Goal: Information Seeking & Learning: Learn about a topic

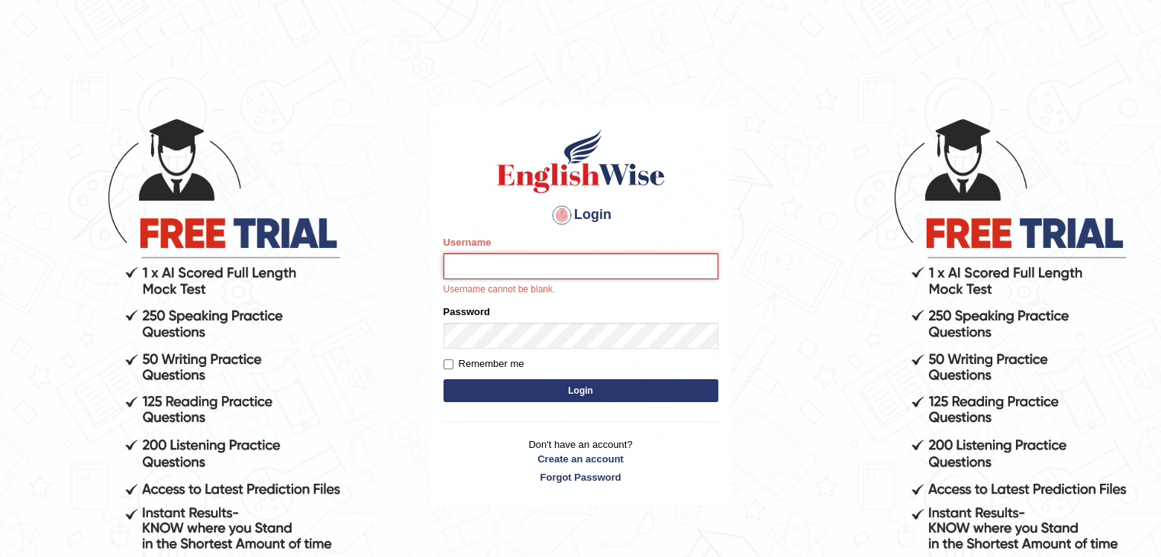
paste input "phat_pte"
type input "phat_pte"
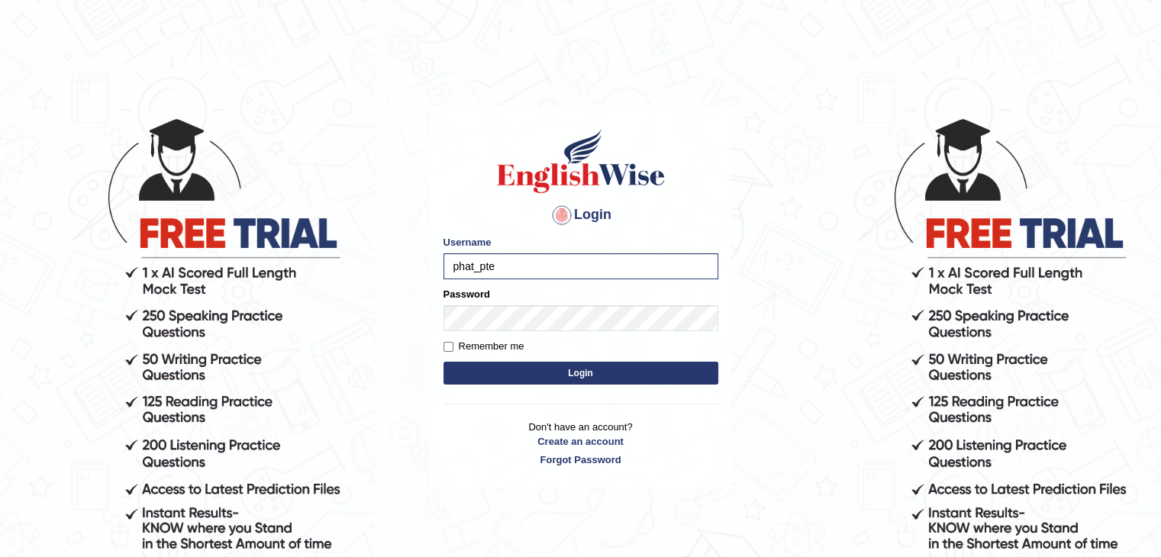
drag, startPoint x: 543, startPoint y: 367, endPoint x: 548, endPoint y: 361, distance: 8.1
click at [547, 366] on button "Login" at bounding box center [581, 373] width 275 height 23
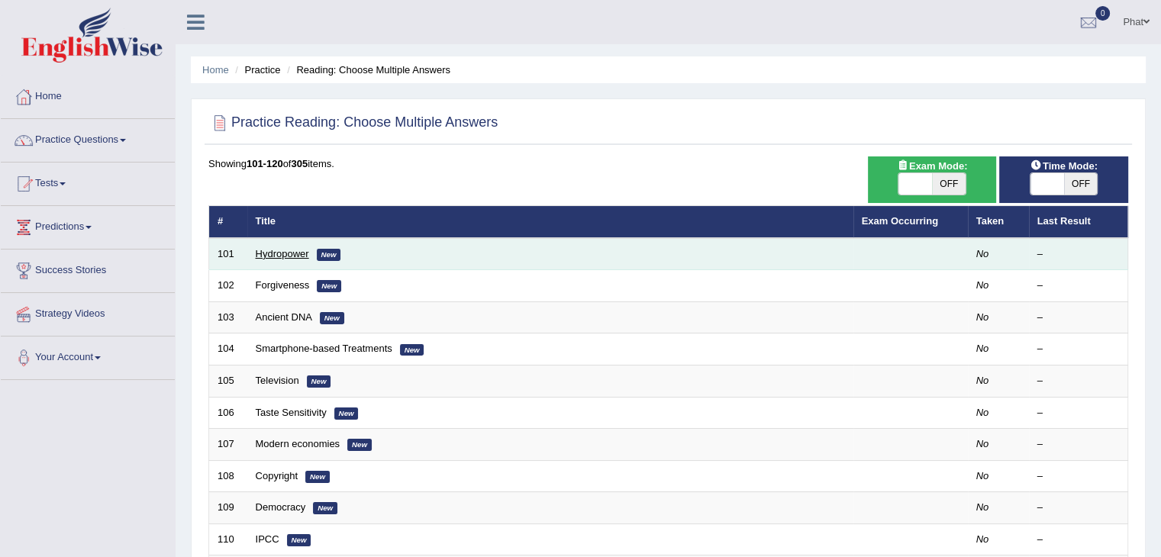
click at [296, 252] on link "Hydropower" at bounding box center [282, 253] width 53 height 11
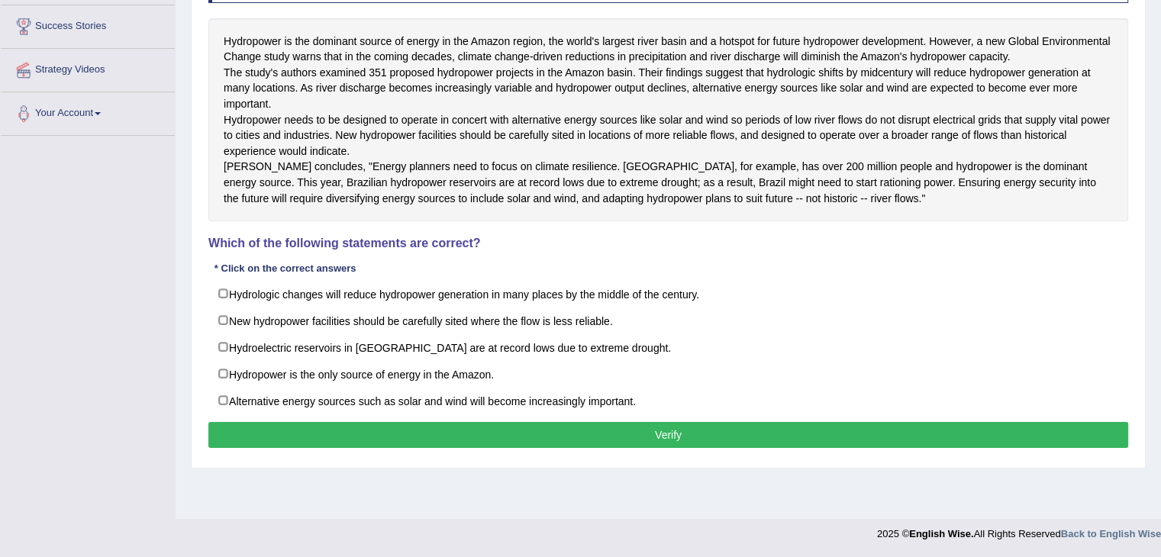
scroll to position [251, 0]
drag, startPoint x: 1066, startPoint y: 282, endPoint x: 1051, endPoint y: 250, distance: 35.2
click at [1066, 250] on h4 "Which of the following statements are correct?" at bounding box center [668, 244] width 920 height 14
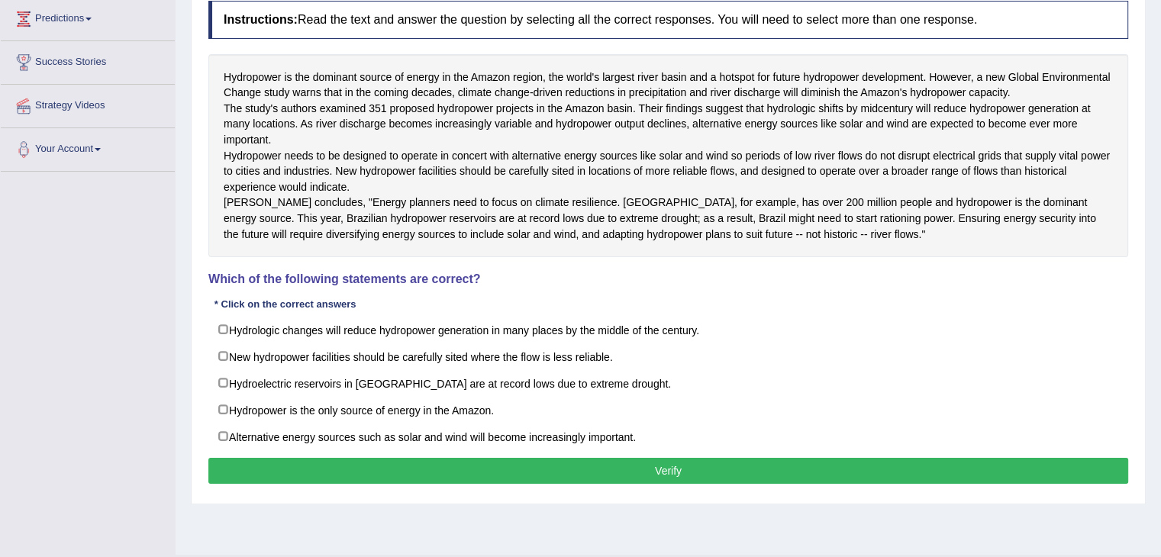
scroll to position [208, 0]
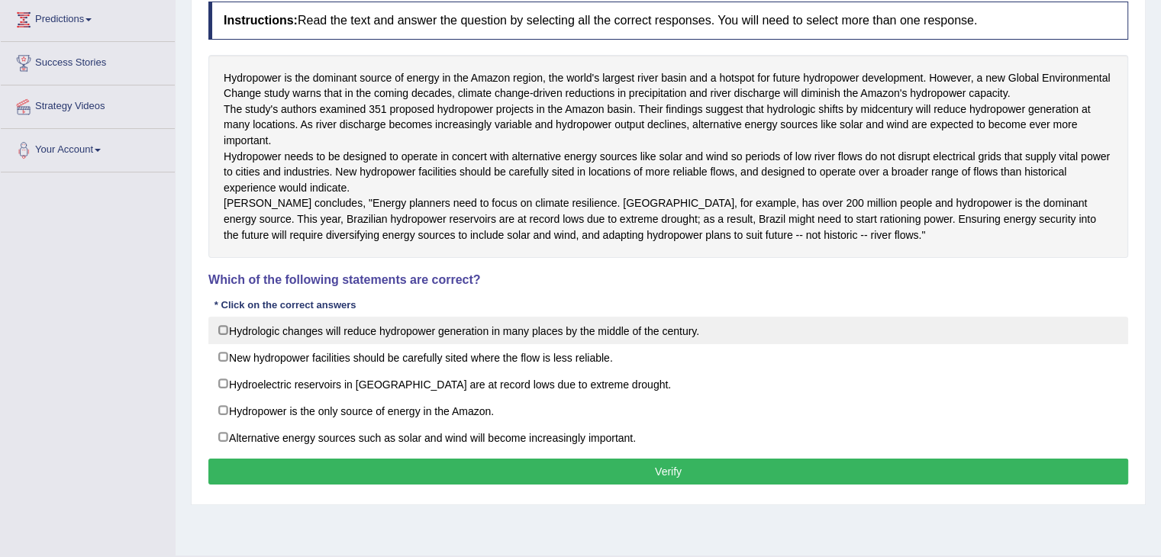
click at [227, 344] on label "Hydrologic changes will reduce hydropower generation in many places by the midd…" at bounding box center [668, 330] width 920 height 27
checkbox input "true"
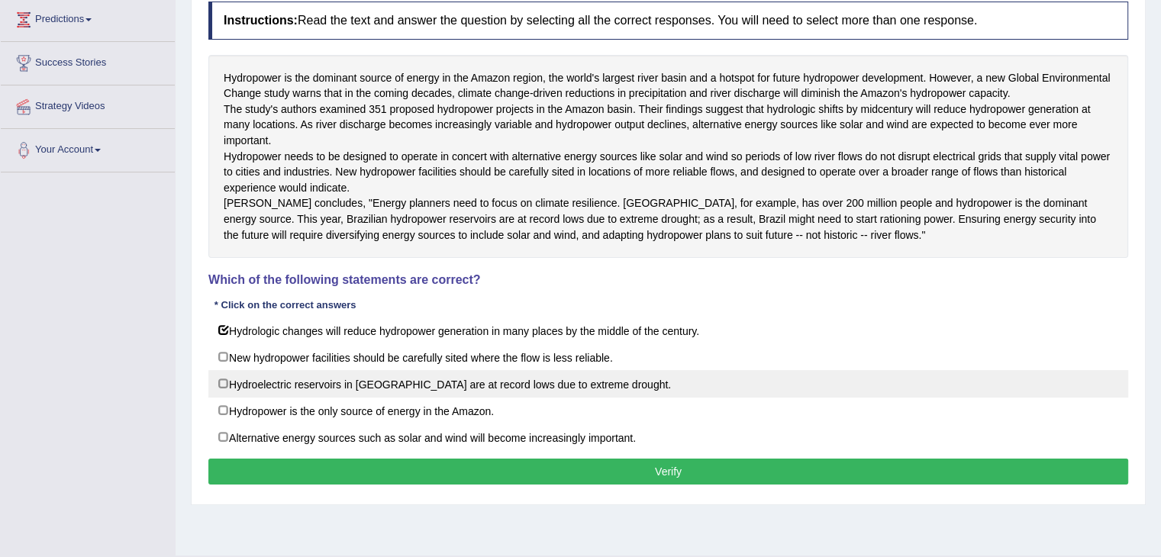
click at [408, 398] on label "Hydroelectric reservoirs in Brazil are at record lows due to extreme drought." at bounding box center [668, 383] width 920 height 27
checkbox input "true"
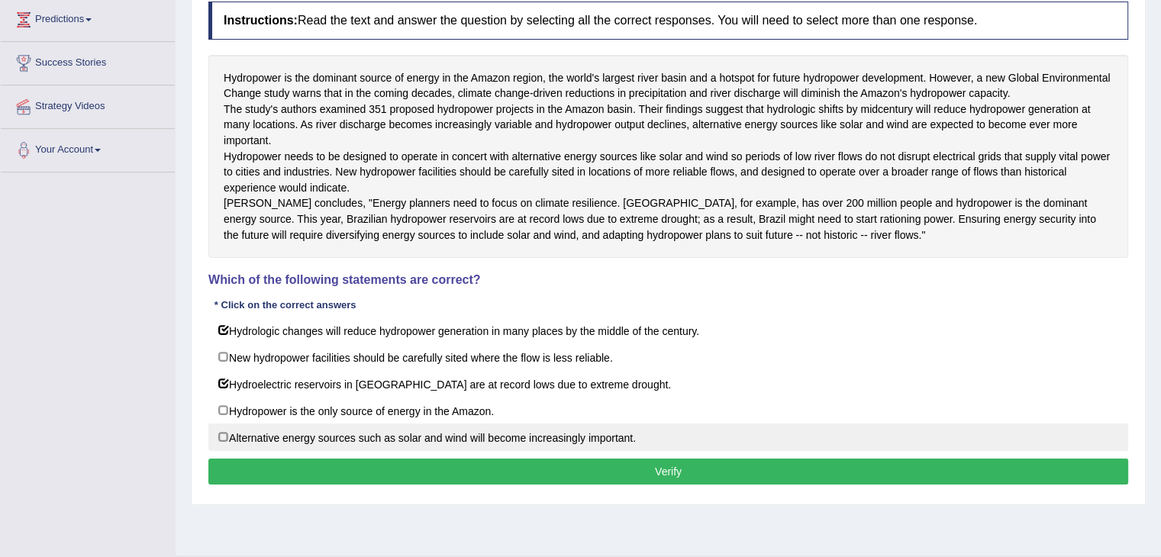
click at [422, 451] on label "Alternative energy sources such as solar and wind will become increasingly impo…" at bounding box center [668, 437] width 920 height 27
checkbox input "true"
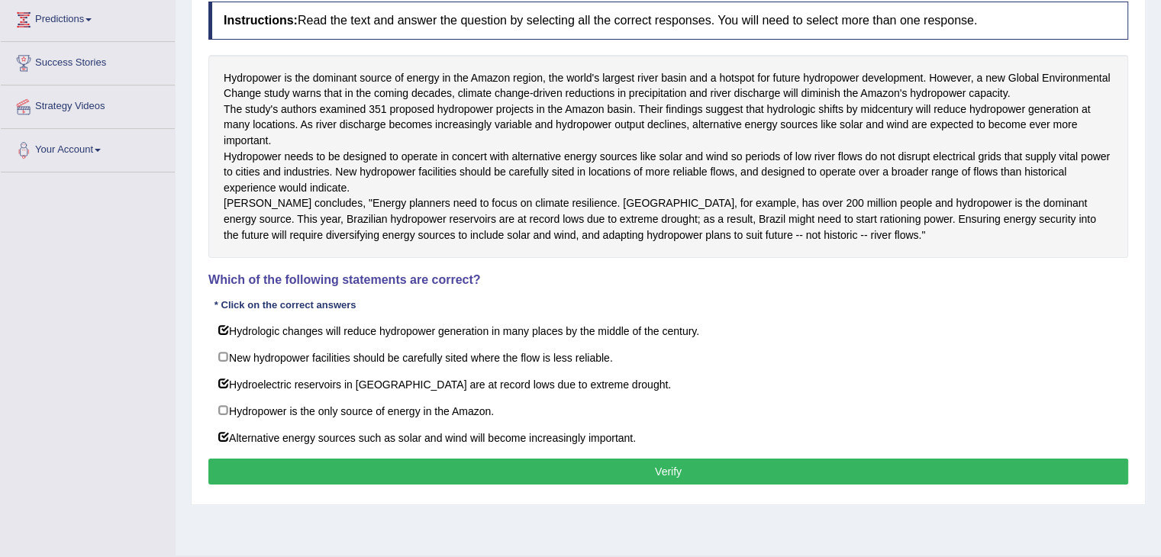
drag, startPoint x: 640, startPoint y: 121, endPoint x: 730, endPoint y: 126, distance: 89.4
click at [727, 124] on div "Hydropower is the dominant source of energy in the Amazon region, the world's l…" at bounding box center [668, 157] width 920 height 204
click at [630, 485] on button "Verify" at bounding box center [668, 472] width 920 height 26
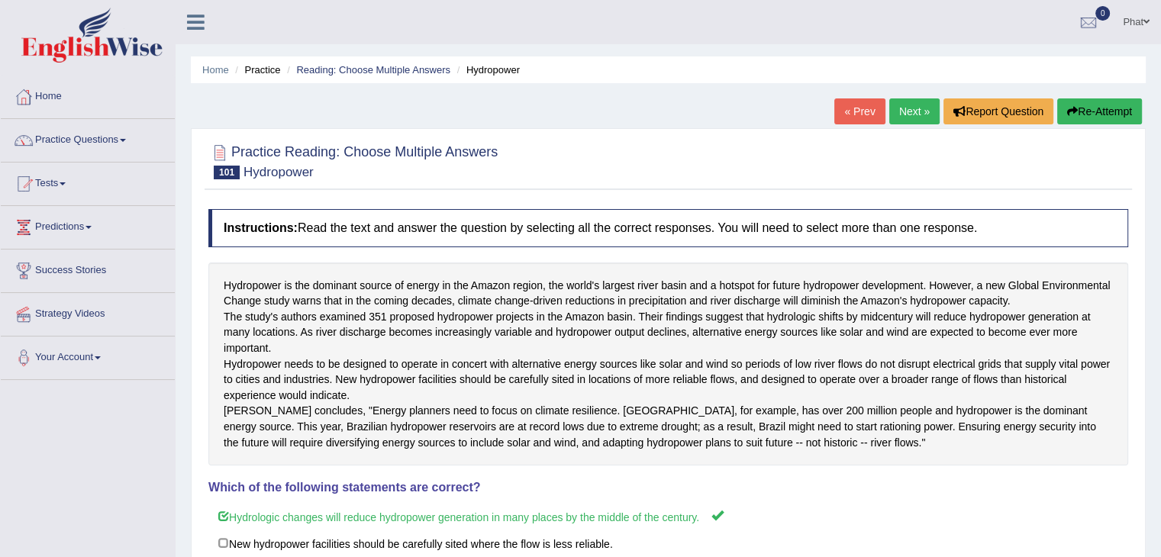
scroll to position [9, 0]
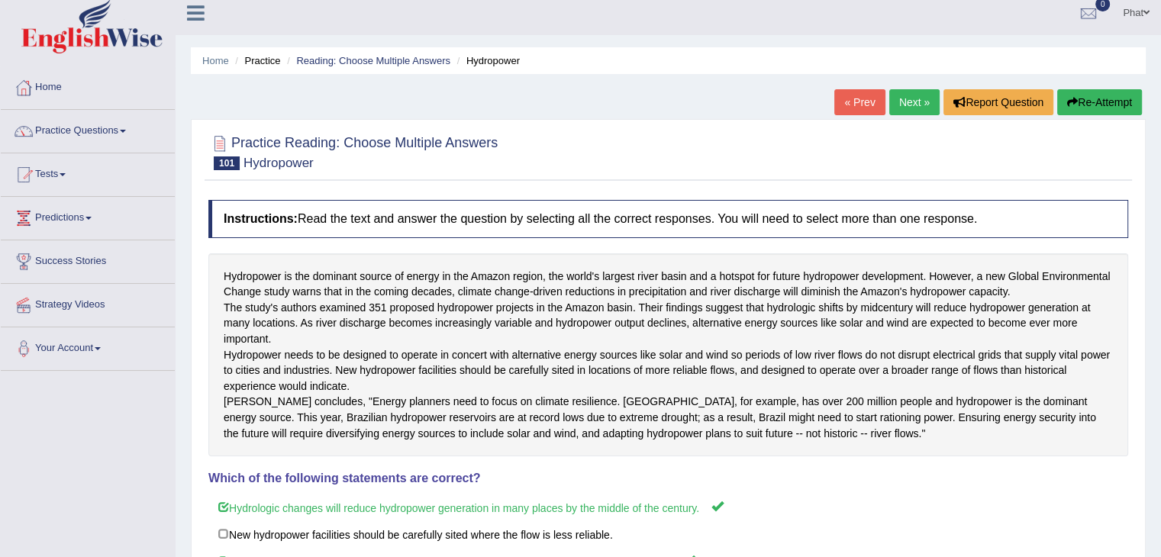
click at [912, 95] on link "Next »" at bounding box center [914, 102] width 50 height 26
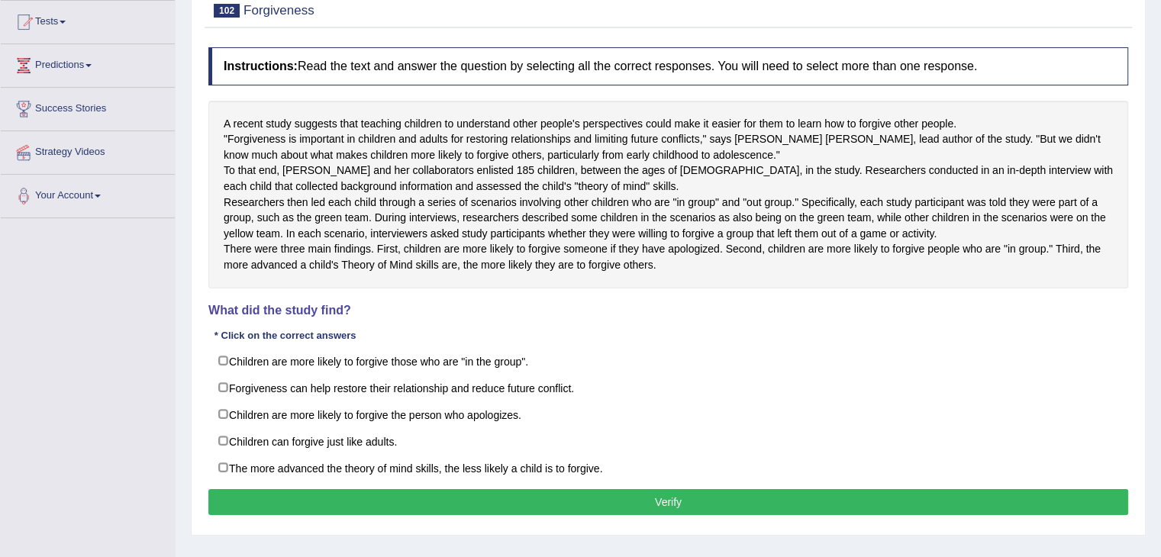
scroll to position [162, 0]
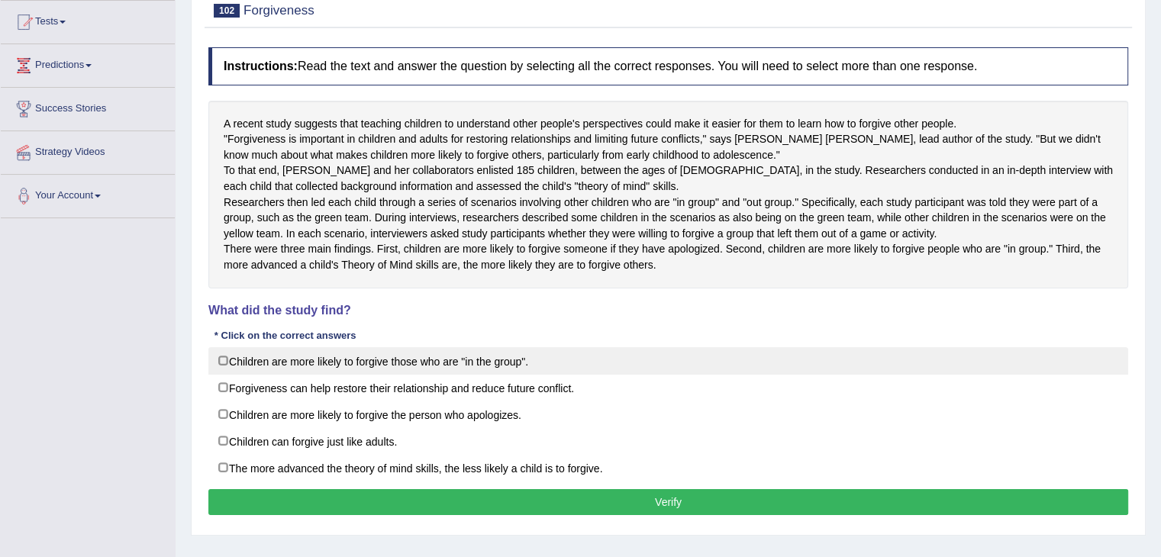
click at [235, 375] on label "Children are more likely to forgive those who are "in the group"." at bounding box center [668, 360] width 920 height 27
checkbox input "true"
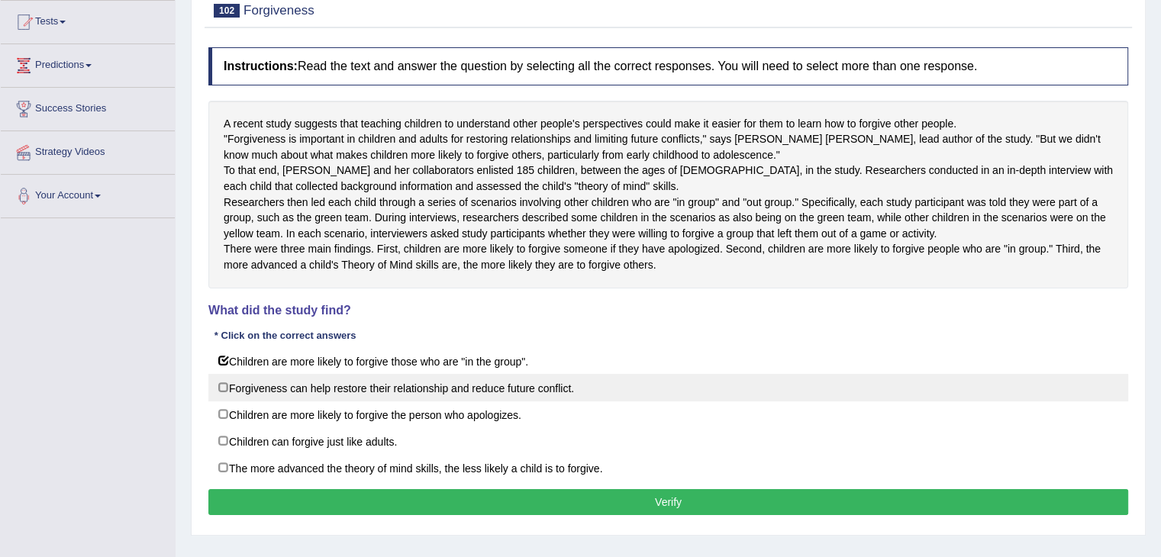
click at [415, 402] on label "Forgiveness can help restore their relationship and reduce future conflict." at bounding box center [668, 387] width 920 height 27
checkbox input "true"
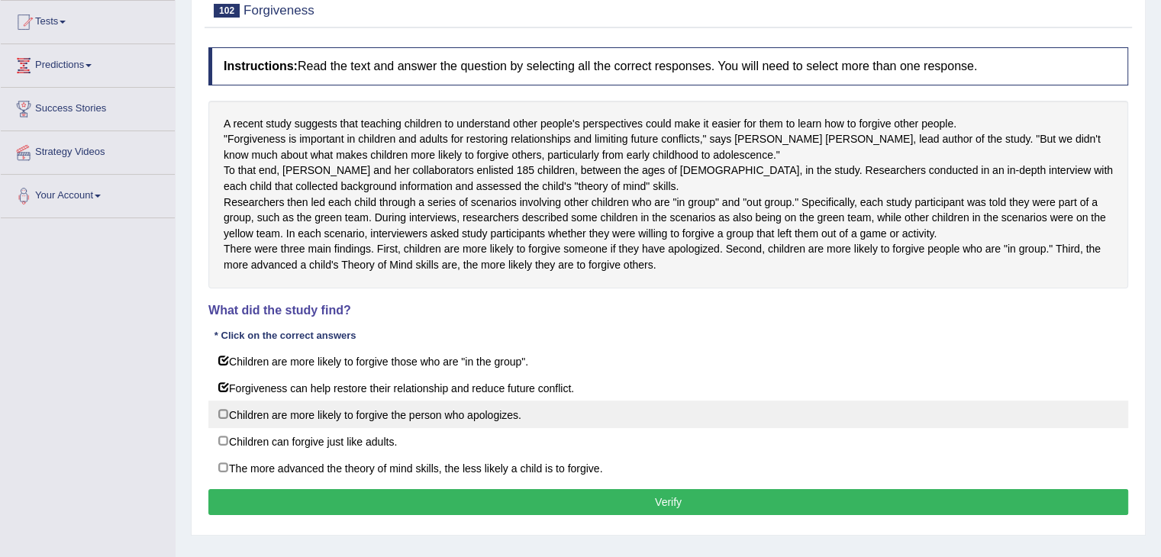
click at [416, 428] on label "Children are more likely to forgive the person who apologizes." at bounding box center [668, 414] width 920 height 27
checkbox input "true"
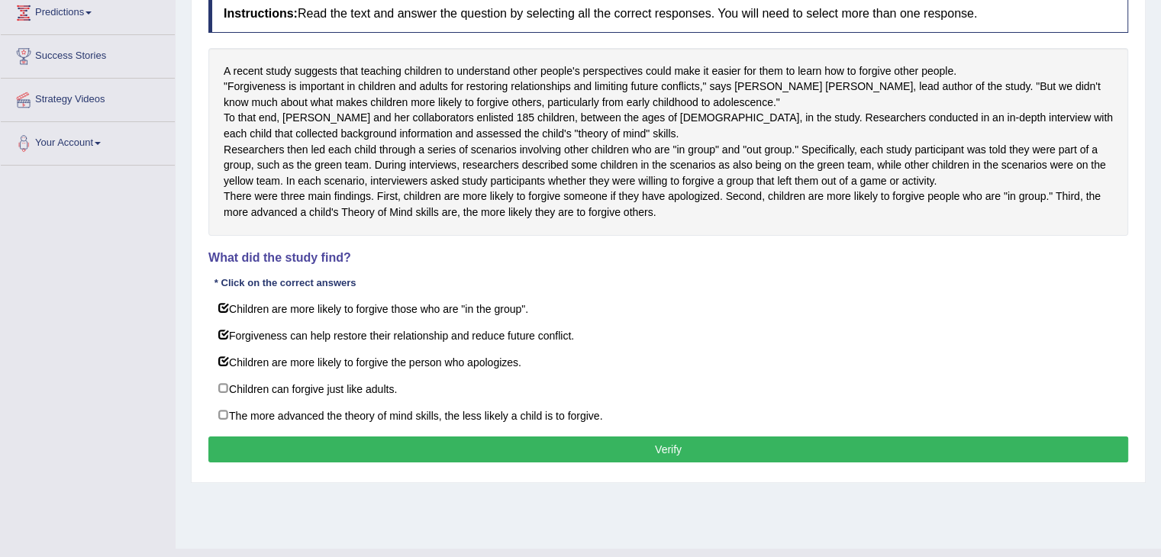
scroll to position [212, 0]
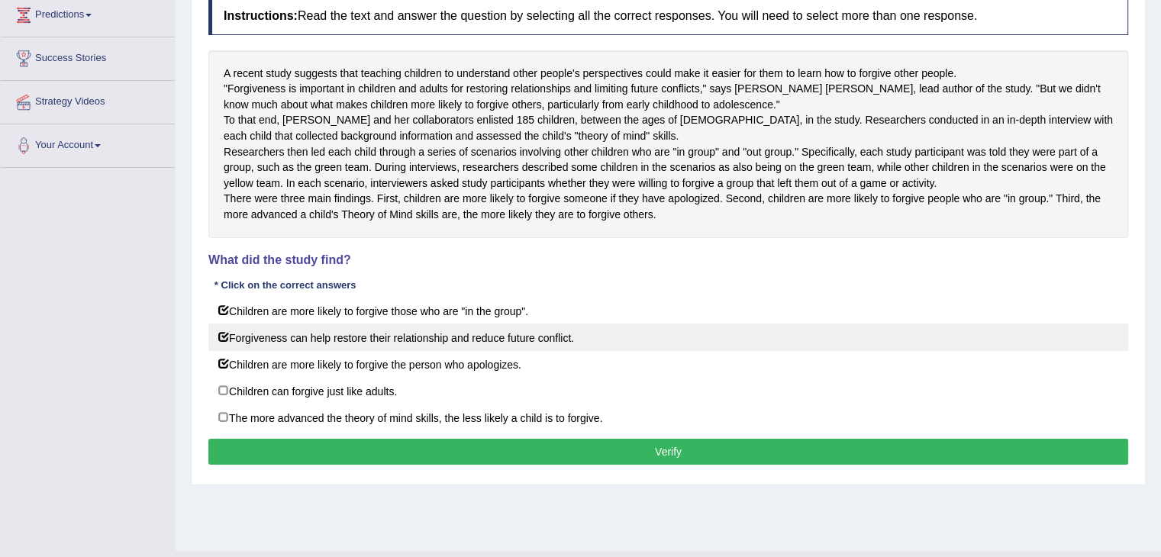
click at [227, 351] on label "Forgiveness can help restore their relationship and reduce future conflict." at bounding box center [668, 337] width 920 height 27
checkbox input "false"
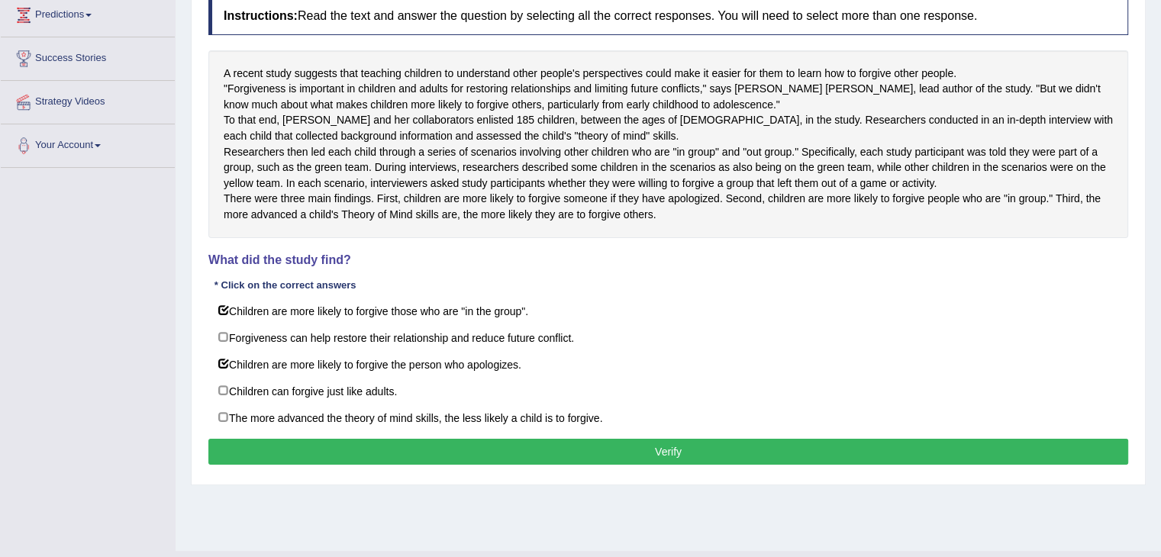
click at [586, 465] on button "Verify" at bounding box center [668, 452] width 920 height 26
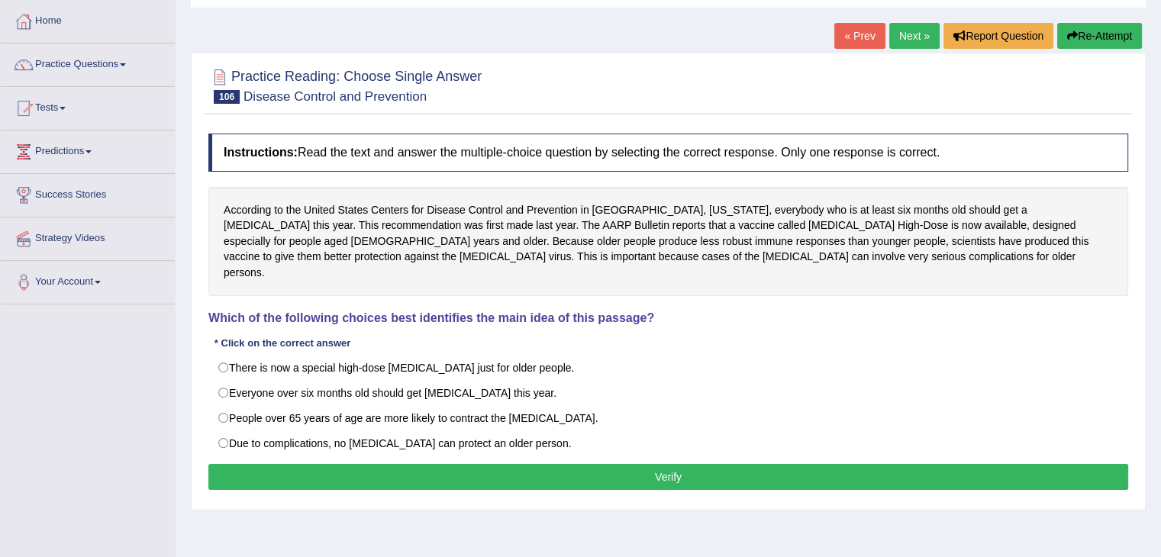
scroll to position [92, 0]
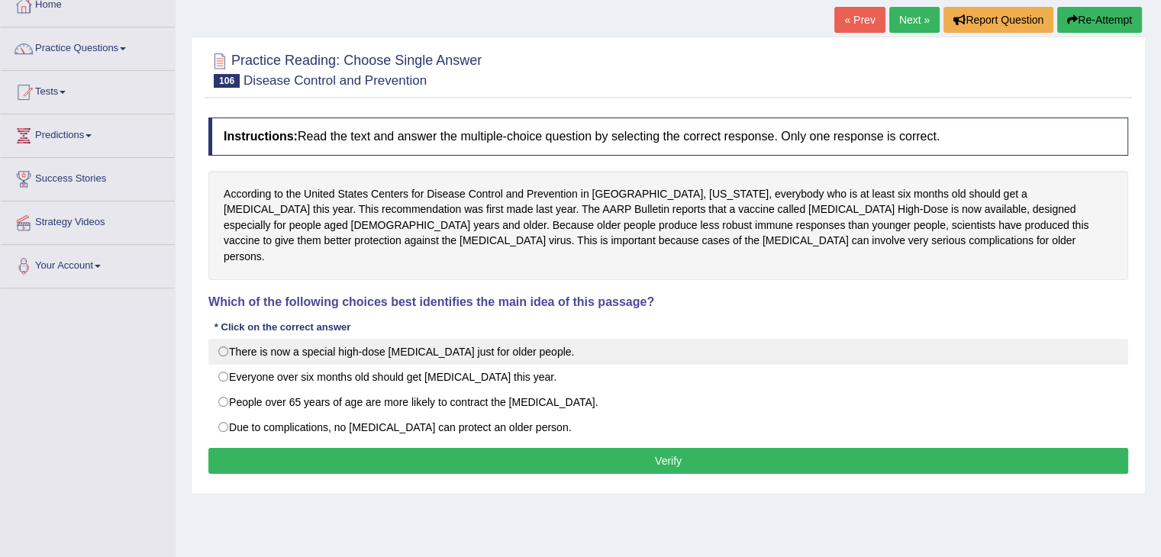
click at [518, 339] on label "There is now a special high-dose flu shot just for older people." at bounding box center [668, 352] width 920 height 26
radio input "true"
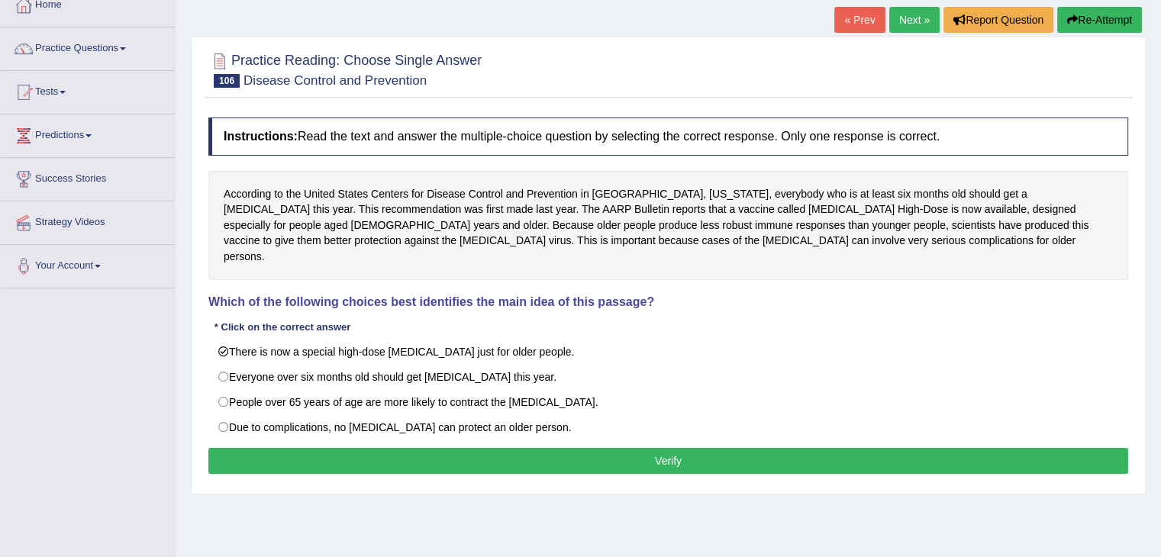
click at [556, 448] on button "Verify" at bounding box center [668, 461] width 920 height 26
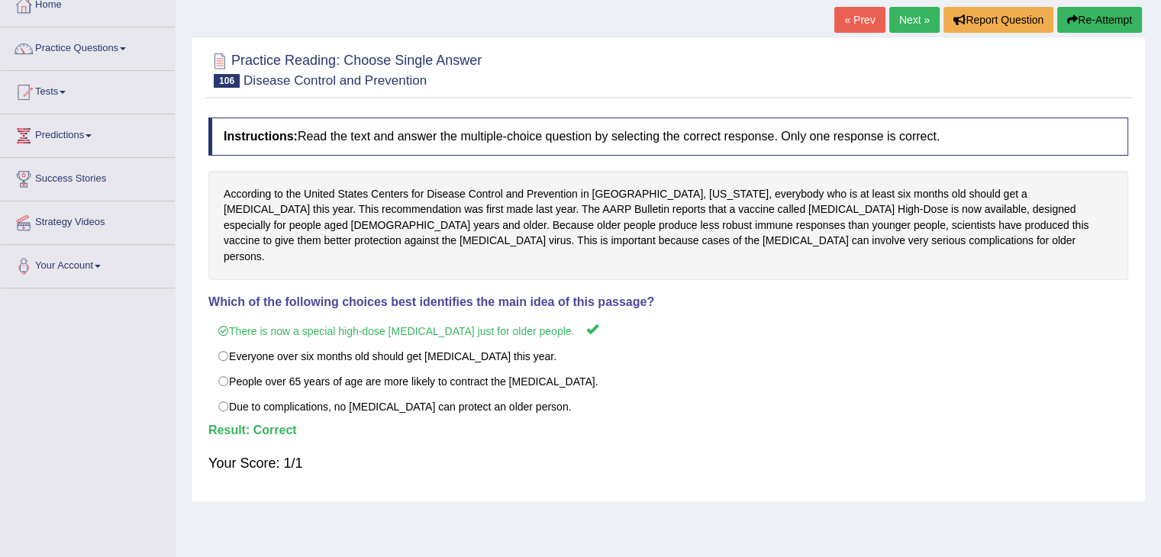
click at [924, 24] on link "Next »" at bounding box center [914, 20] width 50 height 26
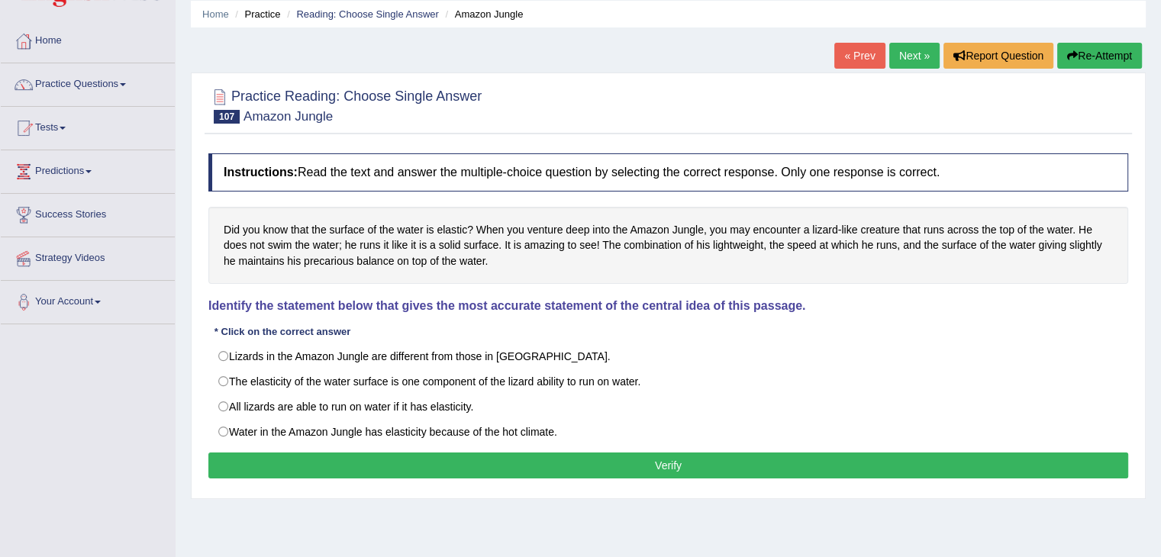
scroll to position [57, 0]
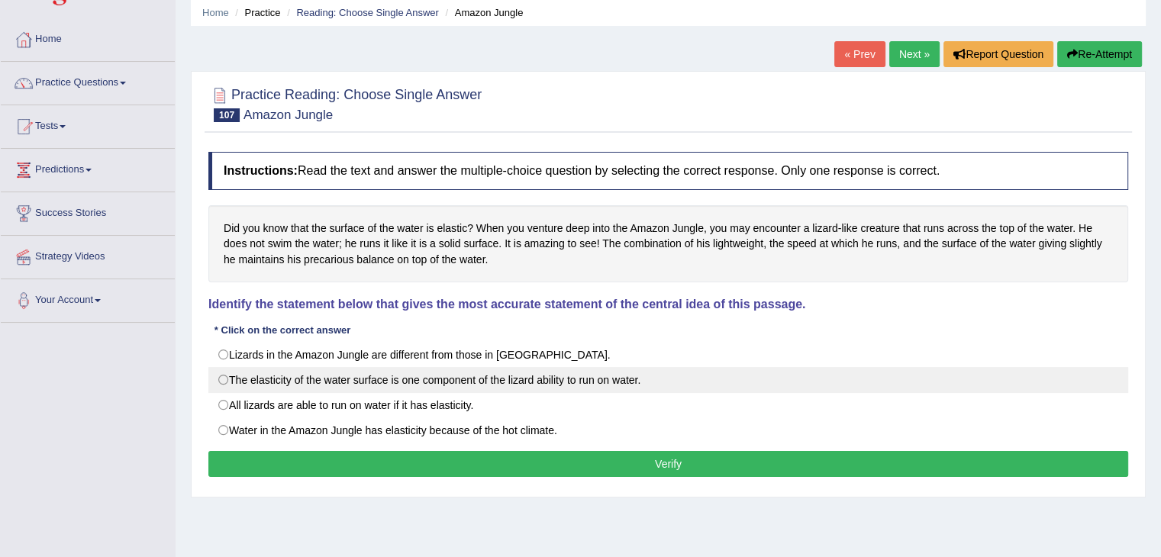
click at [437, 384] on label "The elasticity of the water surface is one component of the lizard ability to r…" at bounding box center [668, 380] width 920 height 26
radio input "true"
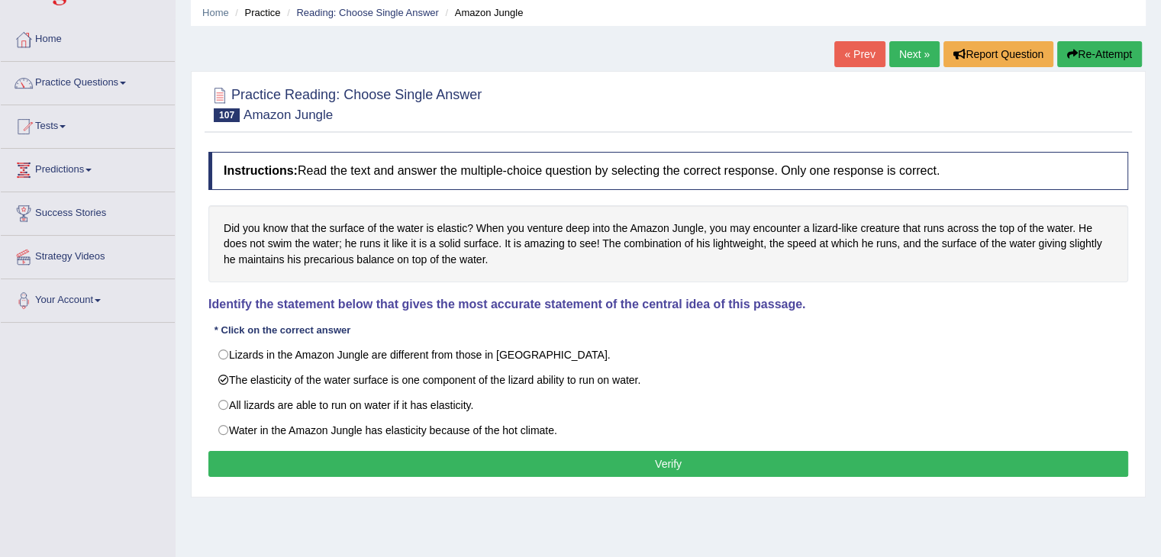
click at [644, 460] on button "Verify" at bounding box center [668, 464] width 920 height 26
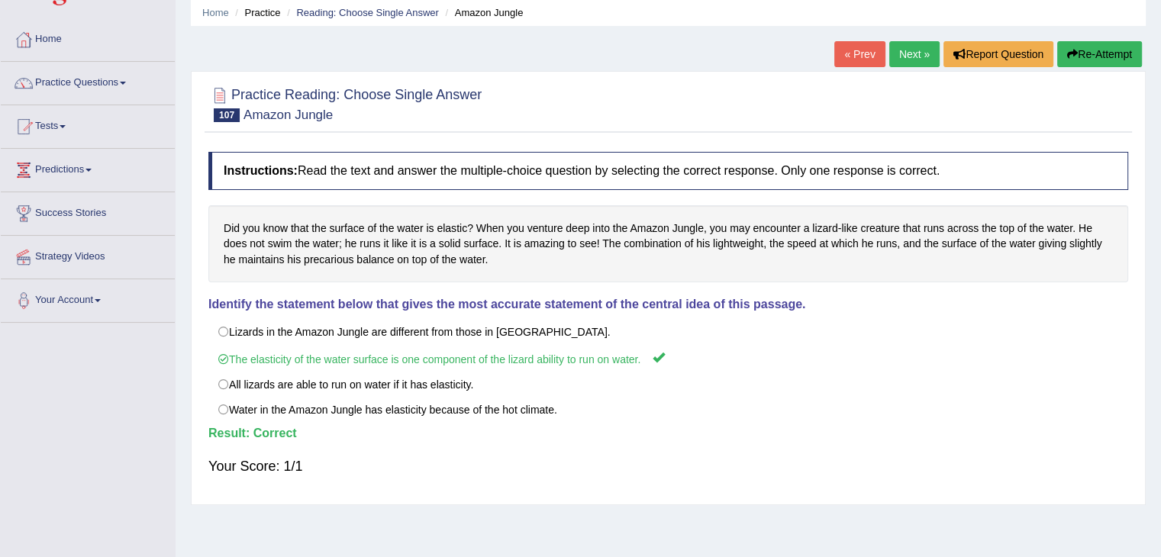
click at [913, 62] on link "Next »" at bounding box center [914, 54] width 50 height 26
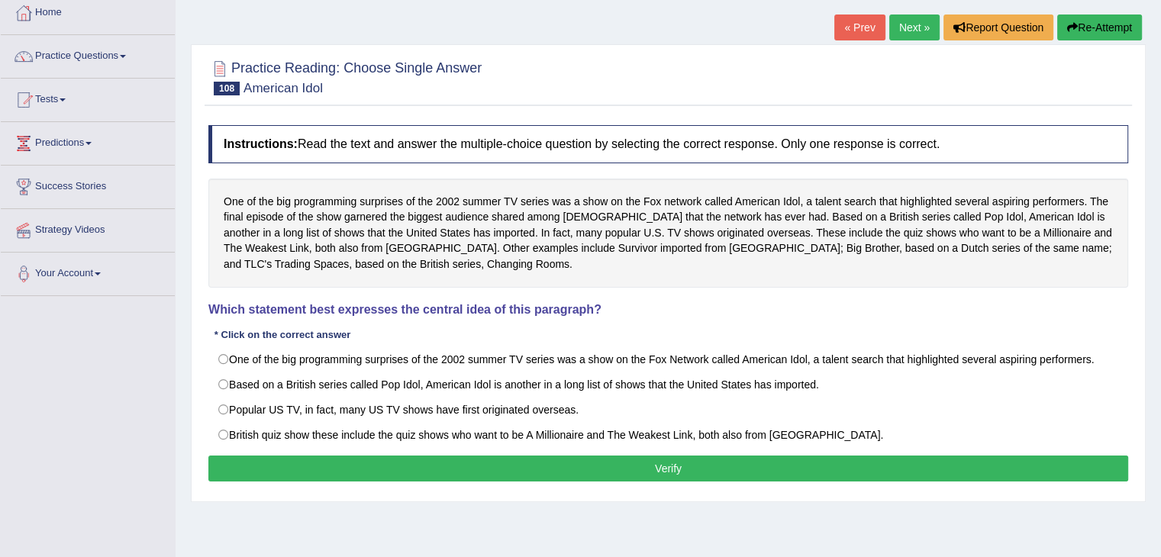
scroll to position [82, 0]
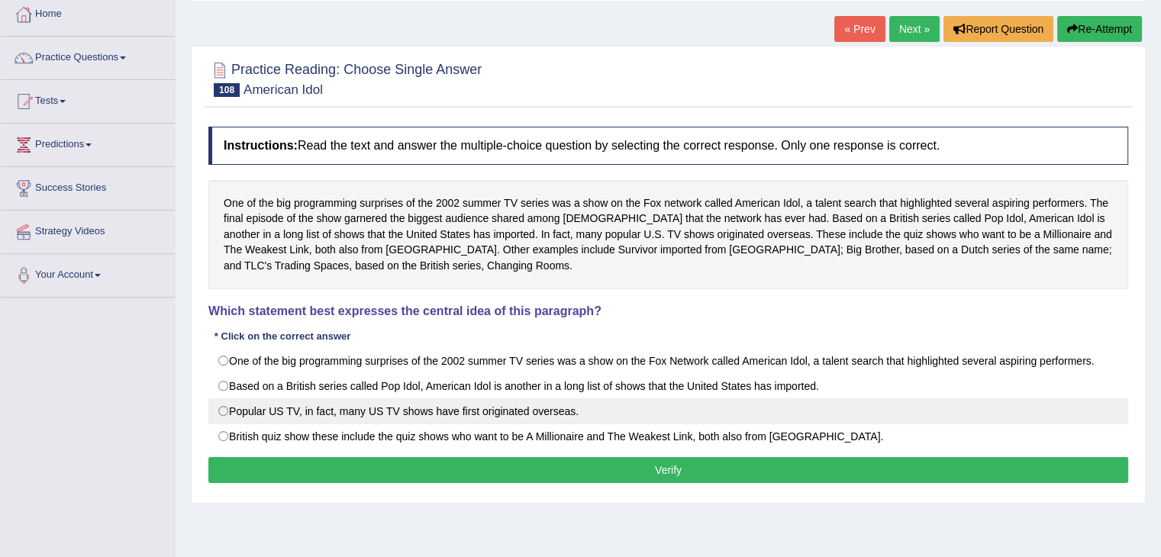
click at [524, 406] on label "Popular US TV, in fact, many US TV shows have first originated overseas." at bounding box center [668, 411] width 920 height 26
radio input "true"
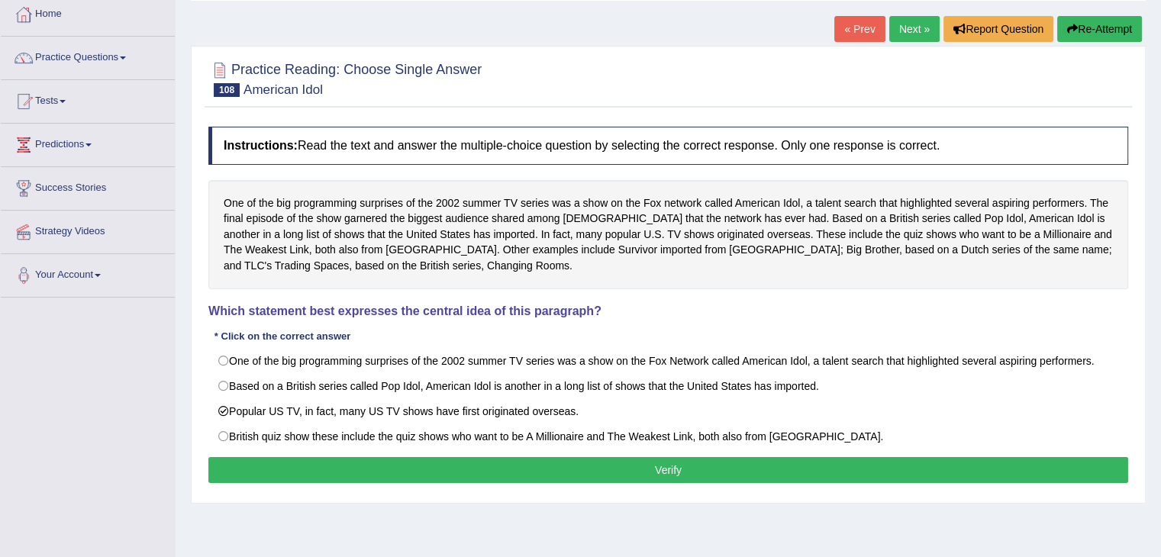
click at [689, 461] on button "Verify" at bounding box center [668, 470] width 920 height 26
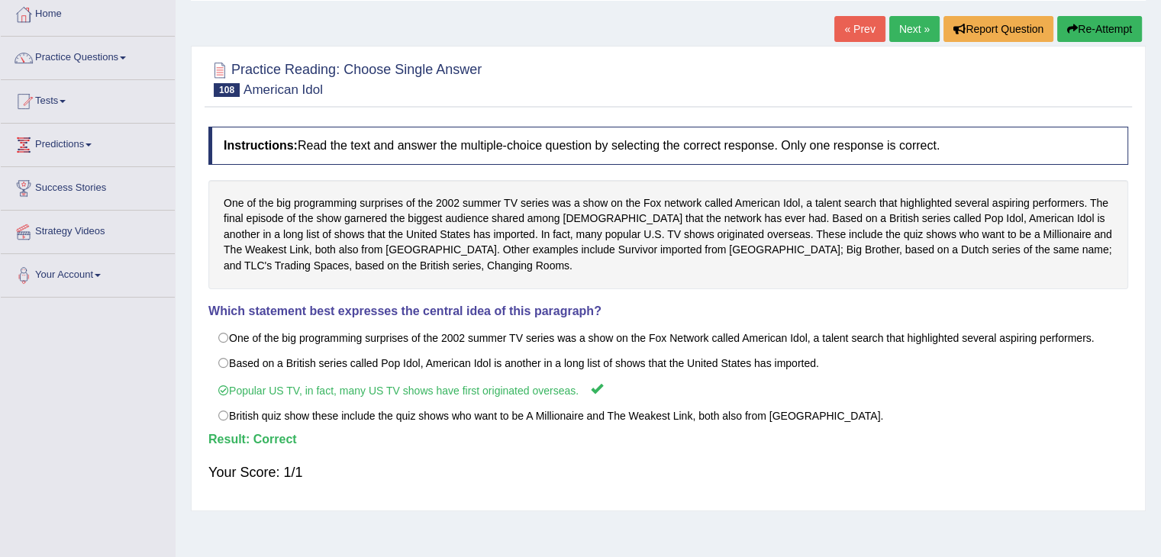
click at [924, 36] on link "Next »" at bounding box center [914, 29] width 50 height 26
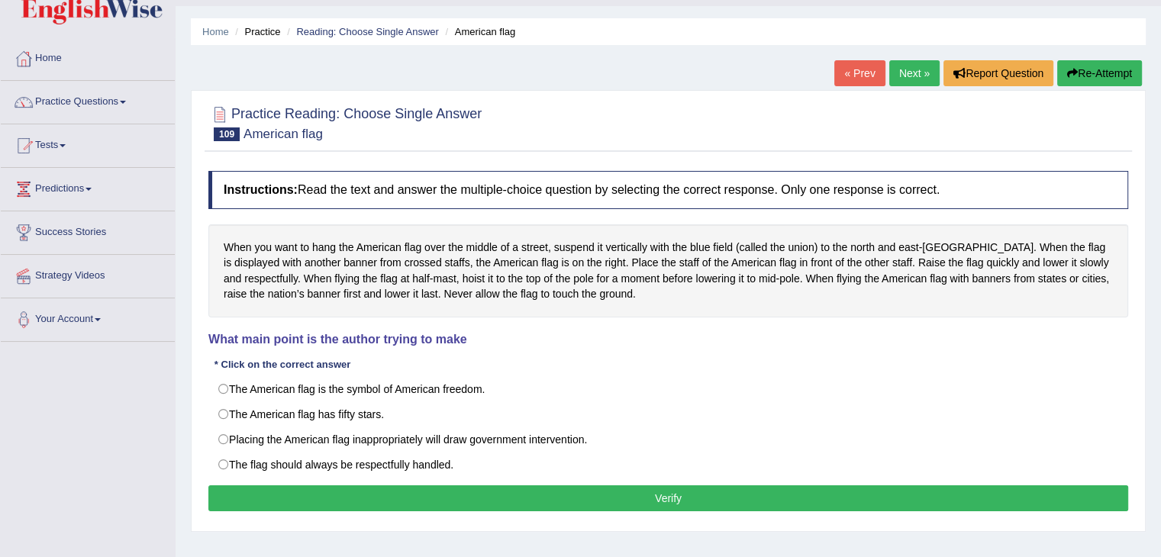
scroll to position [37, 0]
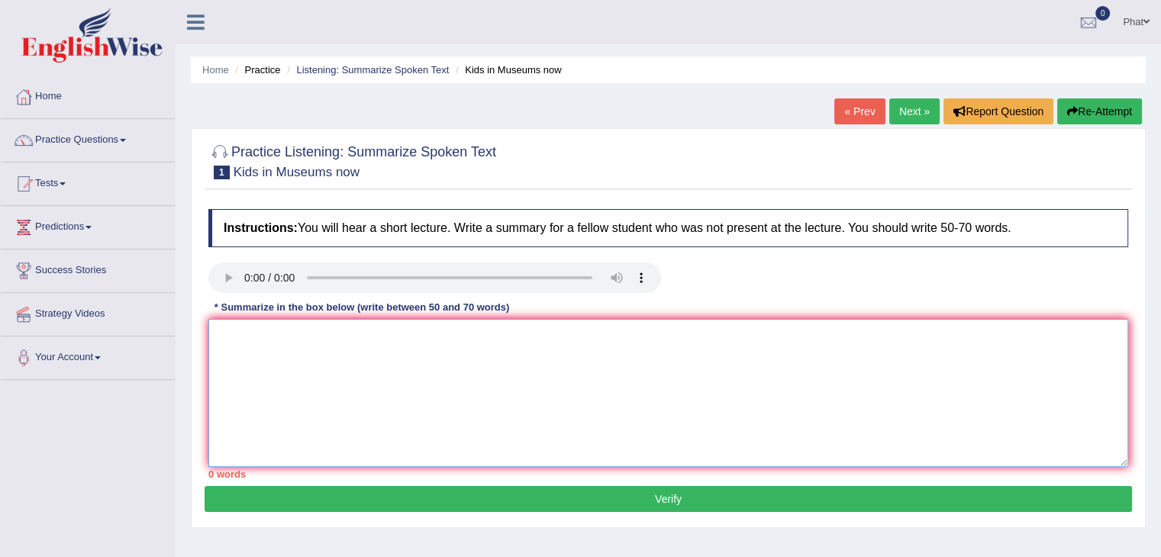
click at [278, 358] on textarea at bounding box center [668, 393] width 920 height 148
paste textarea "A noteworthy point revealed in the lecture was about (keyword1/phrase1, keyword…"
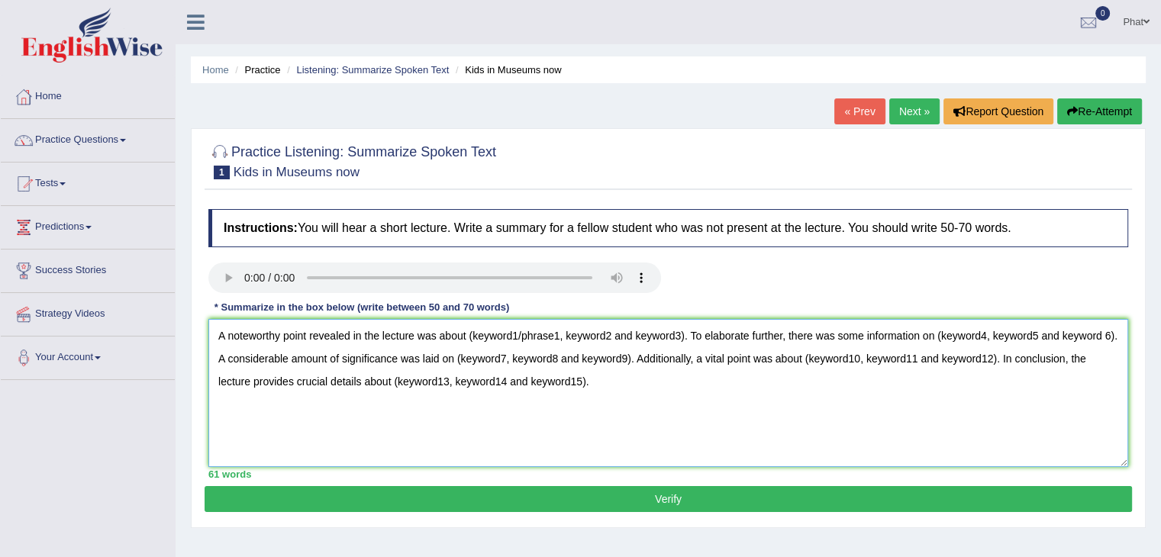
click at [509, 431] on textarea "A noteworthy point revealed in the lecture was about (keyword1/phrase1, keyword…" at bounding box center [668, 393] width 920 height 148
drag, startPoint x: 684, startPoint y: 333, endPoint x: 470, endPoint y: 318, distance: 214.2
click at [470, 319] on textarea "A noteworthy point revealed in the lecture was about (keyword1/phrase1, keyword…" at bounding box center [668, 393] width 920 height 148
click at [626, 389] on textarea "A noteworthy point revealed in the lecture was about (keyword1/phrase1, keyword…" at bounding box center [668, 393] width 920 height 148
click at [684, 331] on textarea "A noteworthy point revealed in the lecture was about (keyword1/phrase1, keyword…" at bounding box center [668, 393] width 920 height 148
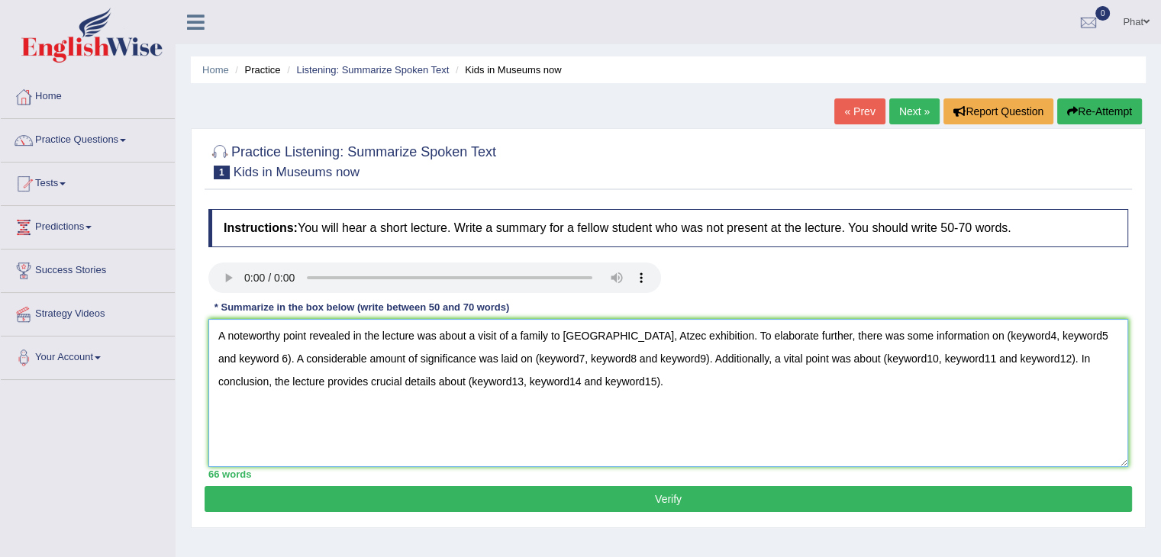
drag, startPoint x: 969, startPoint y: 329, endPoint x: 1094, endPoint y: 337, distance: 124.7
click at [1094, 337] on textarea "A noteworthy point revealed in the lecture was about a visit of a family to Roy…" at bounding box center [668, 393] width 920 height 148
drag, startPoint x: 232, startPoint y: 357, endPoint x: 1066, endPoint y: 340, distance: 833.8
click at [1066, 340] on textarea "A noteworthy point revealed in the lecture was about a visit of a family to Roy…" at bounding box center [668, 393] width 920 height 148
drag, startPoint x: 623, startPoint y: 353, endPoint x: 452, endPoint y: 352, distance: 171.0
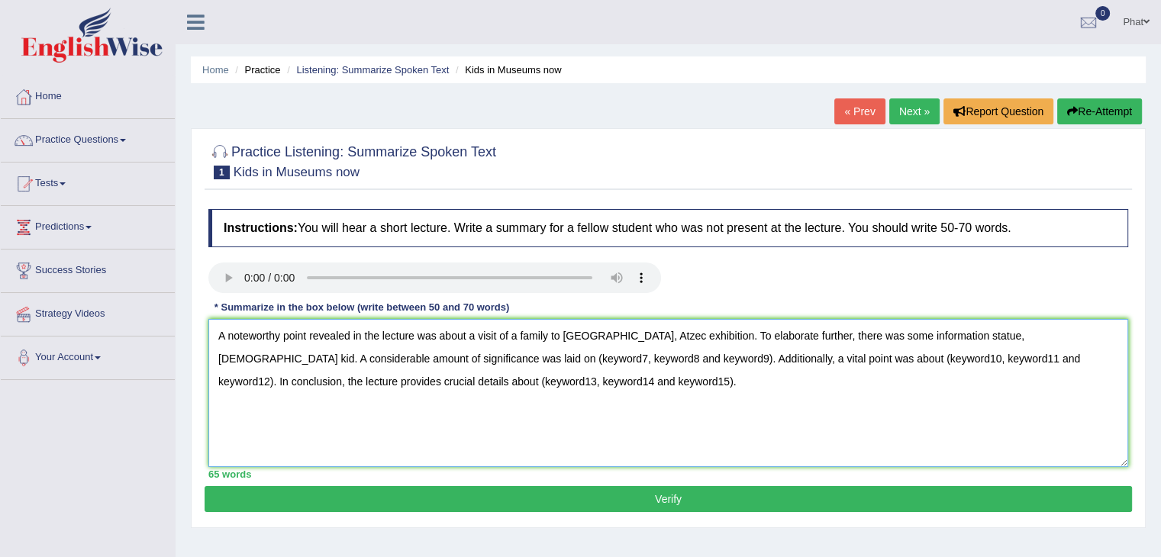
click at [452, 352] on textarea "A noteworthy point revealed in the lecture was about a visit of a family to Roy…" at bounding box center [668, 393] width 920 height 148
drag, startPoint x: 952, startPoint y: 356, endPoint x: 763, endPoint y: 353, distance: 188.6
click at [763, 353] on textarea "A noteworthy point revealed in the lecture was about a visit of a family to Roy…" at bounding box center [668, 393] width 920 height 148
click at [563, 375] on textarea "A noteworthy point revealed in the lecture was about a visit of a family to Roy…" at bounding box center [668, 393] width 920 height 148
click at [982, 340] on textarea "A noteworthy point revealed in the lecture was about a visit of a family to Roy…" at bounding box center [668, 393] width 920 height 148
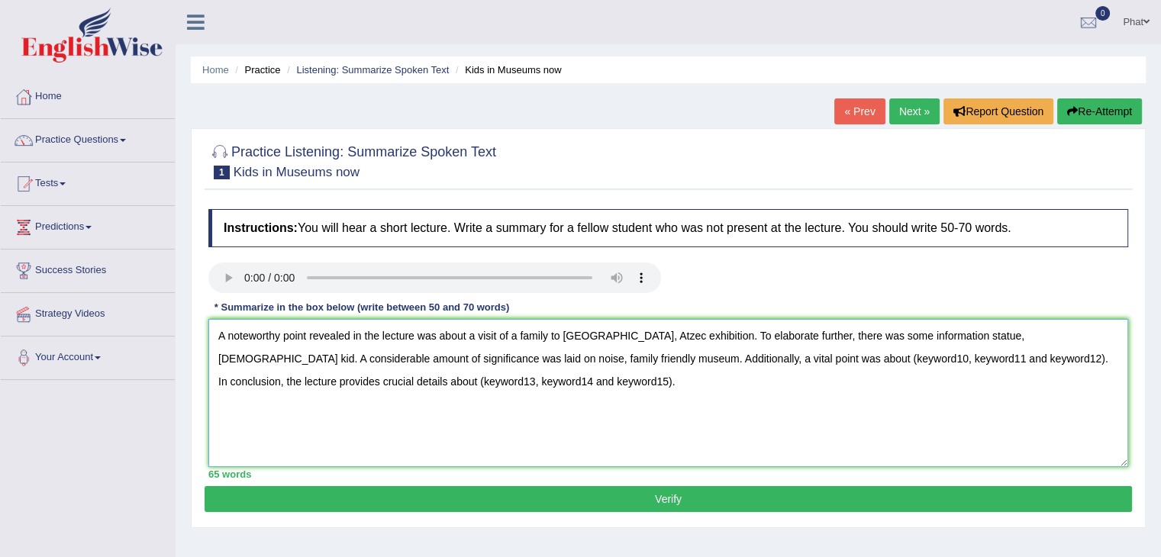
click at [990, 338] on textarea "A noteworthy point revealed in the lecture was about a visit of a family to Roy…" at bounding box center [668, 393] width 920 height 148
drag, startPoint x: 1060, startPoint y: 332, endPoint x: 986, endPoint y: 334, distance: 73.3
click at [986, 334] on textarea "A noteworthy point revealed in the lecture was about a visit of a family to Roy…" at bounding box center [668, 393] width 920 height 148
click at [334, 358] on textarea "A noteworthy point revealed in the lecture was about a visit of a family to Roy…" at bounding box center [668, 393] width 920 height 148
drag, startPoint x: 890, startPoint y: 355, endPoint x: 723, endPoint y: 356, distance: 167.2
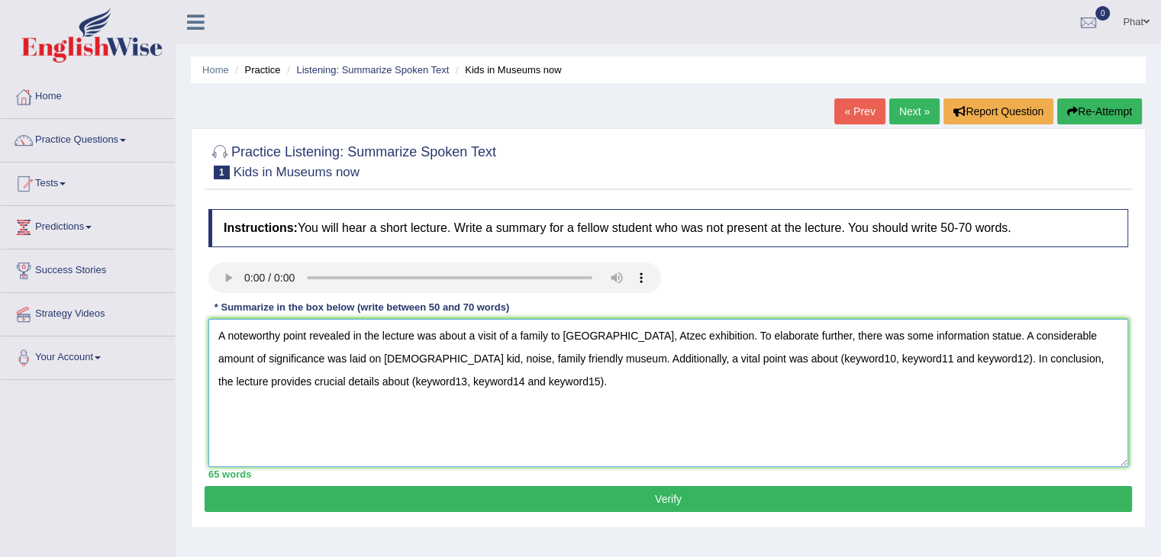
click at [723, 356] on textarea "A noteworthy point revealed in the lecture was about a visit of a family to Roy…" at bounding box center [668, 393] width 920 height 148
drag, startPoint x: 421, startPoint y: 379, endPoint x: 202, endPoint y: 382, distance: 219.1
click at [202, 382] on div "Practice Listening: Summarize Spoken Text 1 Kids in Museums now Instructions: Y…" at bounding box center [668, 328] width 955 height 400
drag, startPoint x: 437, startPoint y: 361, endPoint x: 550, endPoint y: 359, distance: 113.0
click at [550, 359] on textarea "A noteworthy point revealed in the lecture was about a visit of a family to Roy…" at bounding box center [668, 393] width 920 height 148
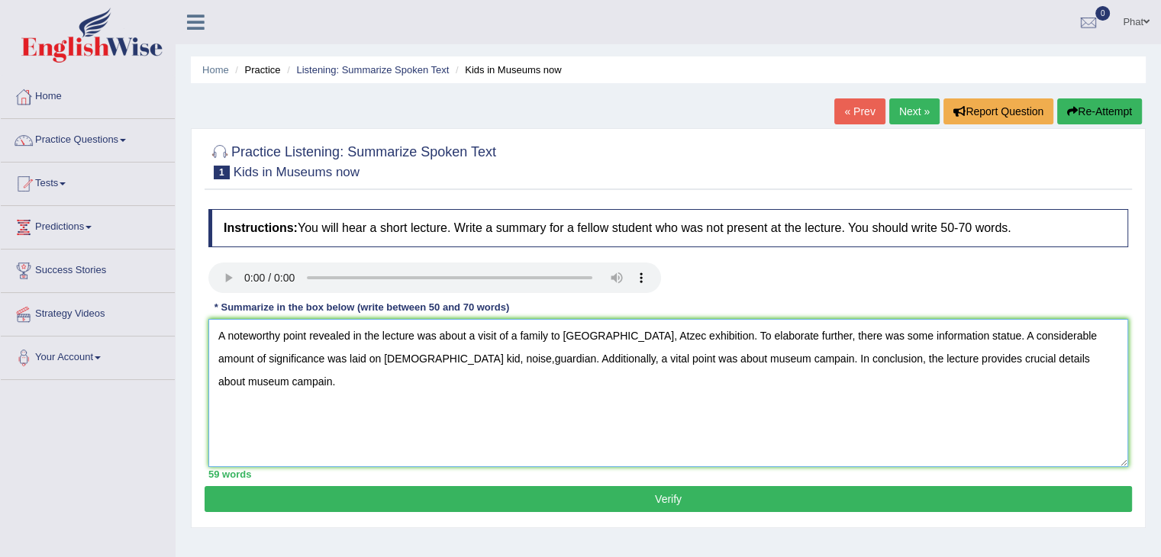
drag, startPoint x: 736, startPoint y: 353, endPoint x: 653, endPoint y: 356, distance: 82.5
click at [653, 356] on textarea "A noteworthy point revealed in the lecture was about a visit of a family to Roy…" at bounding box center [668, 393] width 920 height 148
click at [682, 358] on textarea "A noteworthy point revealed in the lecture was about a visit of a family to Roy…" at bounding box center [668, 393] width 920 height 148
click at [980, 334] on textarea "A noteworthy point revealed in the lecture was about a visit of a family to Roy…" at bounding box center [668, 393] width 920 height 148
click at [950, 339] on textarea "A noteworthy point revealed in the lecture was about a visit of a family to Roy…" at bounding box center [668, 393] width 920 height 148
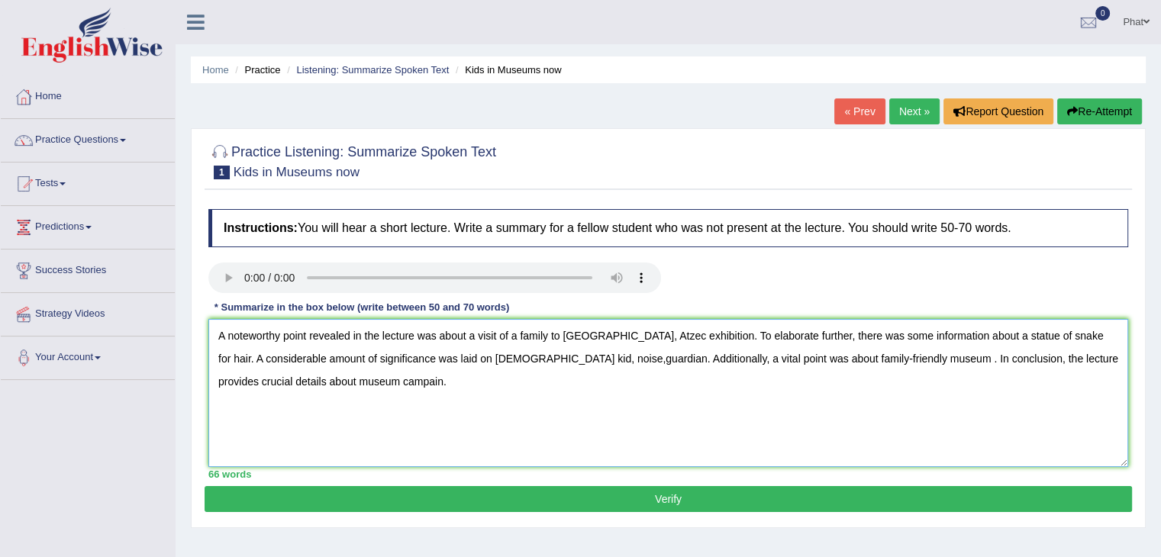
click at [470, 405] on textarea "A noteworthy point revealed in the lecture was about a visit of a family to Roy…" at bounding box center [668, 393] width 920 height 148
click at [553, 359] on textarea "A noteworthy point revealed in the lecture was about a visit of a family to Roy…" at bounding box center [668, 393] width 920 height 148
click at [717, 333] on textarea "A noteworthy point revealed in the lecture was about a visit of a family to Roy…" at bounding box center [668, 393] width 920 height 148
click at [641, 334] on textarea "A noteworthy point revealed in the lecture was about a visit of a family to Roy…" at bounding box center [668, 393] width 920 height 148
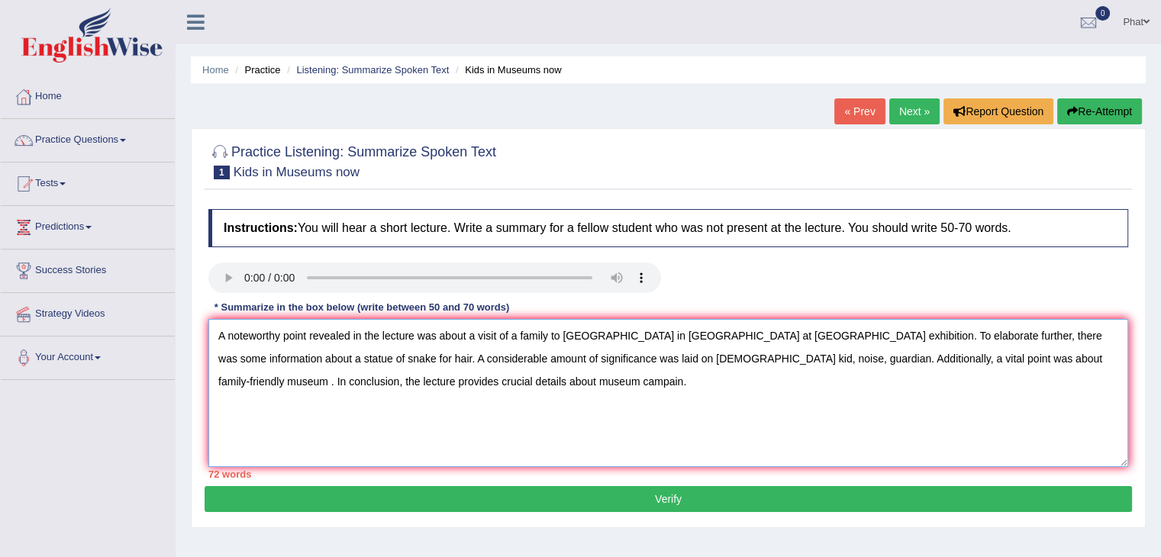
drag, startPoint x: 366, startPoint y: 359, endPoint x: 242, endPoint y: 357, distance: 124.4
click at [242, 357] on textarea "A noteworthy point revealed in the lecture was about a visit of a family to Roy…" at bounding box center [668, 393] width 920 height 148
drag, startPoint x: 763, startPoint y: 359, endPoint x: 599, endPoint y: 355, distance: 164.2
click at [599, 355] on textarea "A noteworthy point revealed in the lecture was about a visit of a family to Roy…" at bounding box center [668, 393] width 920 height 148
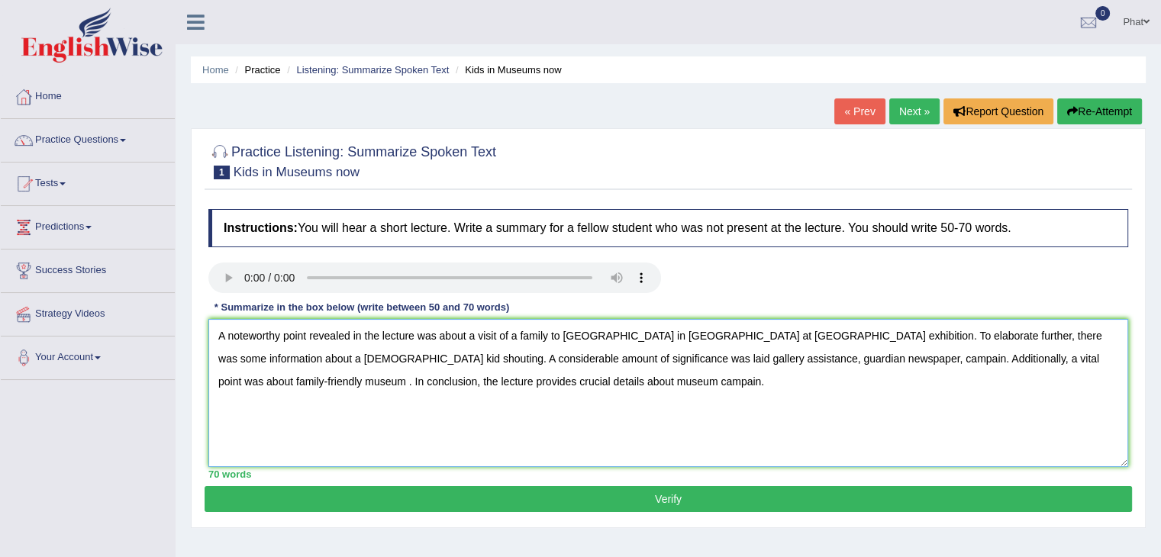
click at [224, 385] on textarea "A noteworthy point revealed in the lecture was about a visit of a family to Roy…" at bounding box center [668, 393] width 920 height 148
drag, startPoint x: 369, startPoint y: 352, endPoint x: 330, endPoint y: 352, distance: 38.9
click at [330, 352] on textarea "A noteworthy point revealed in the lecture was about a visit of a family to Roy…" at bounding box center [668, 393] width 920 height 148
click at [553, 361] on textarea "A noteworthy point revealed in the lecture was about a visit of a family to Roy…" at bounding box center [668, 393] width 920 height 148
drag, startPoint x: 803, startPoint y: 354, endPoint x: 760, endPoint y: 350, distance: 42.9
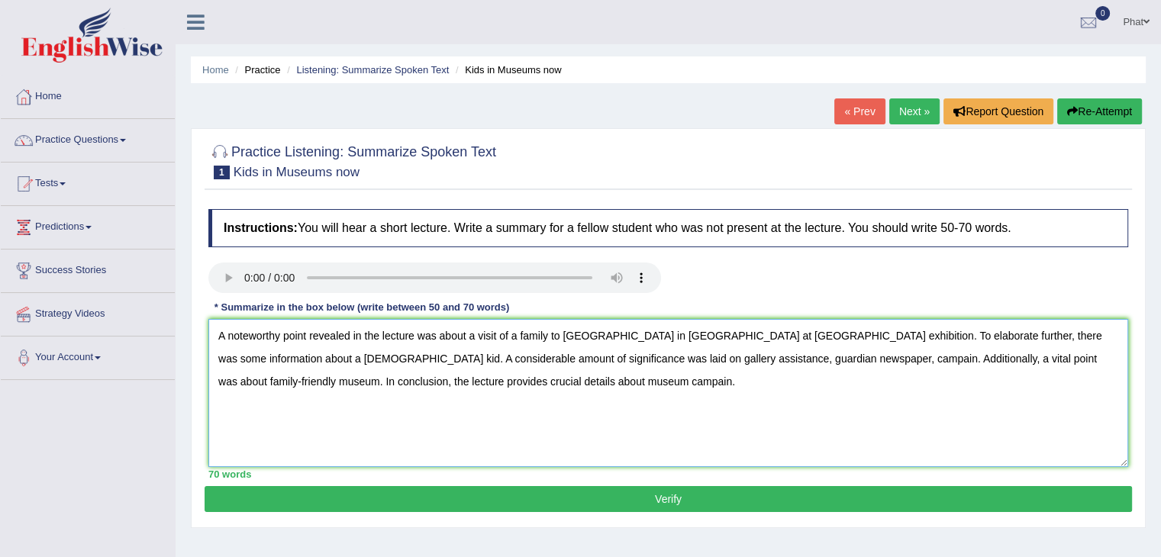
click at [760, 350] on textarea "A noteworthy point revealed in the lecture was about a visit of a family to Roy…" at bounding box center [668, 393] width 920 height 148
drag, startPoint x: 497, startPoint y: 376, endPoint x: 414, endPoint y: 371, distance: 83.4
click at [414, 371] on textarea "A noteworthy point revealed in the lecture was about a visit of a family to Roy…" at bounding box center [668, 393] width 920 height 148
drag, startPoint x: 1040, startPoint y: 353, endPoint x: 930, endPoint y: 353, distance: 109.9
click at [930, 353] on textarea "A noteworthy point revealed in the lecture was about a visit of a family to Roy…" at bounding box center [668, 393] width 920 height 148
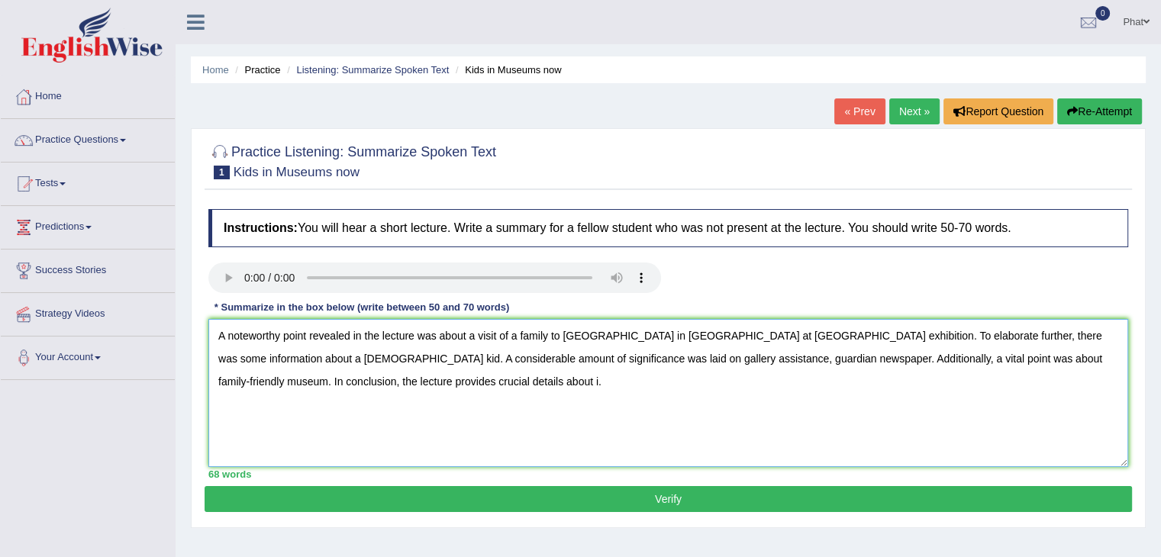
click at [409, 385] on textarea "A noteworthy point revealed in the lecture was about a visit of a family to Roy…" at bounding box center [668, 393] width 920 height 148
paste textarea "family-friendly museum"
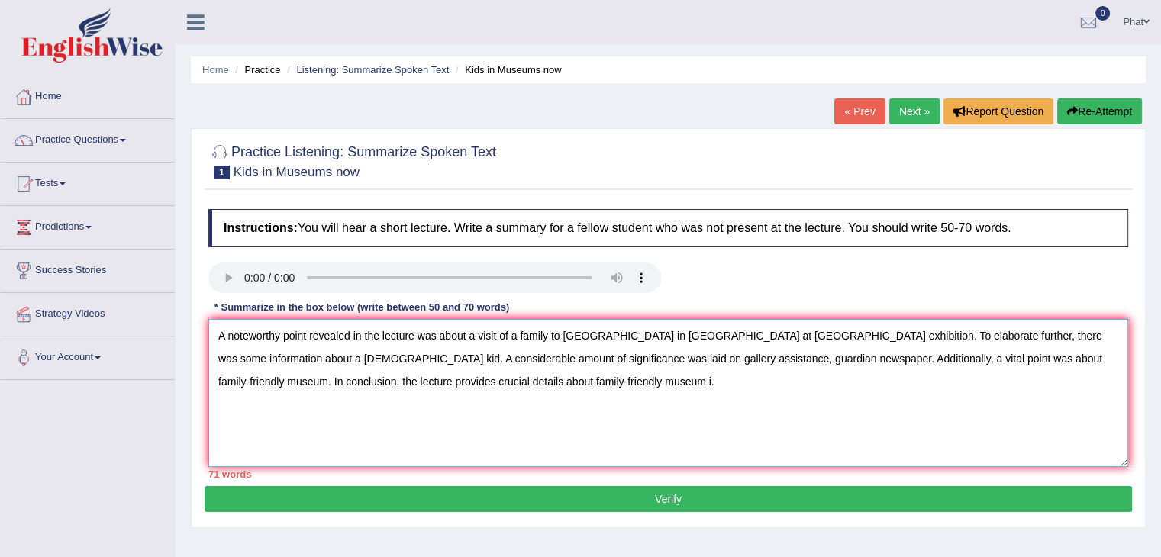
click at [527, 379] on textarea "A noteworthy point revealed in the lecture was about a visit of a family to Roy…" at bounding box center [668, 393] width 920 height 148
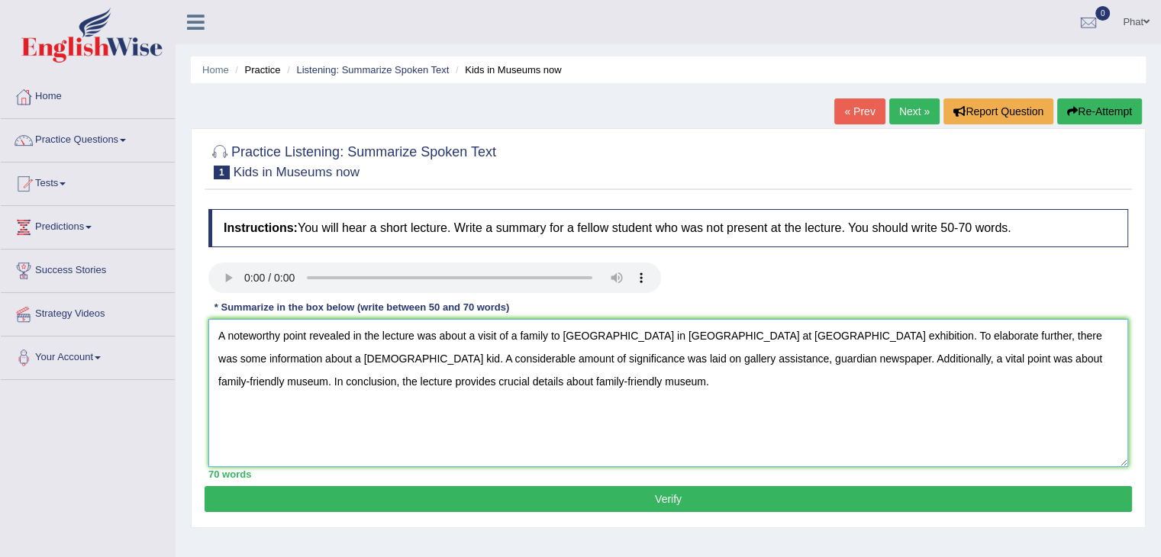
drag, startPoint x: 1039, startPoint y: 355, endPoint x: 932, endPoint y: 366, distance: 107.5
click at [932, 366] on textarea "A noteworthy point revealed in the lecture was about a visit of a family to Roy…" at bounding box center [668, 393] width 920 height 148
drag, startPoint x: 757, startPoint y: 355, endPoint x: 660, endPoint y: 365, distance: 98.2
click at [656, 364] on textarea "A noteworthy point revealed in the lecture was about a visit of a family to Roy…" at bounding box center [668, 393] width 920 height 148
drag, startPoint x: 846, startPoint y: 359, endPoint x: 827, endPoint y: 355, distance: 18.7
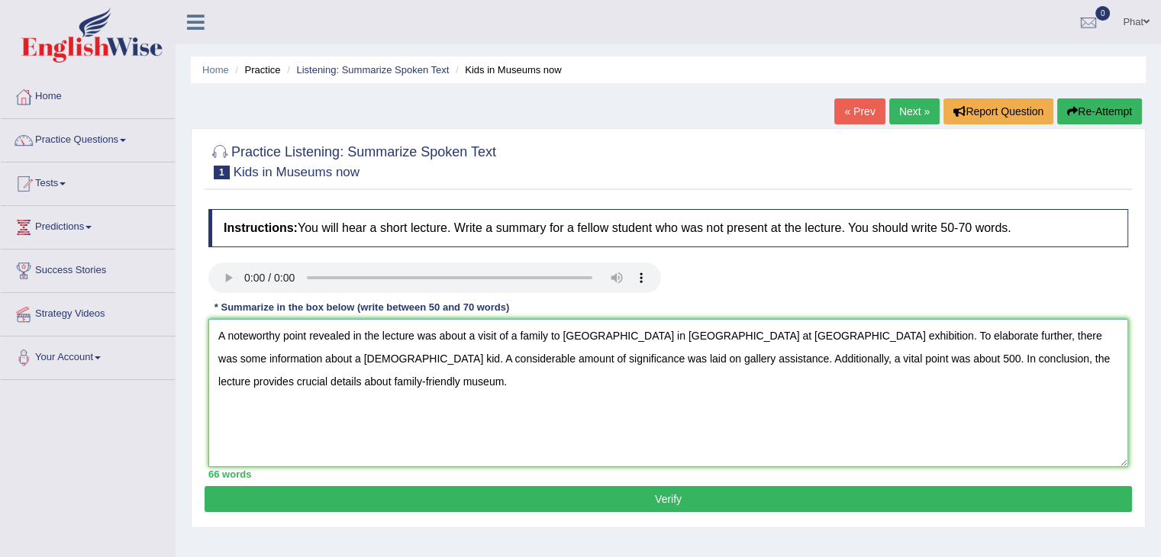
click at [827, 355] on textarea "A noteworthy point revealed in the lecture was about a visit of a family to Roy…" at bounding box center [668, 393] width 920 height 148
paste textarea "family-friendly museum"
click at [463, 395] on textarea "A noteworthy point revealed in the lecture was about a visit of a family to Roy…" at bounding box center [668, 393] width 920 height 148
drag, startPoint x: 437, startPoint y: 379, endPoint x: 199, endPoint y: 340, distance: 240.6
click at [199, 340] on div "Practice Listening: Summarize Spoken Text 1 Kids in Museums now Instructions: Y…" at bounding box center [668, 328] width 955 height 400
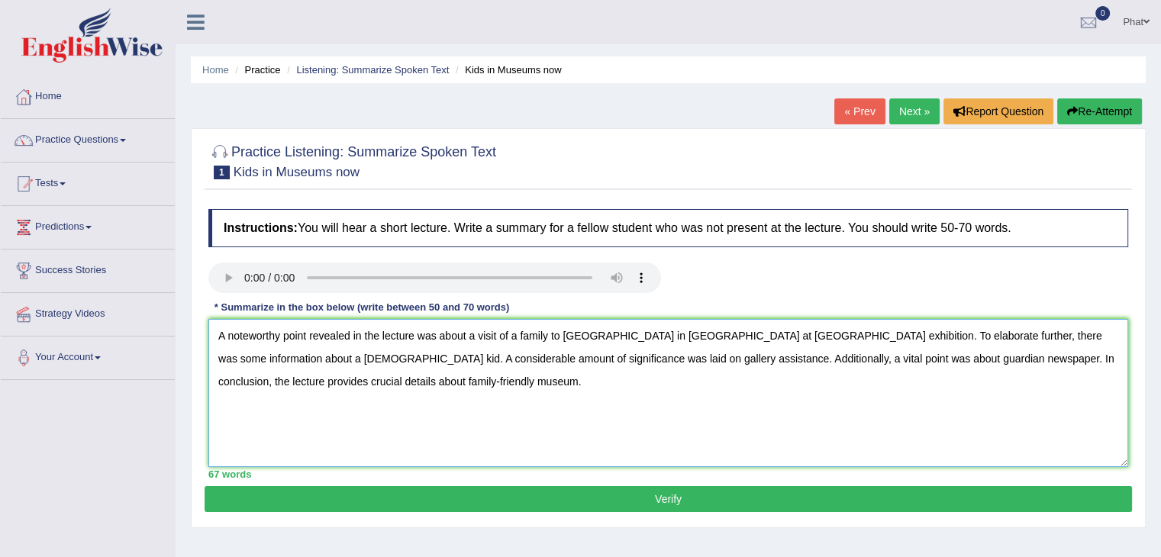
type textarea "A noteworthy point revealed in the lecture was about a visit of a family to Roy…"
click at [654, 502] on button "Verify" at bounding box center [668, 499] width 927 height 26
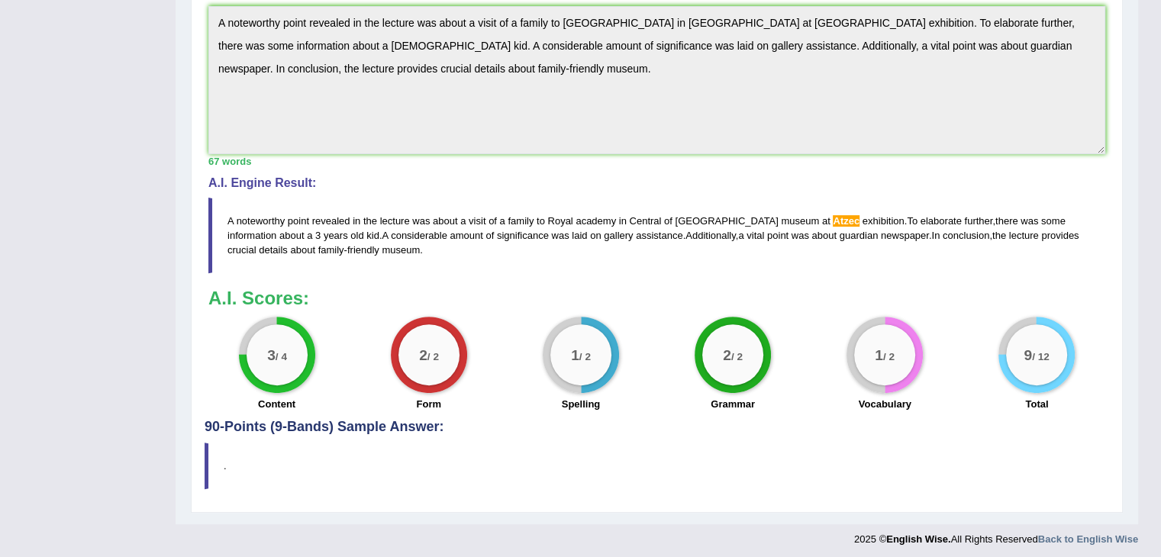
scroll to position [467, 0]
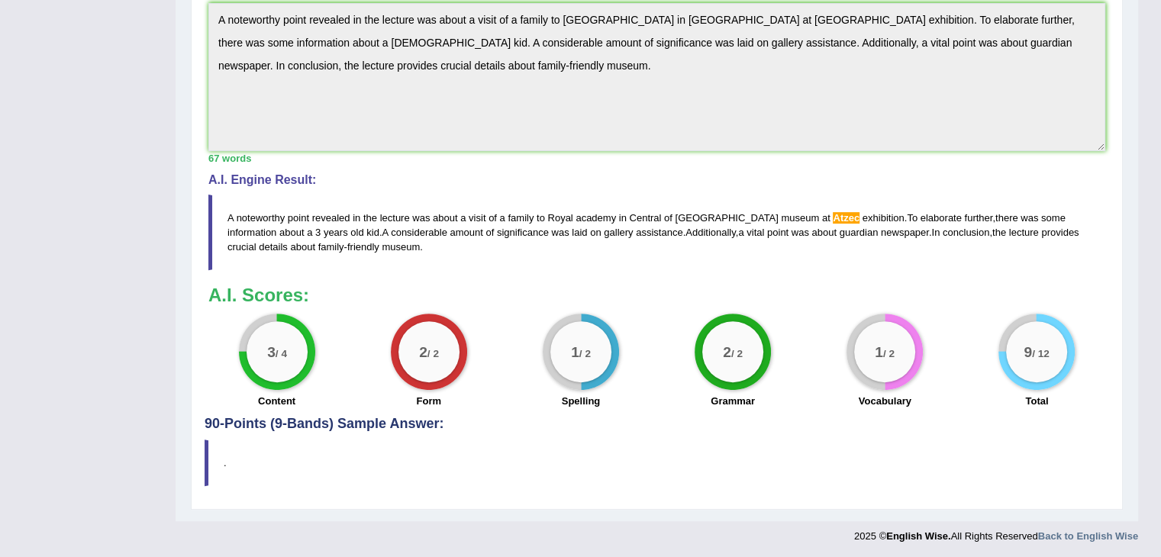
click at [331, 455] on blockquote "." at bounding box center [657, 463] width 905 height 47
click at [337, 419] on h4 "90-Points (9-Bands) Sample Answer:" at bounding box center [657, 82] width 905 height 702
click at [334, 427] on h4 "90-Points (9-Bands) Sample Answer:" at bounding box center [657, 82] width 905 height 702
click at [270, 358] on div "3 / 4" at bounding box center [277, 351] width 61 height 61
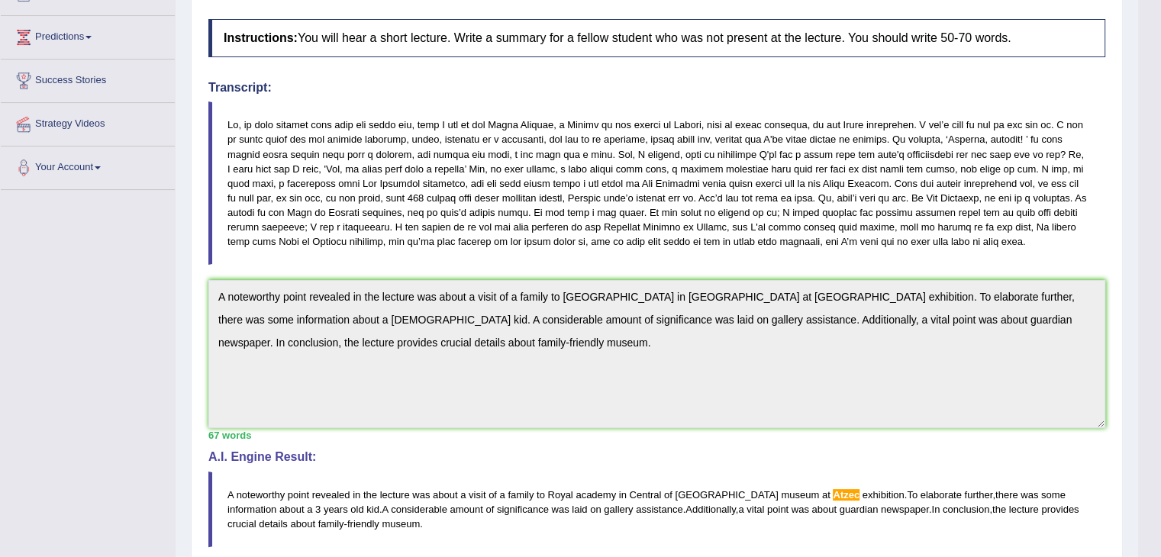
scroll to position [0, 0]
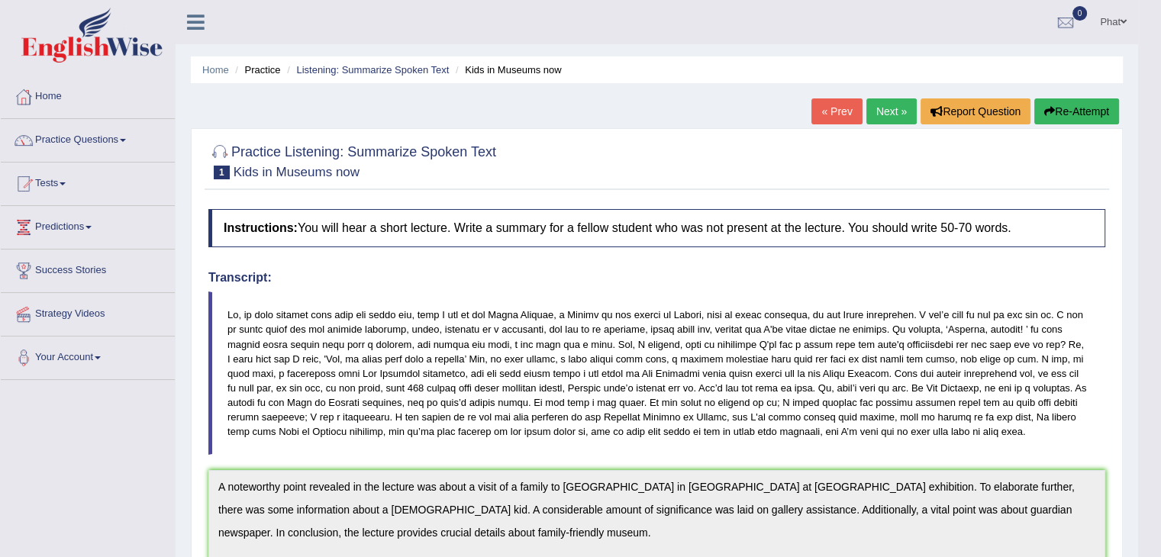
click at [1069, 107] on button "Re-Attempt" at bounding box center [1076, 111] width 85 height 26
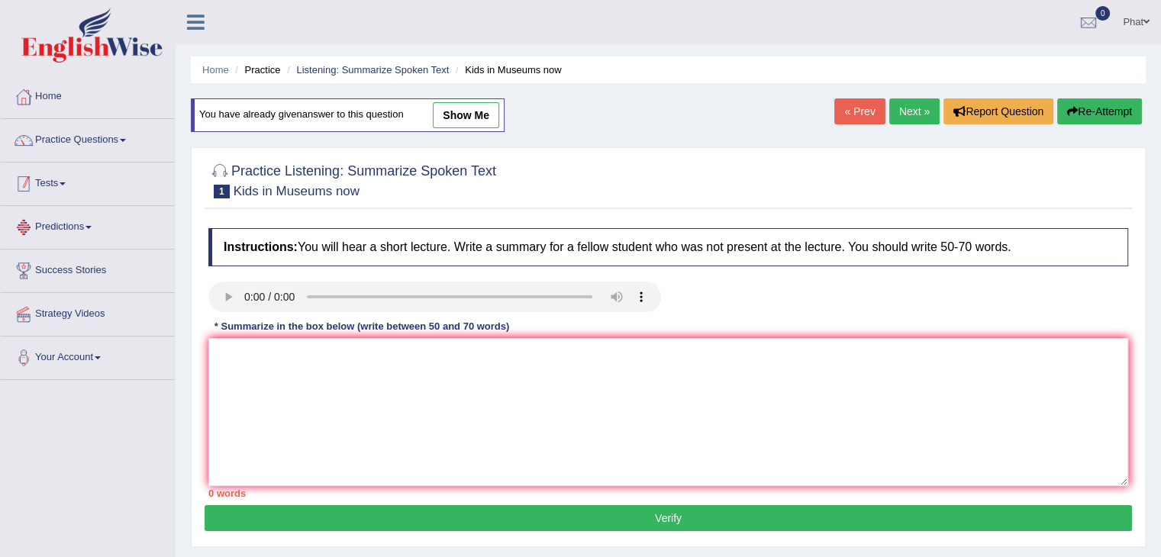
click at [31, 181] on div at bounding box center [23, 184] width 23 height 23
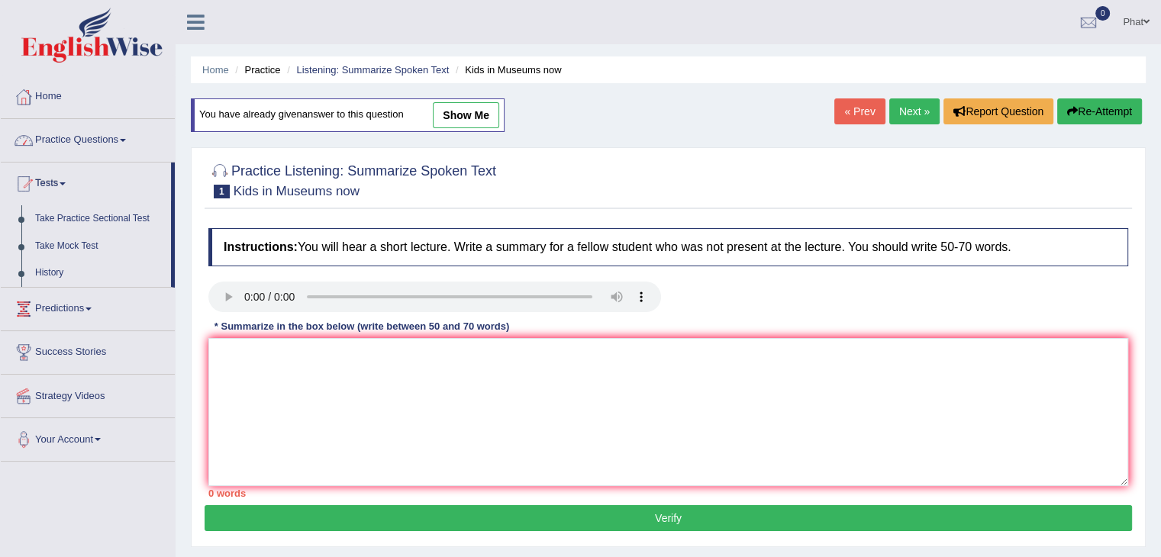
click at [92, 140] on link "Practice Questions" at bounding box center [88, 138] width 174 height 38
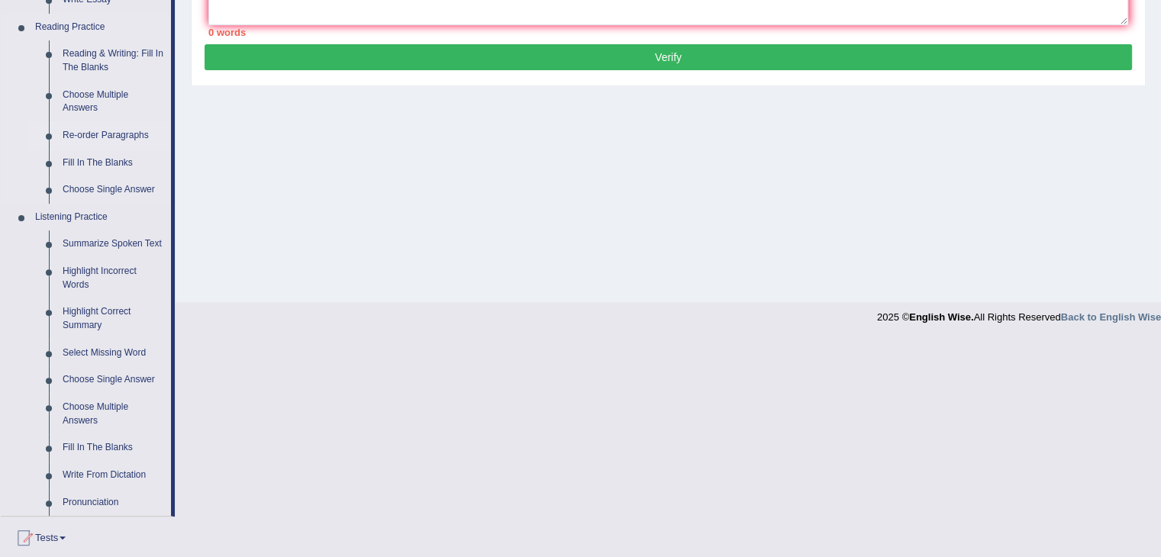
scroll to position [473, 0]
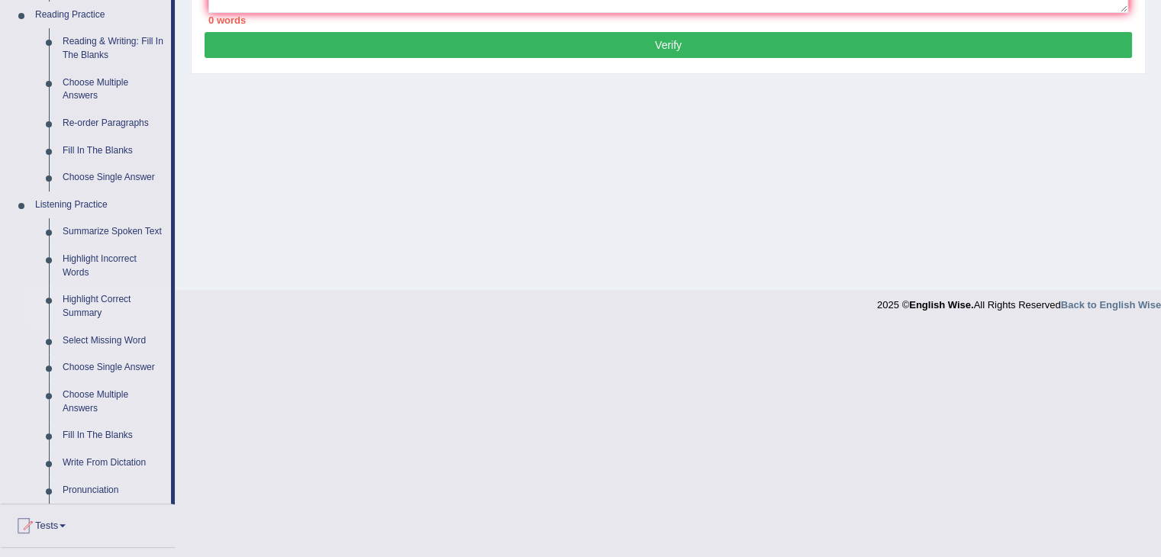
click at [79, 299] on link "Highlight Correct Summary" at bounding box center [113, 306] width 115 height 40
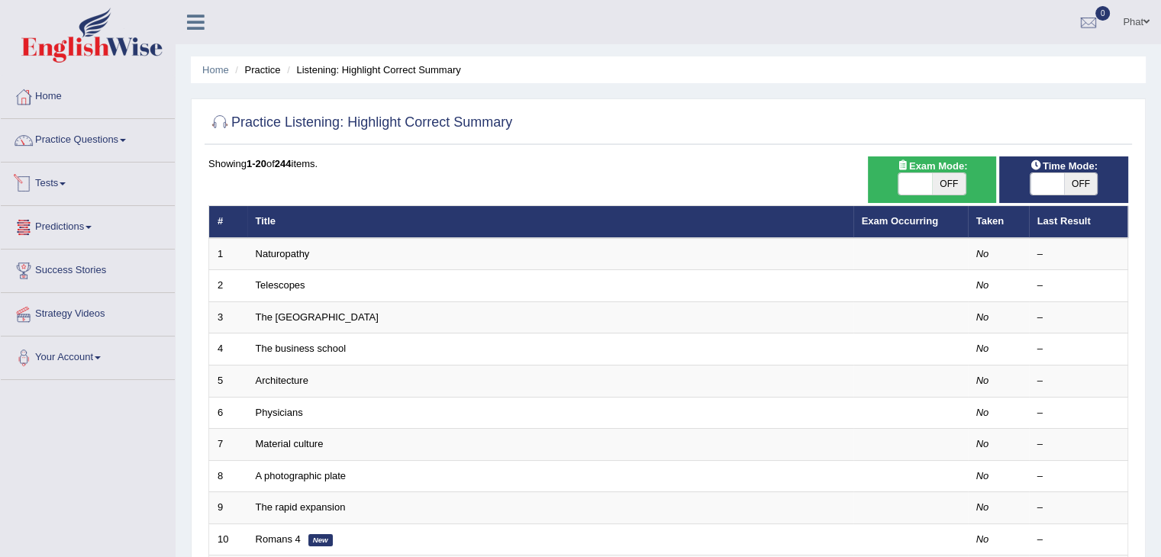
click at [72, 189] on link "Tests" at bounding box center [88, 182] width 174 height 38
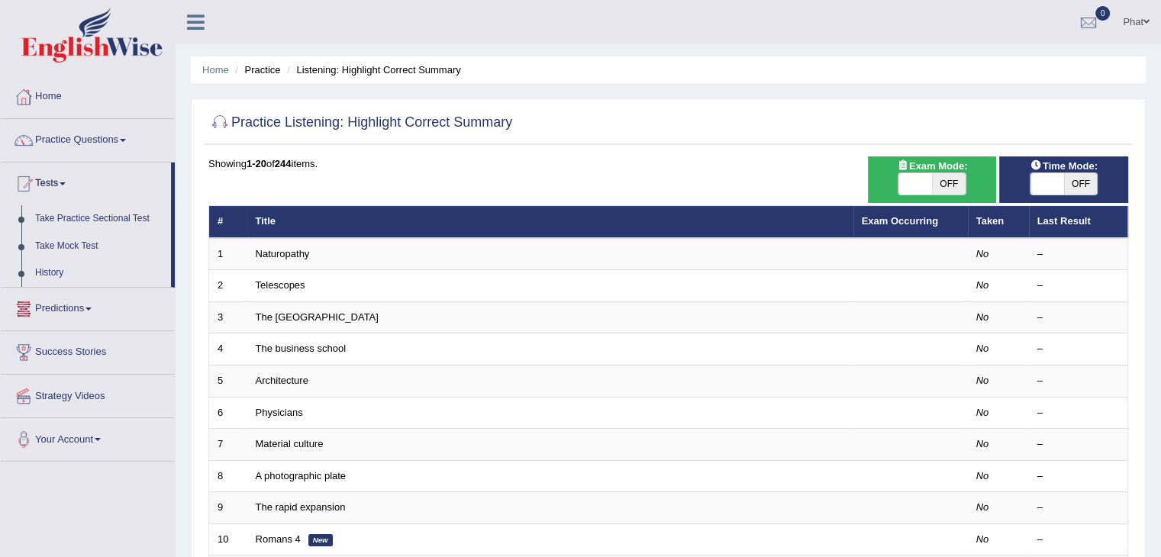
click at [92, 308] on span at bounding box center [88, 309] width 6 height 3
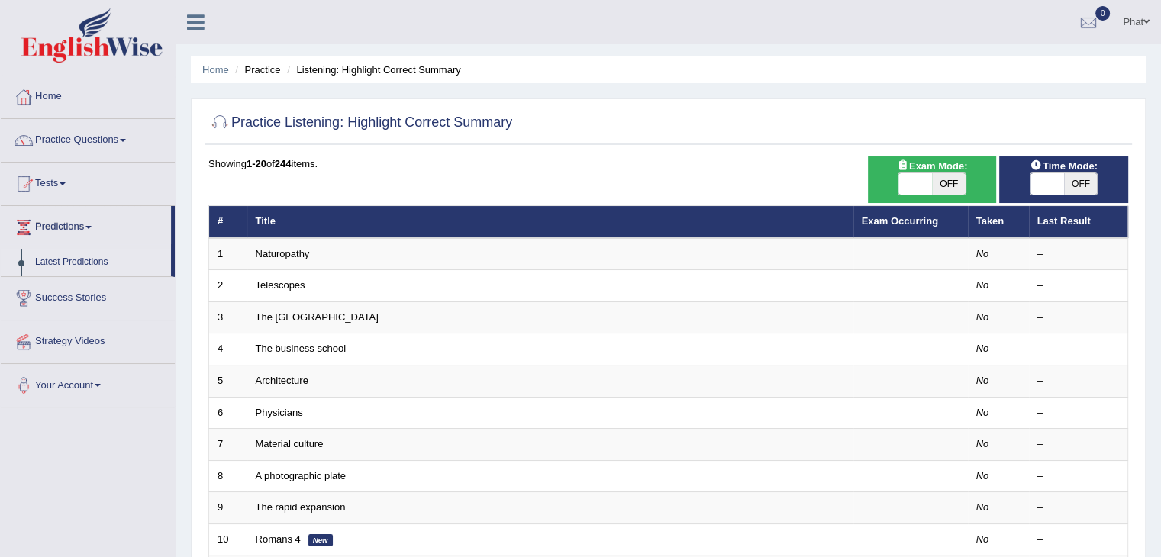
click at [92, 266] on link "Latest Predictions" at bounding box center [99, 262] width 143 height 27
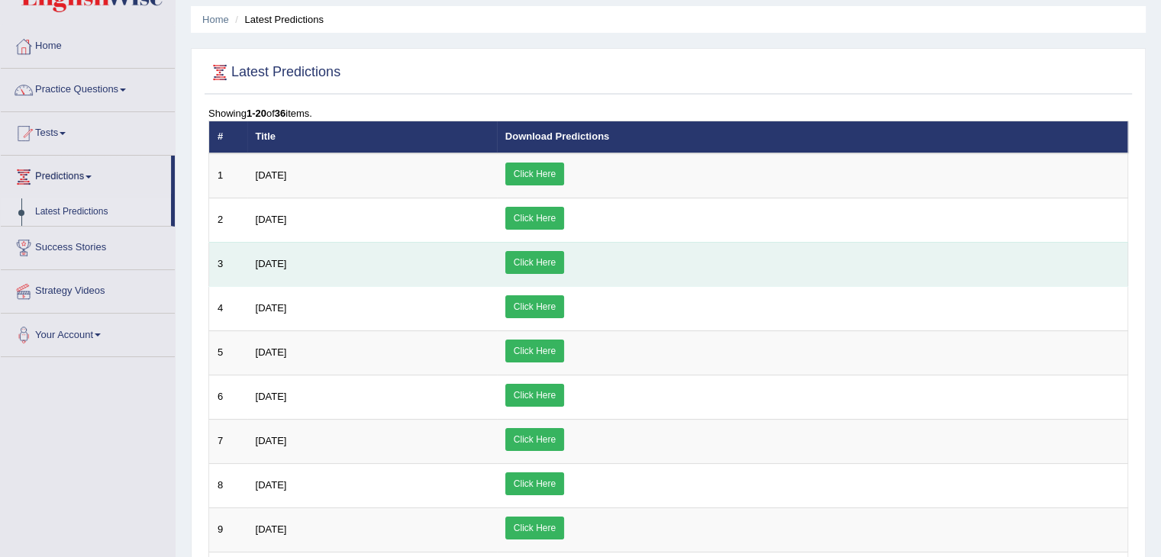
scroll to position [45, 0]
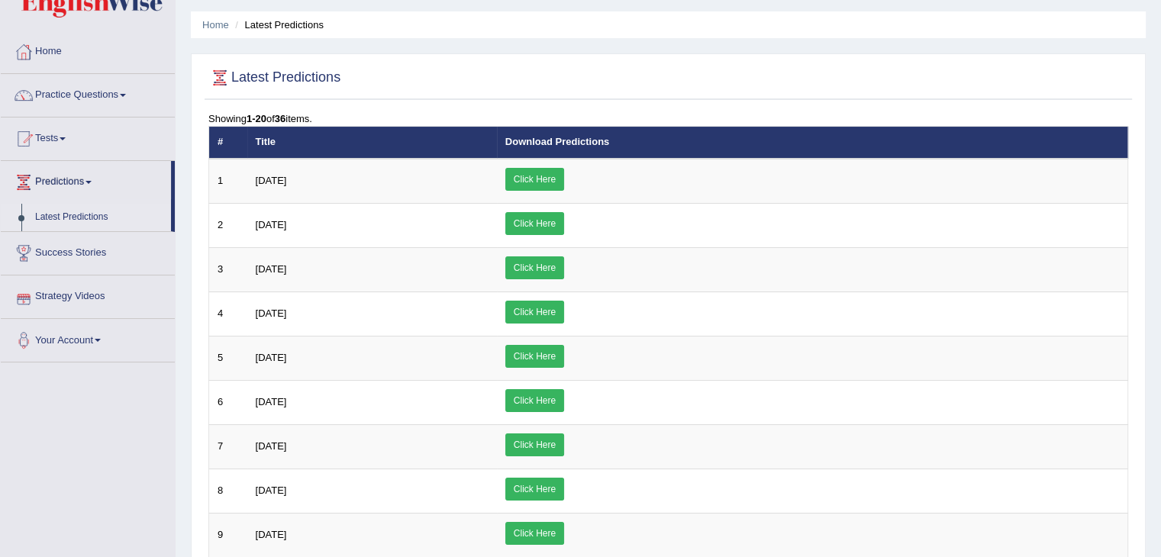
click at [109, 292] on link "Strategy Videos" at bounding box center [88, 295] width 174 height 38
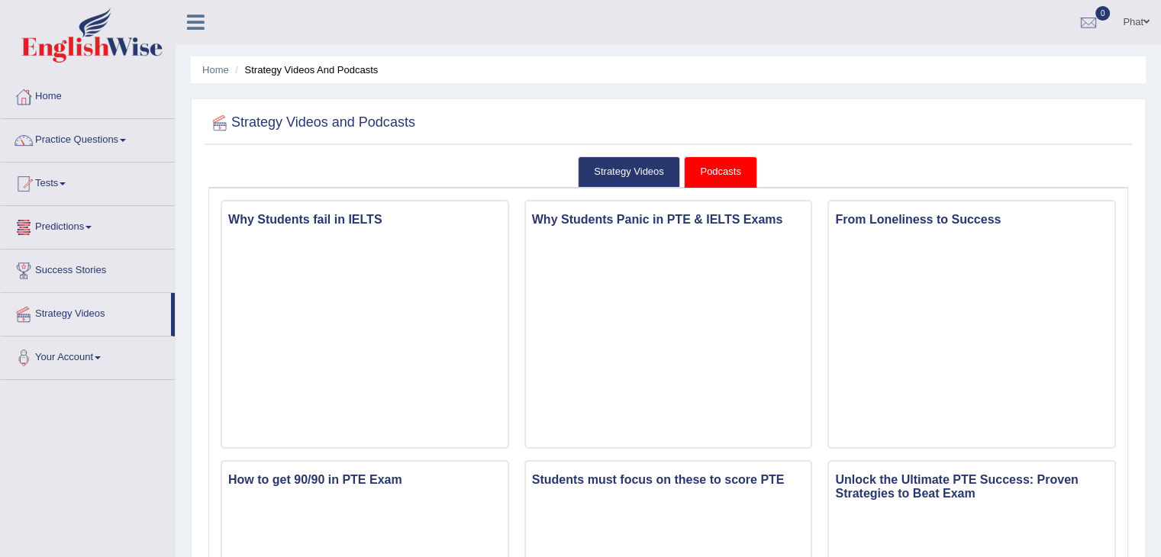
click at [85, 227] on link "Predictions" at bounding box center [88, 225] width 174 height 38
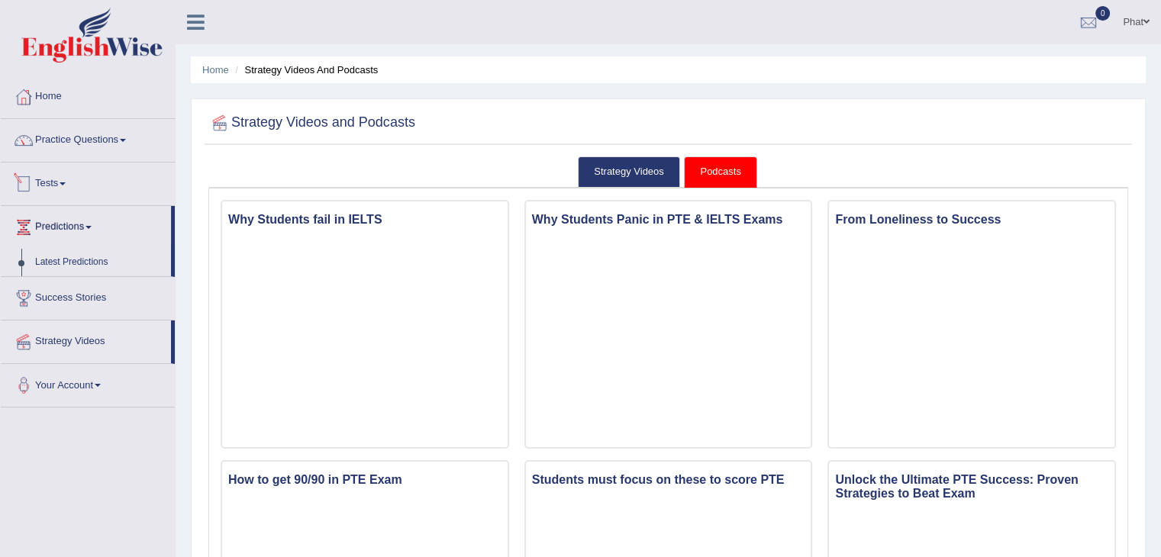
click at [78, 189] on link "Tests" at bounding box center [88, 182] width 174 height 38
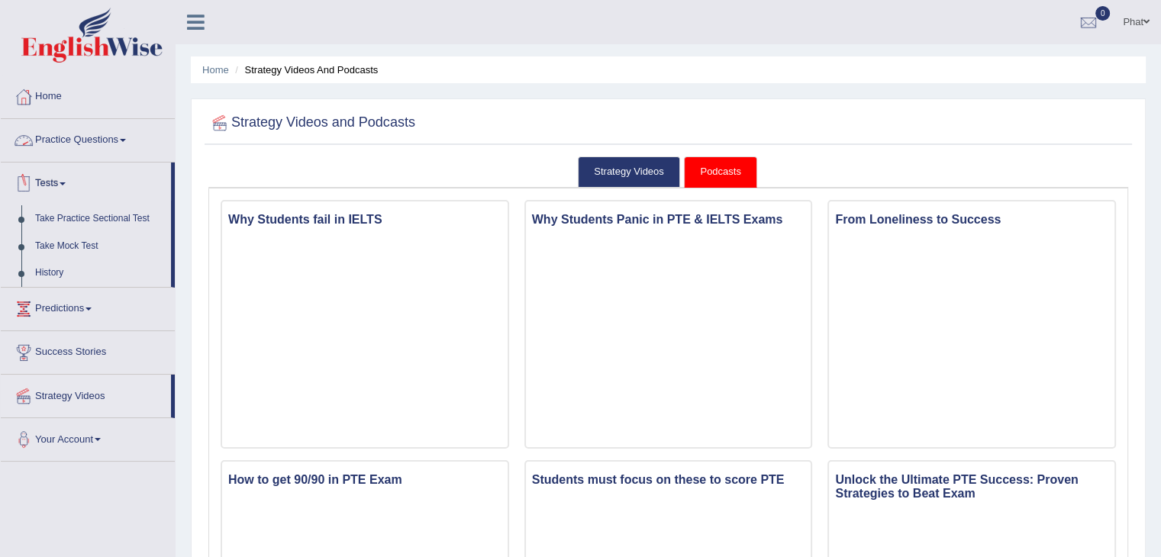
click at [94, 137] on link "Practice Questions" at bounding box center [88, 138] width 174 height 38
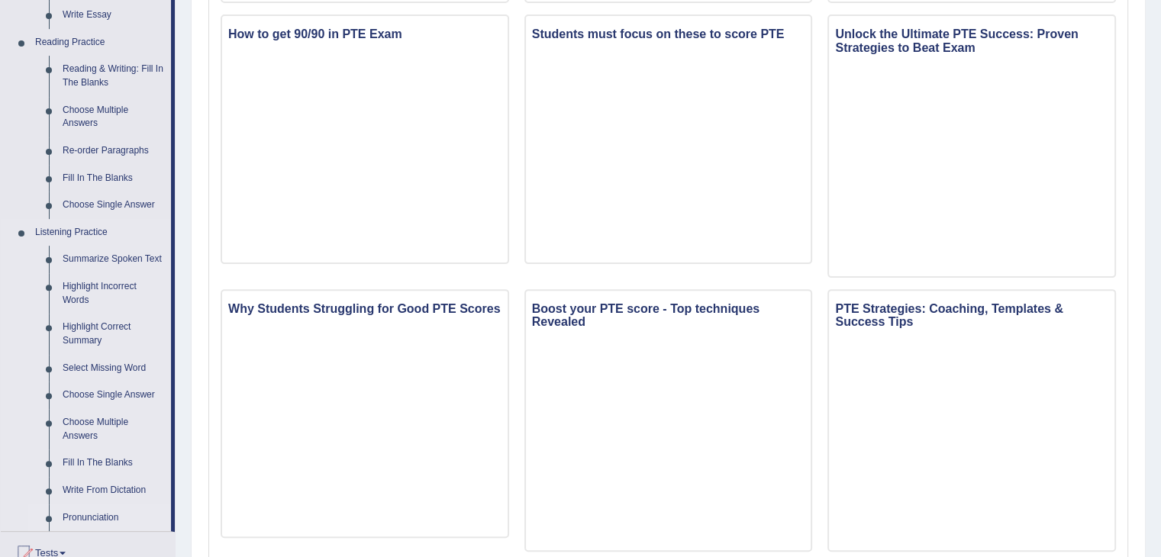
scroll to position [495, 0]
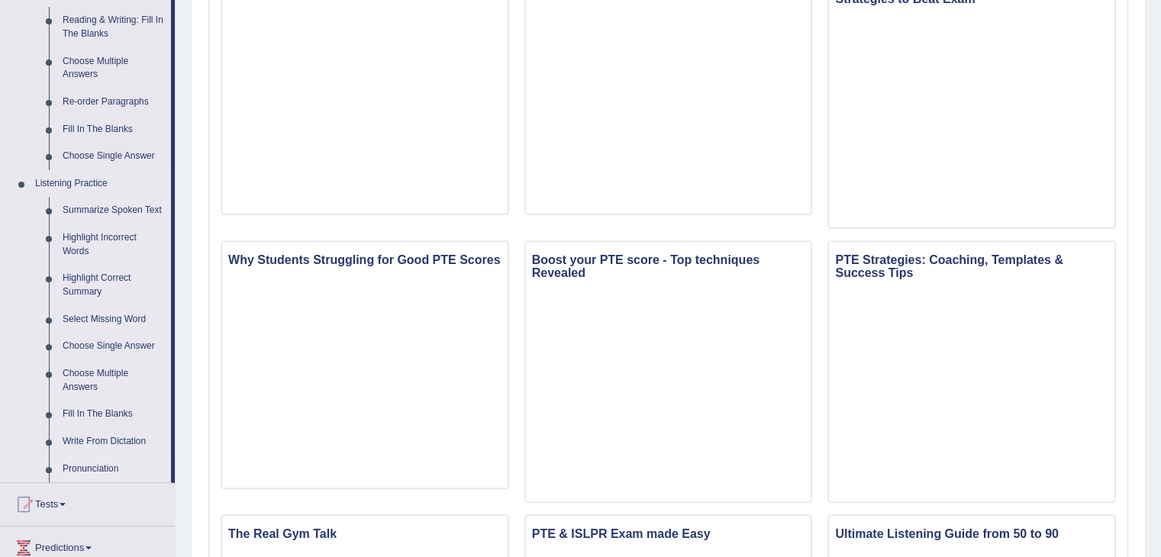
click at [101, 465] on link "Pronunciation" at bounding box center [113, 469] width 115 height 27
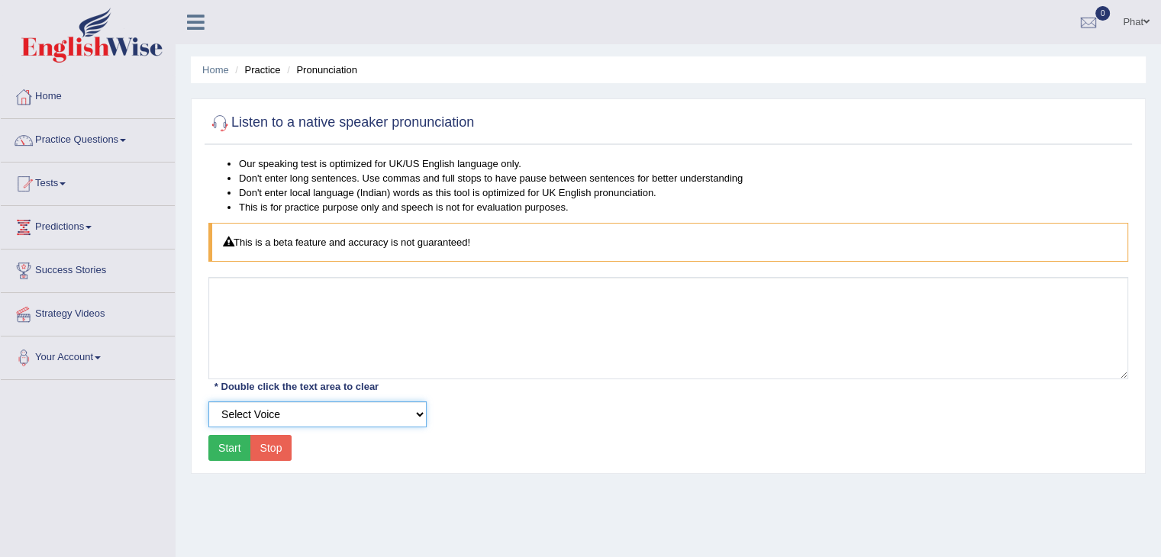
click at [386, 408] on select "Select Voice UK English [DEMOGRAPHIC_DATA] UK English [DEMOGRAPHIC_DATA]" at bounding box center [317, 415] width 218 height 26
select select "3"
click at [208, 402] on select "Select Voice UK English [DEMOGRAPHIC_DATA] UK English [DEMOGRAPHIC_DATA]" at bounding box center [317, 415] width 218 height 26
click at [243, 444] on button "Start" at bounding box center [229, 448] width 43 height 26
click at [234, 444] on button "Start" at bounding box center [229, 448] width 43 height 26
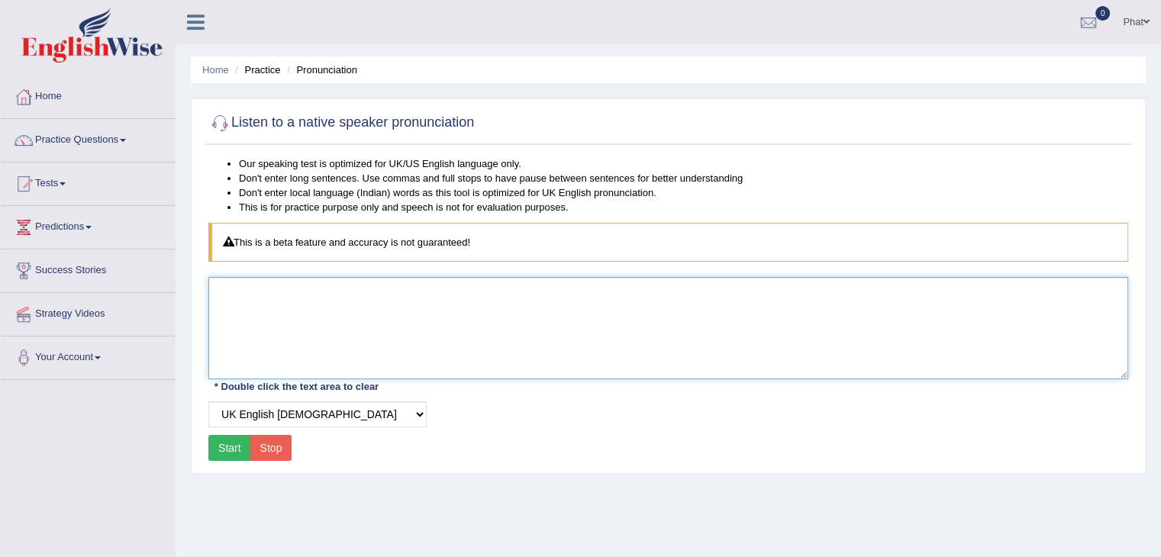
drag, startPoint x: 234, startPoint y: 444, endPoint x: 669, endPoint y: 308, distance: 455.1
click at [673, 308] on textarea at bounding box center [668, 328] width 920 height 102
type textarea "google"
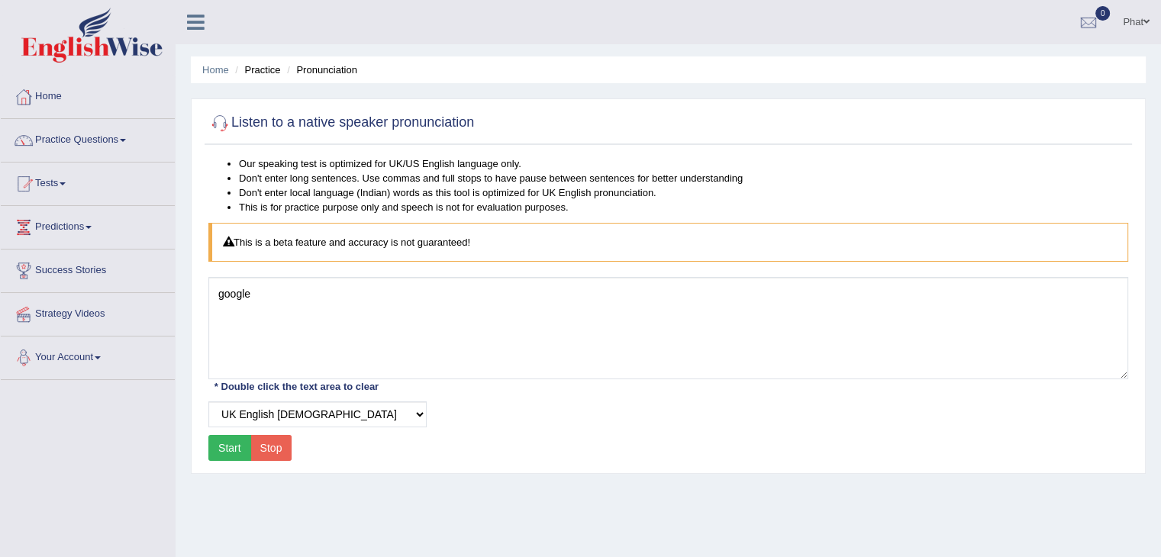
click at [217, 444] on button "Start" at bounding box center [229, 448] width 43 height 26
click at [273, 416] on select "Select Voice UK English Female UK English Male" at bounding box center [317, 415] width 218 height 26
click at [208, 402] on select "Select Voice UK English Female UK English Male" at bounding box center [317, 415] width 218 height 26
click at [235, 447] on button "Start" at bounding box center [229, 448] width 43 height 26
click at [282, 419] on select "Select Voice UK English Female UK English Male" at bounding box center [317, 415] width 218 height 26
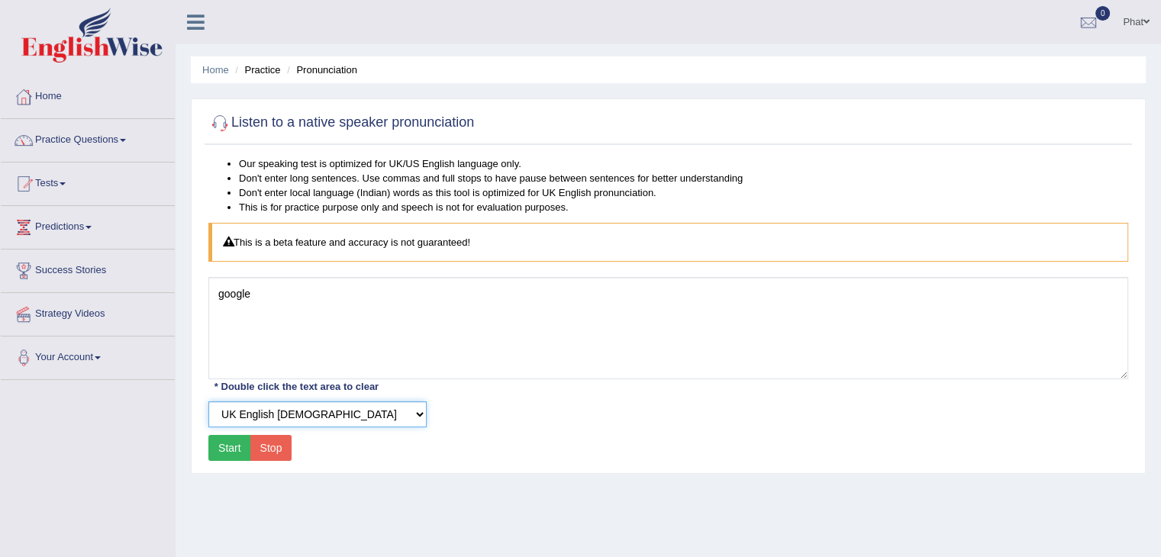
select select "3"
click at [208, 402] on select "Select Voice UK English Female UK English Male" at bounding box center [317, 415] width 218 height 26
click at [231, 451] on button "Start" at bounding box center [229, 448] width 43 height 26
click at [105, 230] on link "Predictions" at bounding box center [88, 225] width 174 height 38
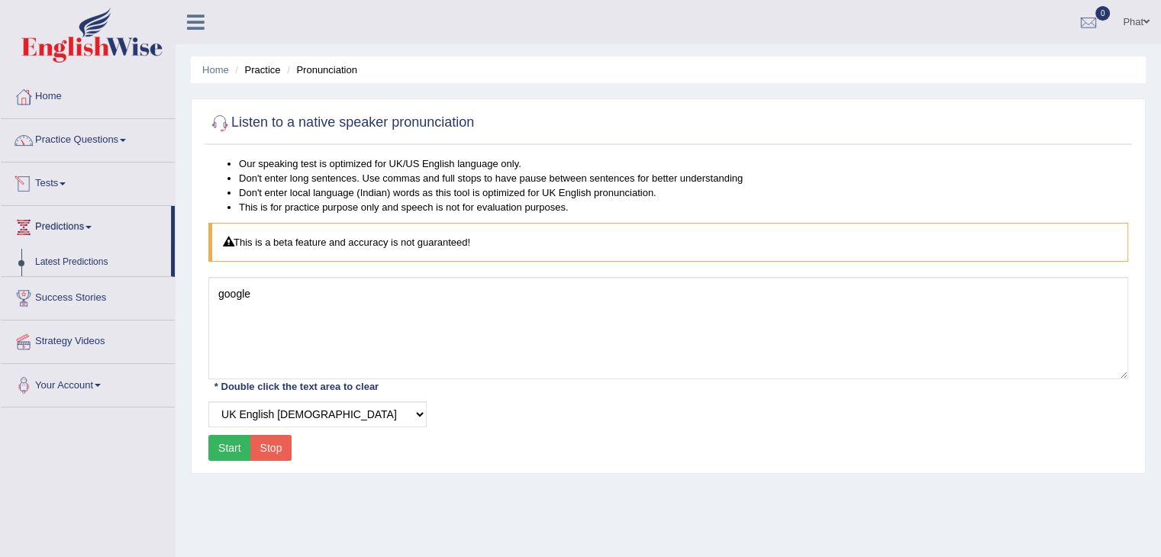
click at [68, 172] on link "Tests" at bounding box center [88, 182] width 174 height 38
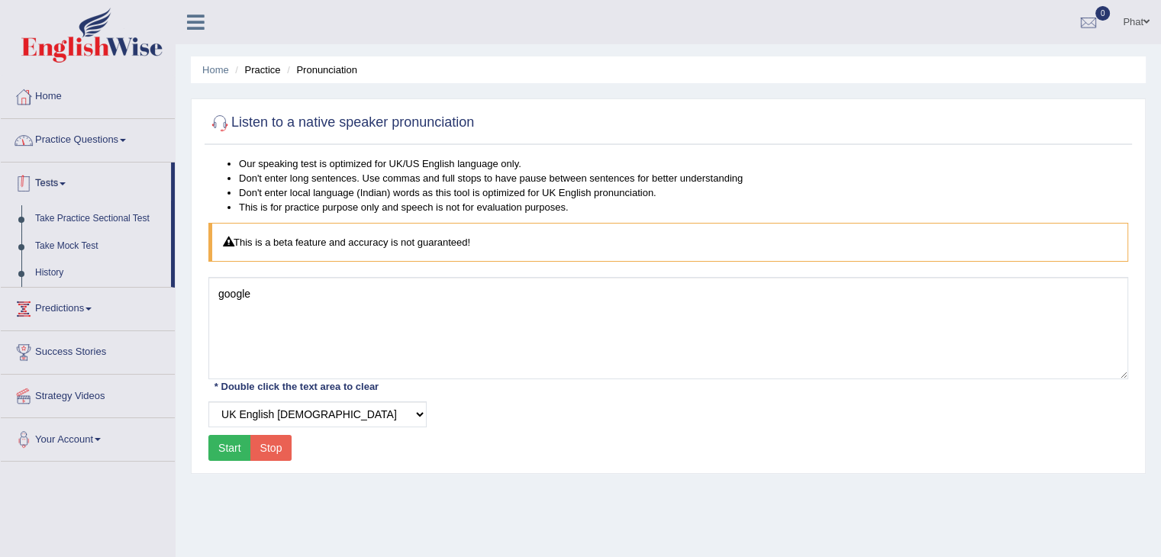
click at [79, 147] on link "Practice Questions" at bounding box center [88, 138] width 174 height 38
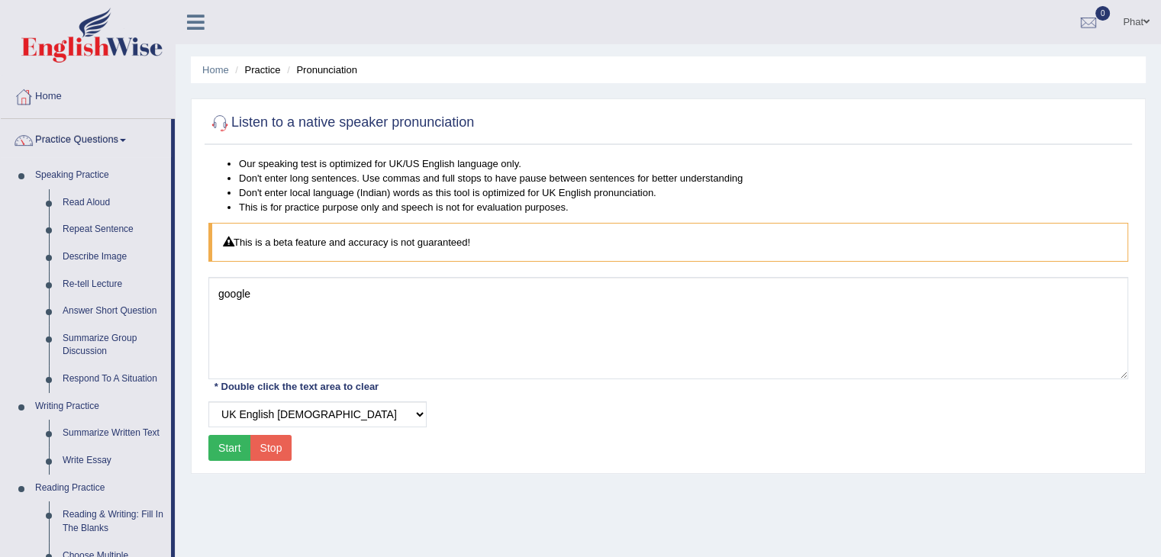
drag, startPoint x: 178, startPoint y: 249, endPoint x: 174, endPoint y: 277, distance: 28.5
click at [174, 277] on div "Toggle navigation Home Practice Questions Speaking Practice Read Aloud Repeat S…" at bounding box center [580, 397] width 1161 height 794
click at [89, 282] on link "Re-tell Lecture" at bounding box center [113, 284] width 115 height 27
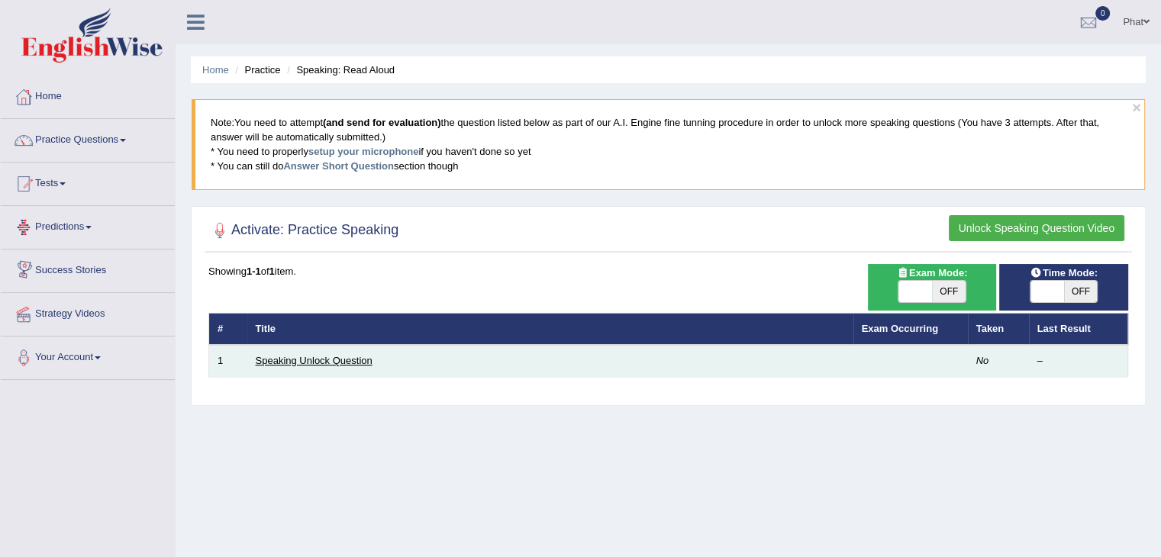
click at [284, 358] on link "Speaking Unlock Question" at bounding box center [314, 360] width 117 height 11
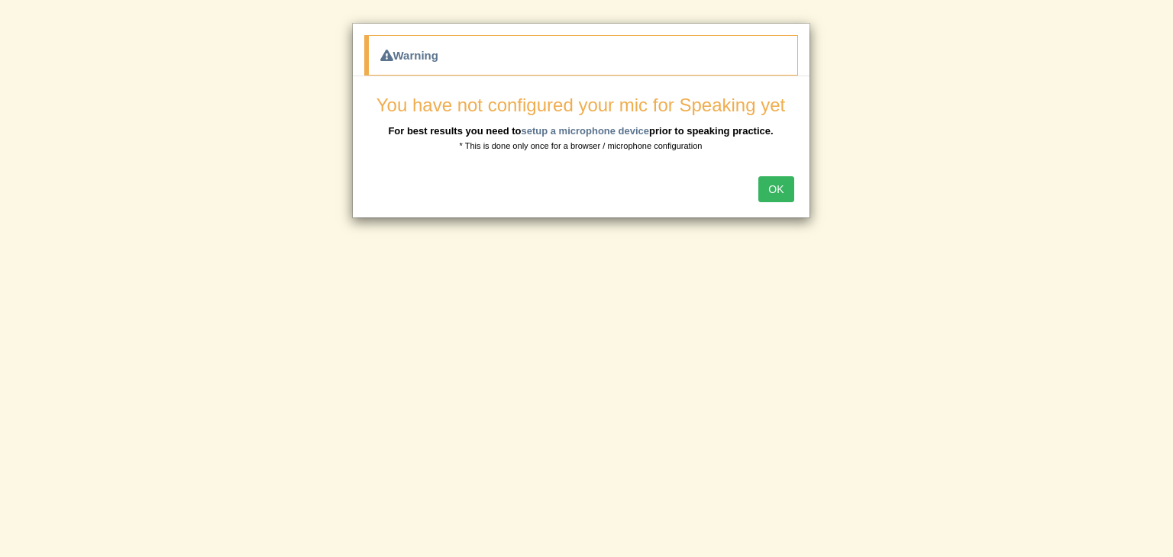
click at [769, 193] on button "OK" at bounding box center [775, 189] width 35 height 26
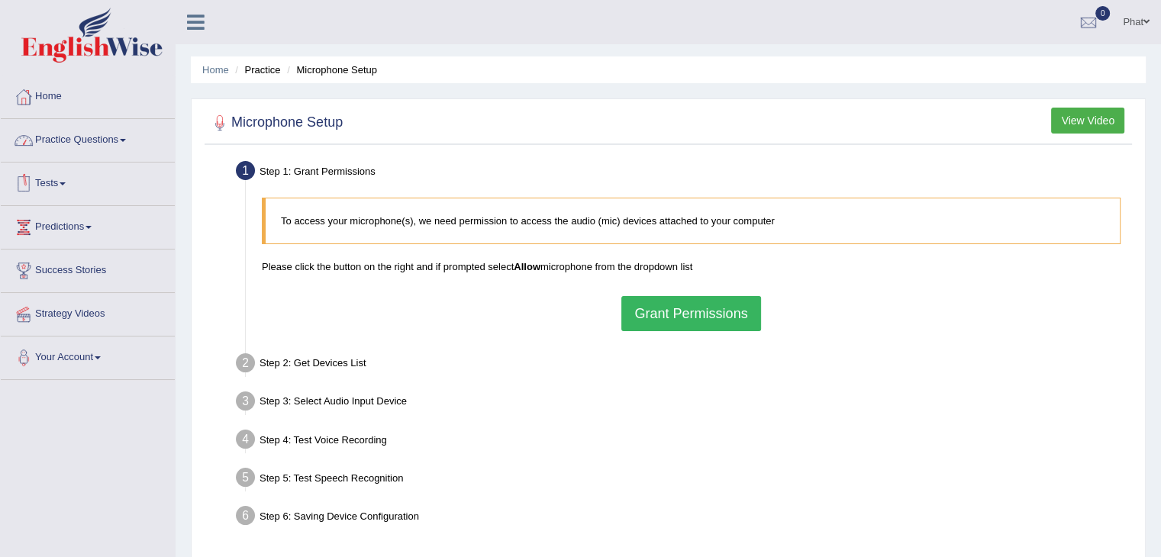
click at [100, 137] on link "Practice Questions" at bounding box center [88, 138] width 174 height 38
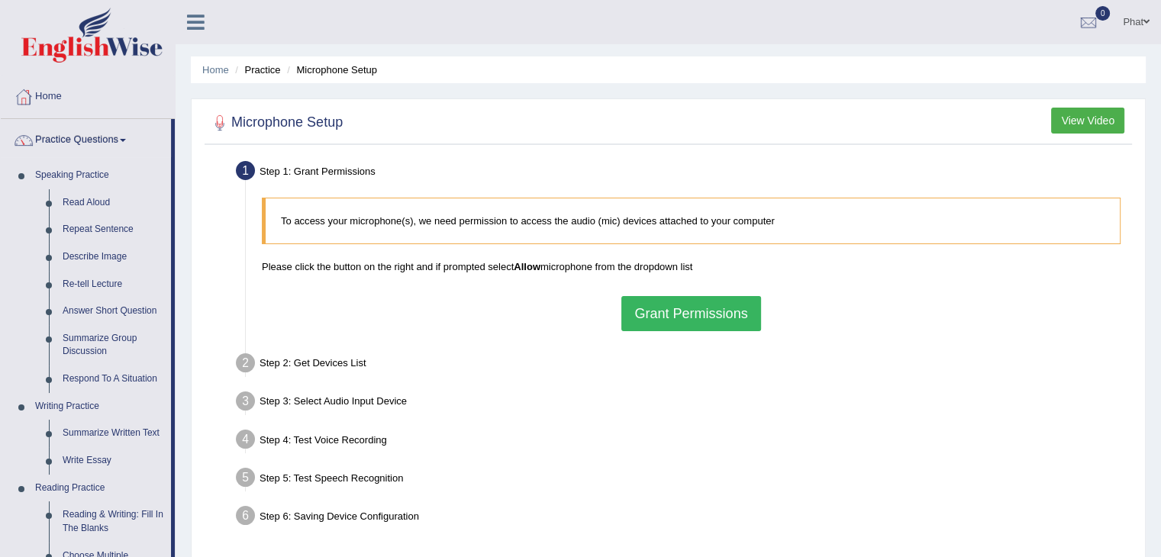
drag, startPoint x: 176, startPoint y: 431, endPoint x: 173, endPoint y: 460, distance: 28.5
click at [174, 457] on div "Toggle navigation Home Practice Questions Speaking Practice Read Aloud Repeat S…" at bounding box center [580, 397] width 1161 height 794
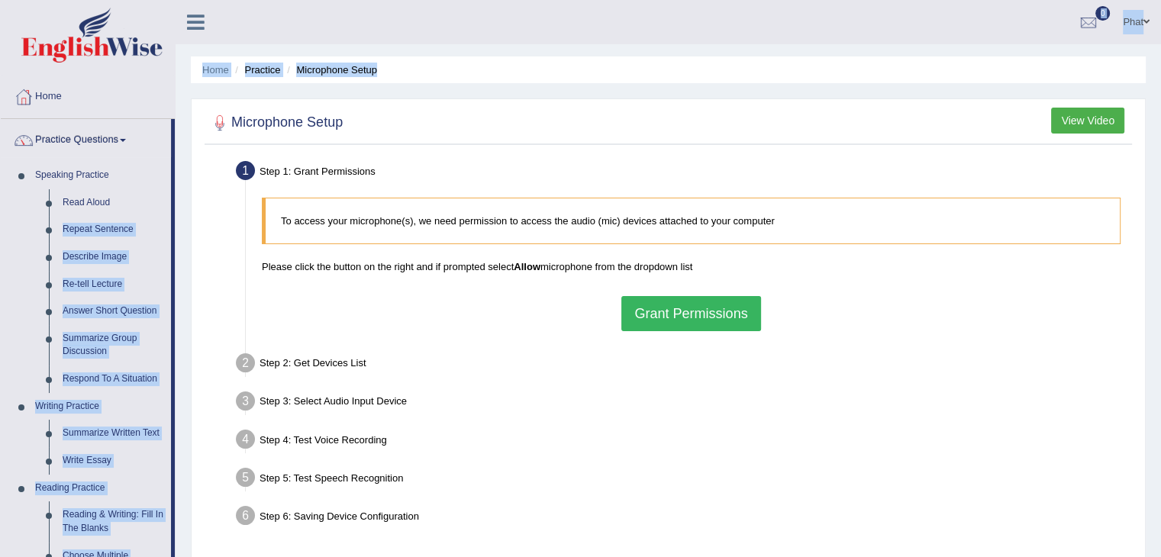
drag, startPoint x: 173, startPoint y: 211, endPoint x: 553, endPoint y: 253, distance: 381.7
click at [180, 253] on div "Toggle navigation Home Practice Questions Speaking Practice Read Aloud Repeat S…" at bounding box center [580, 397] width 1161 height 794
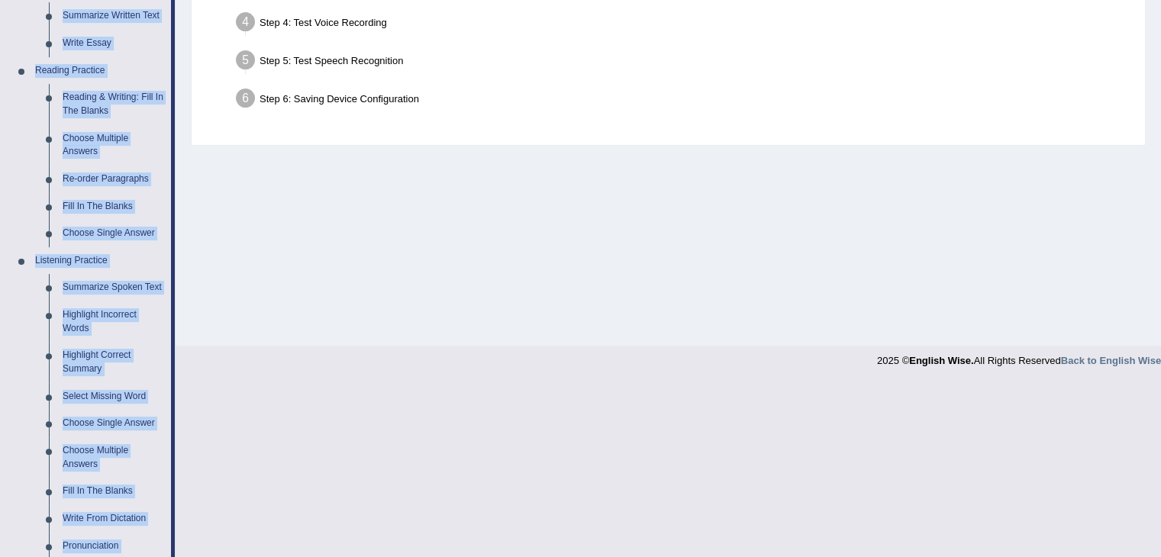
scroll to position [416, 0]
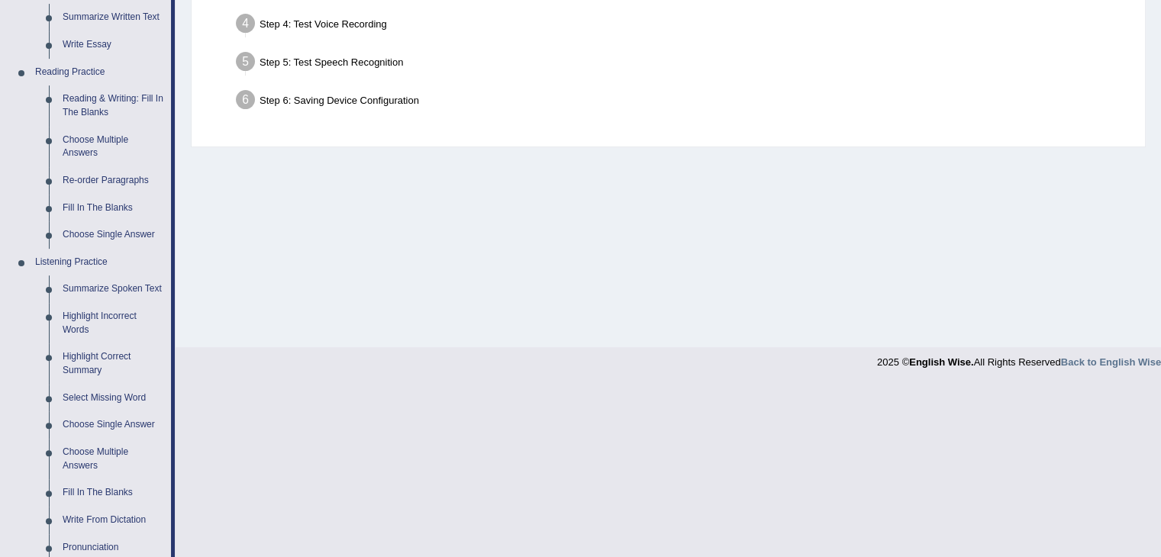
click at [126, 392] on link "Select Missing Word" at bounding box center [113, 398] width 115 height 27
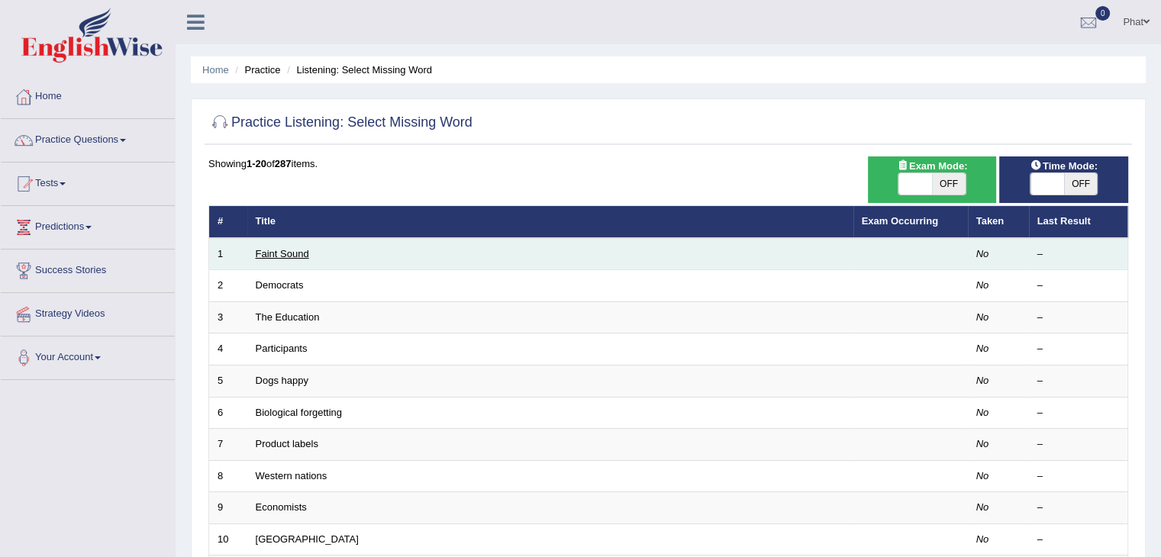
click at [289, 254] on link "Faint Sound" at bounding box center [282, 253] width 53 height 11
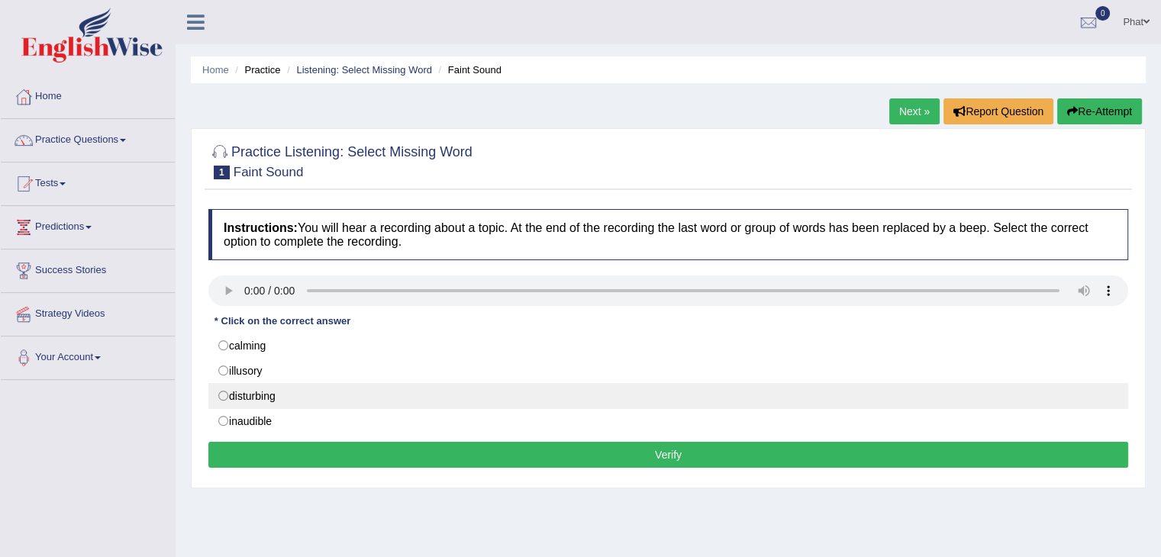
click at [265, 395] on label "disturbing" at bounding box center [668, 396] width 920 height 26
radio input "true"
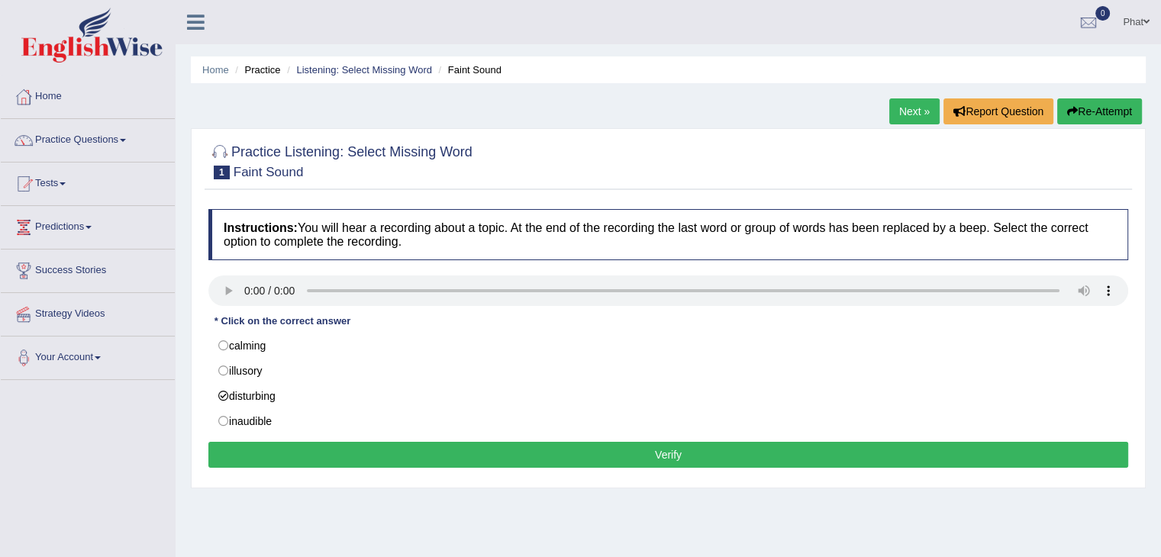
click at [284, 443] on button "Verify" at bounding box center [668, 455] width 920 height 26
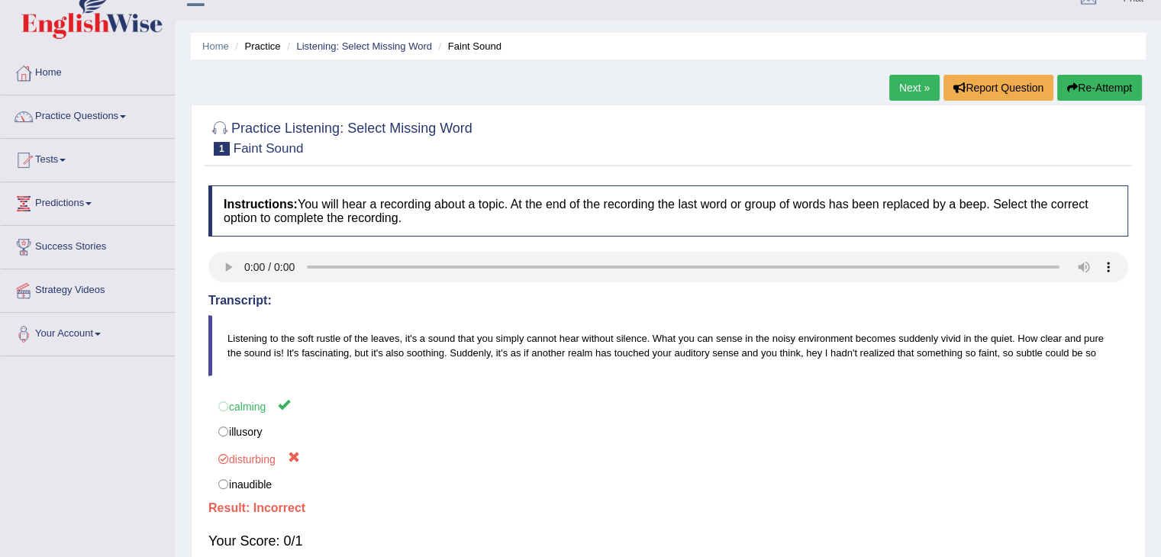
scroll to position [21, 0]
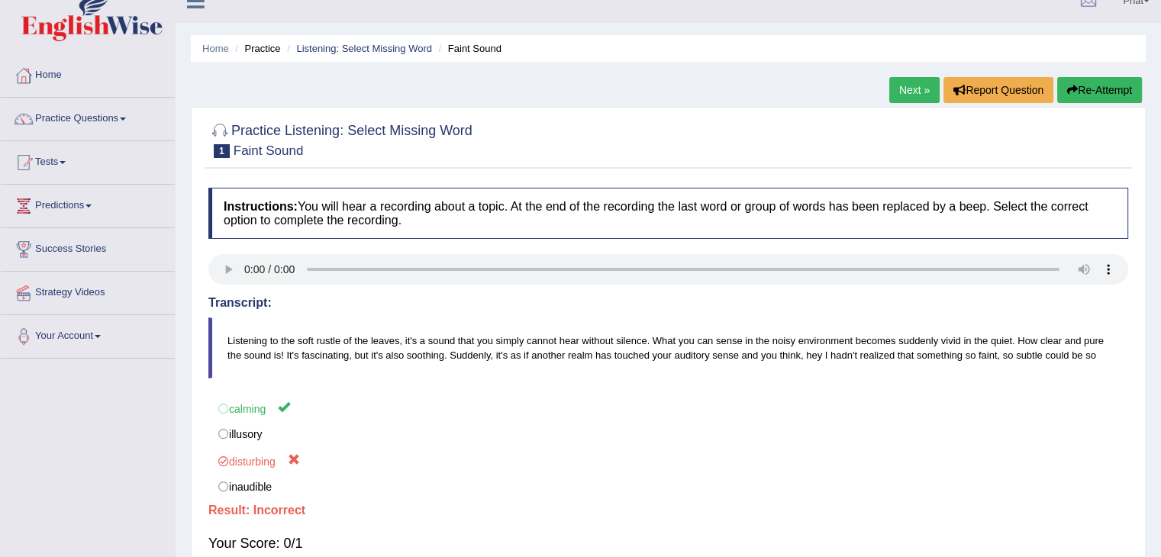
click at [921, 95] on link "Next »" at bounding box center [914, 90] width 50 height 26
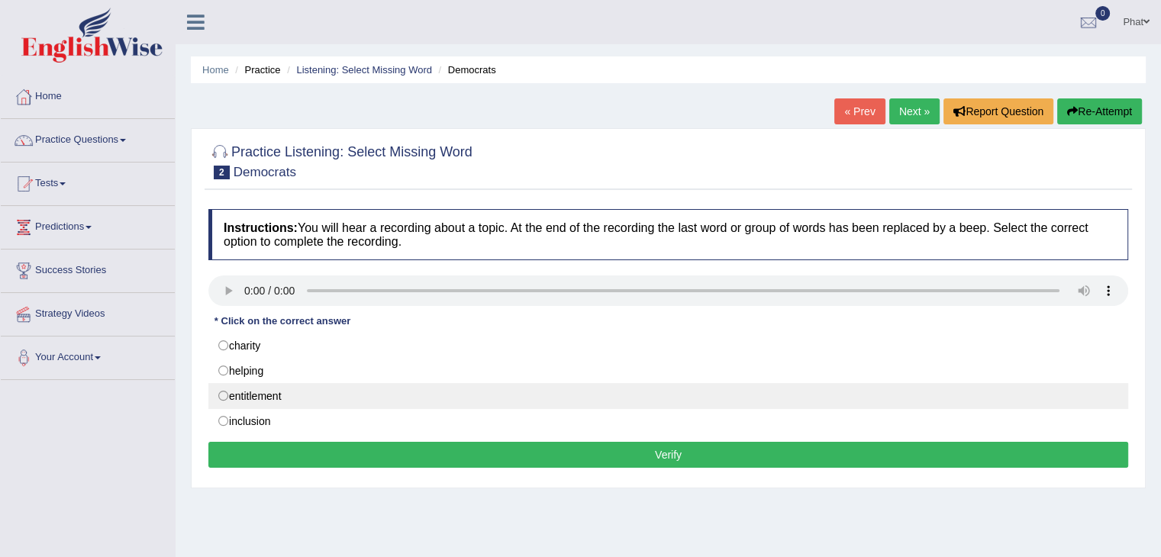
click at [260, 393] on label "entitlement" at bounding box center [668, 396] width 920 height 26
radio input "true"
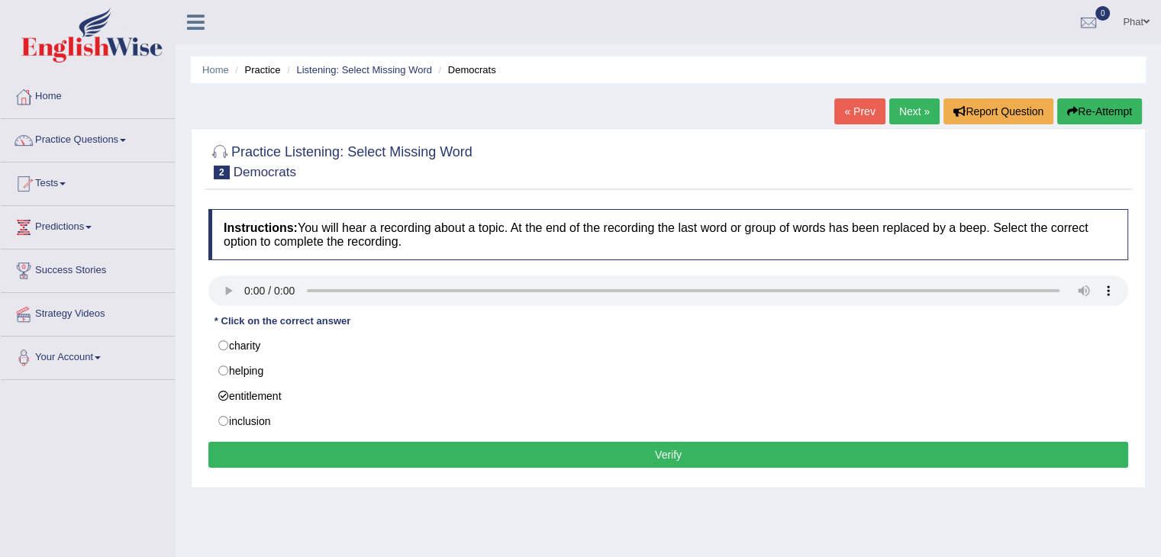
click at [266, 448] on button "Verify" at bounding box center [668, 455] width 920 height 26
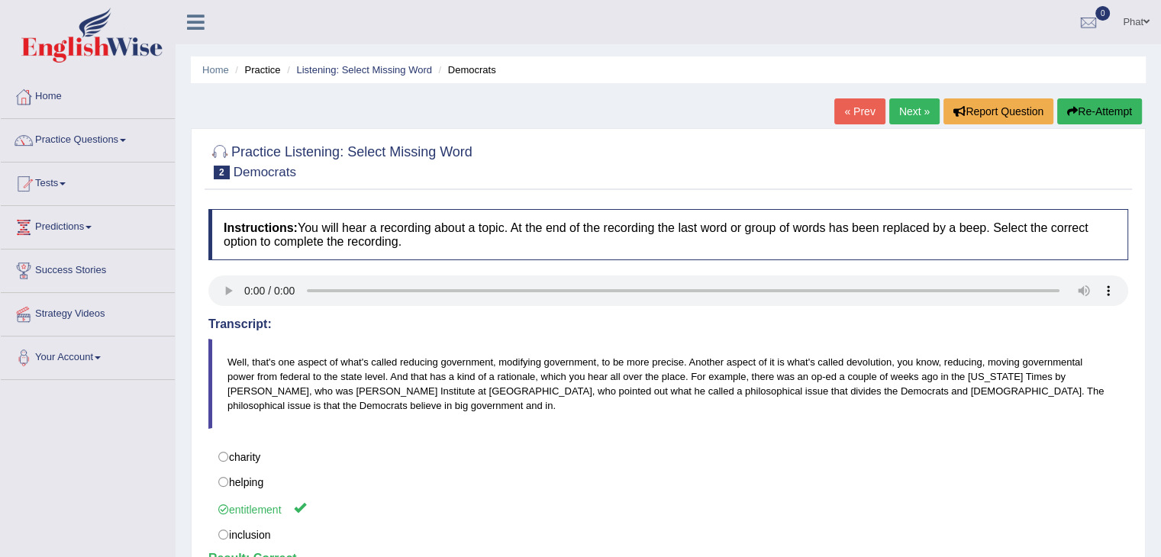
click at [911, 118] on link "Next »" at bounding box center [914, 111] width 50 height 26
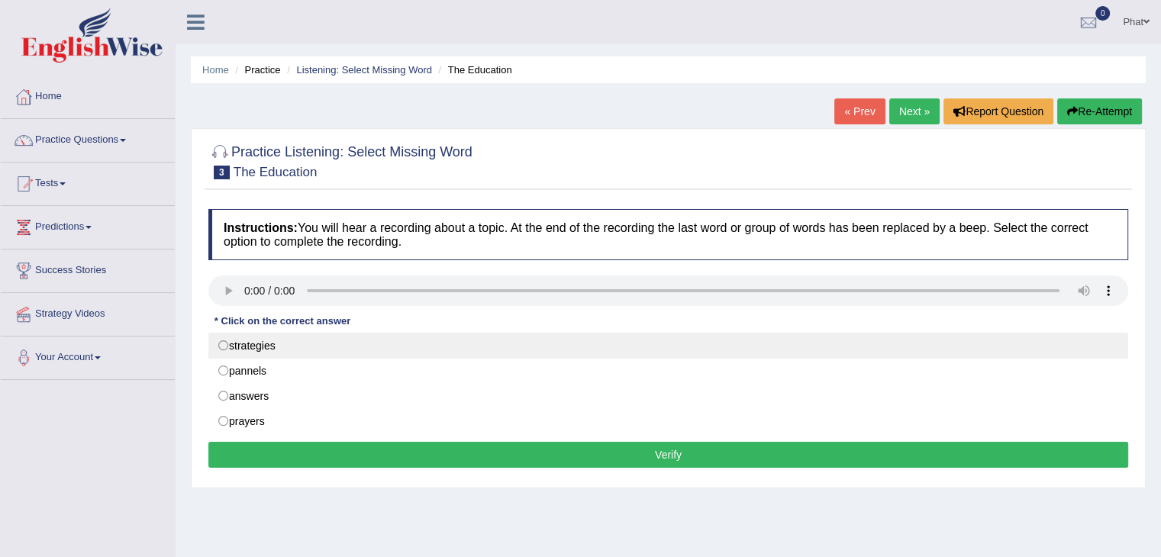
click at [247, 343] on label "strategies" at bounding box center [668, 346] width 920 height 26
radio input "true"
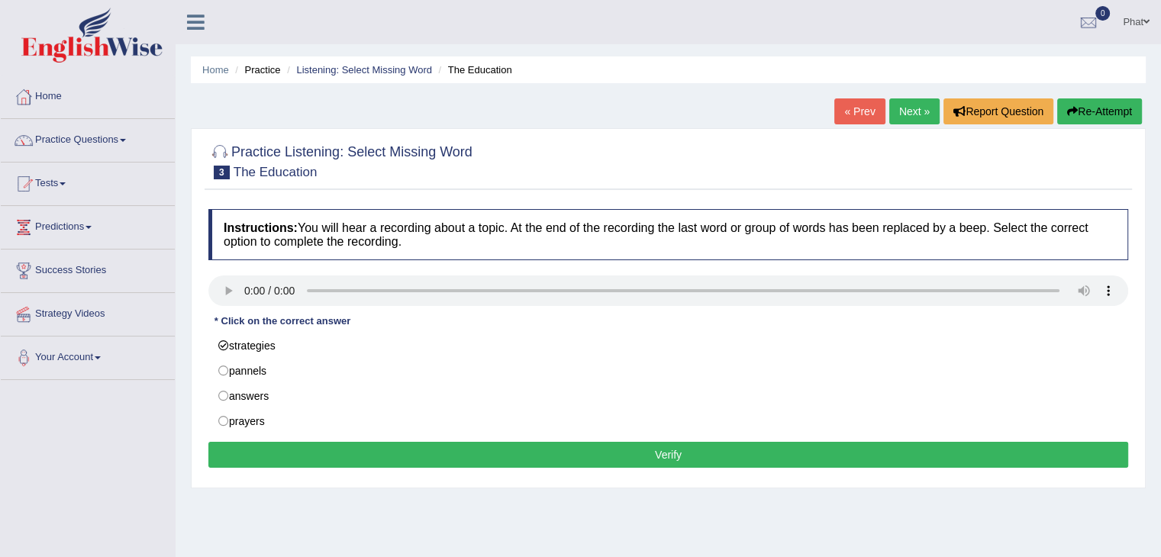
click at [295, 456] on button "Verify" at bounding box center [668, 455] width 920 height 26
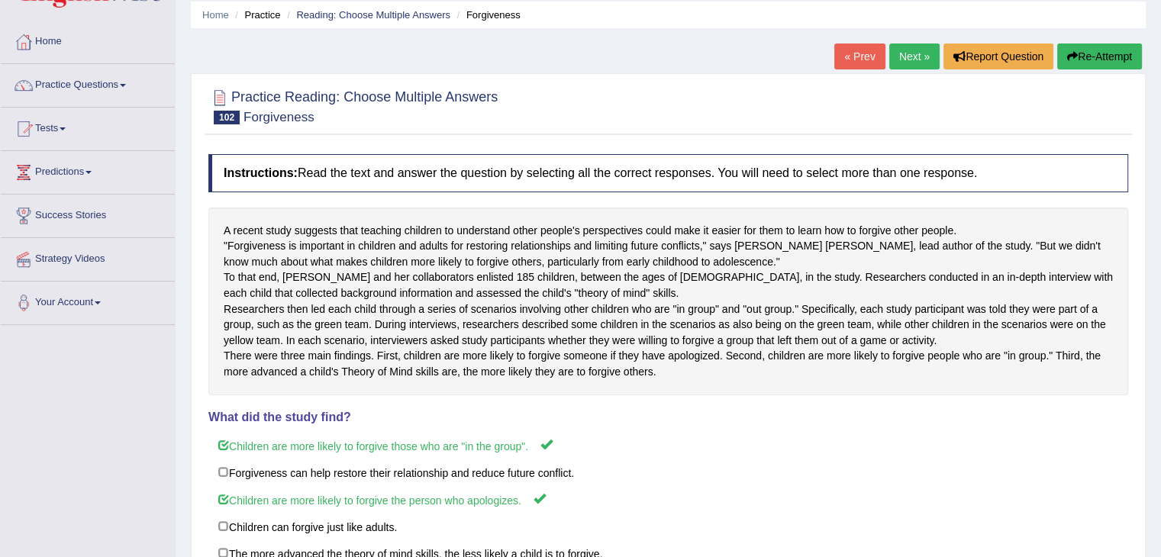
scroll to position [53, 0]
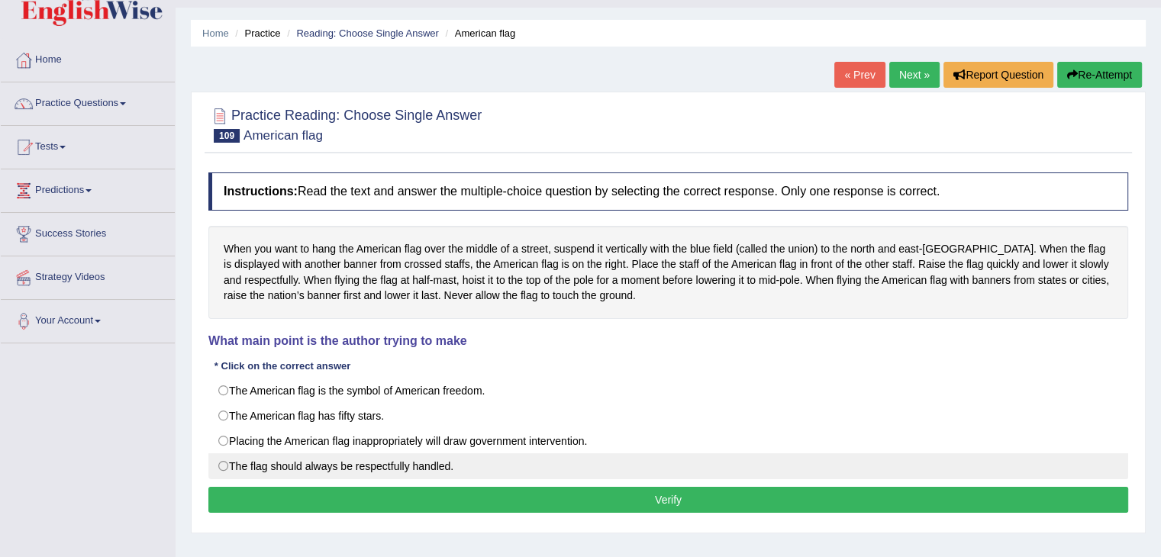
click at [347, 461] on label "The flag should always be respectfully handled." at bounding box center [668, 466] width 920 height 26
radio input "true"
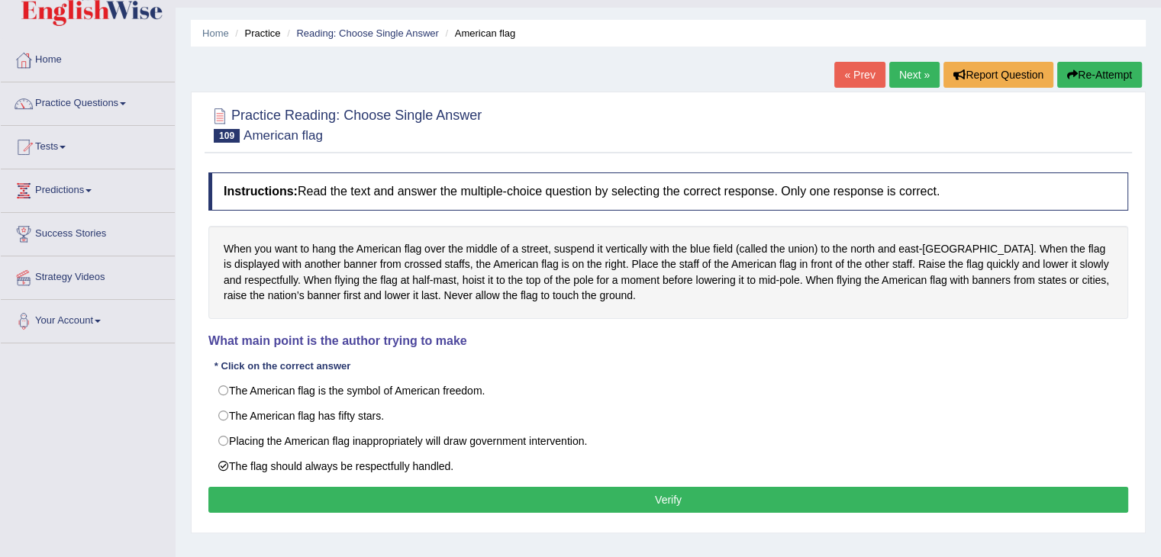
click at [360, 482] on div "Instructions: Read the text and answer the multiple-choice question by selectin…" at bounding box center [668, 345] width 927 height 360
click at [366, 489] on button "Verify" at bounding box center [668, 500] width 920 height 26
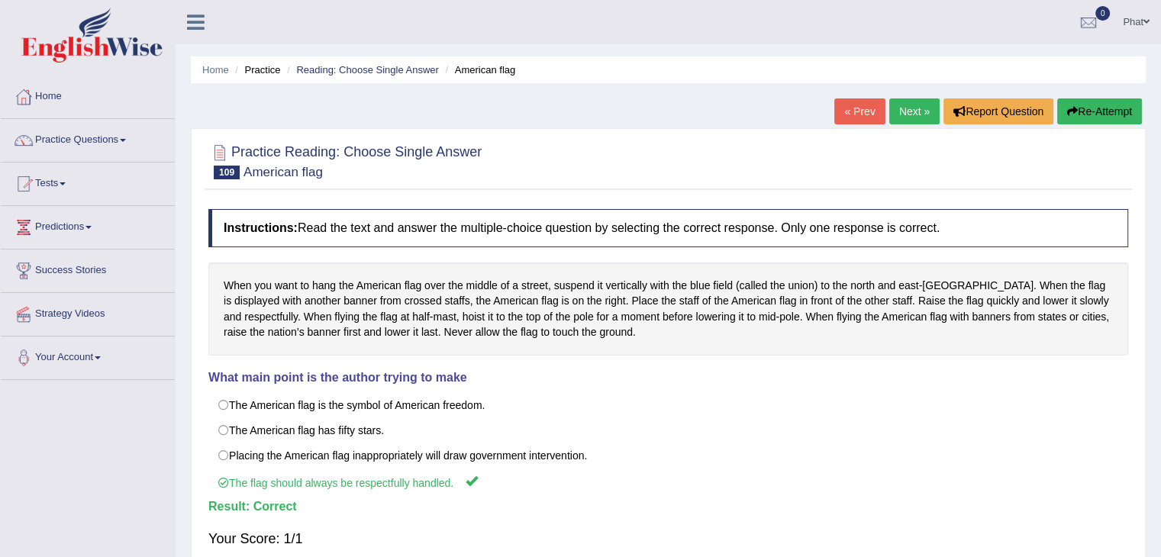
click at [902, 105] on link "Next »" at bounding box center [914, 111] width 50 height 26
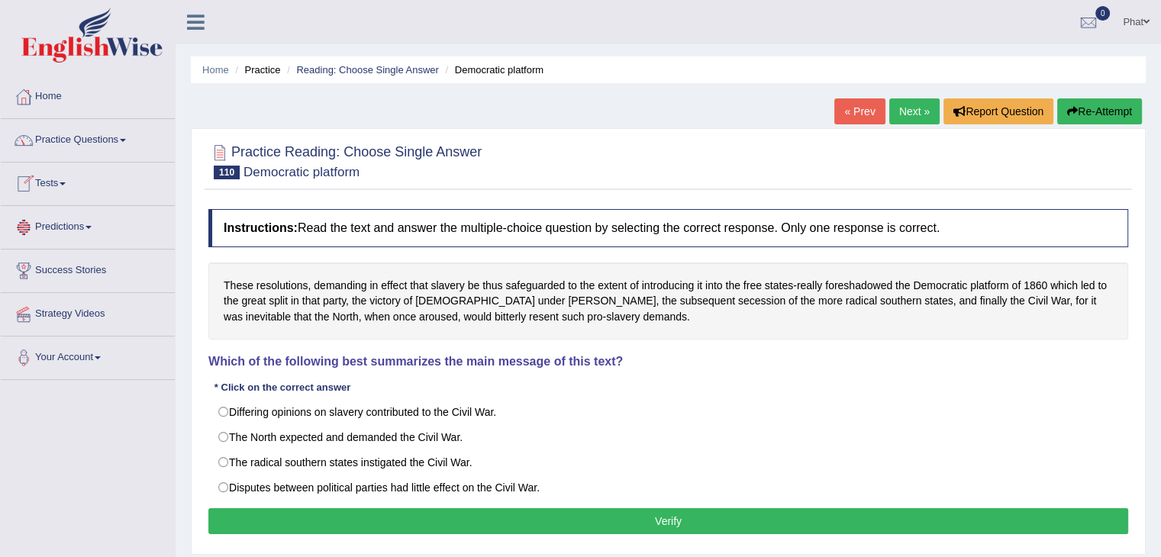
click at [53, 181] on link "Tests" at bounding box center [88, 182] width 174 height 38
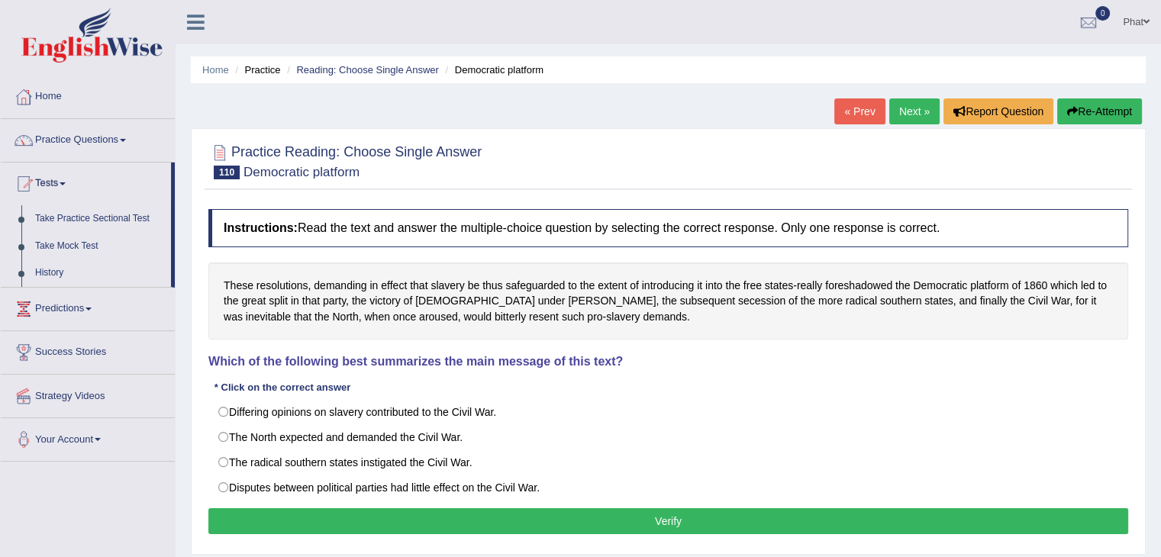
scroll to position [48, 0]
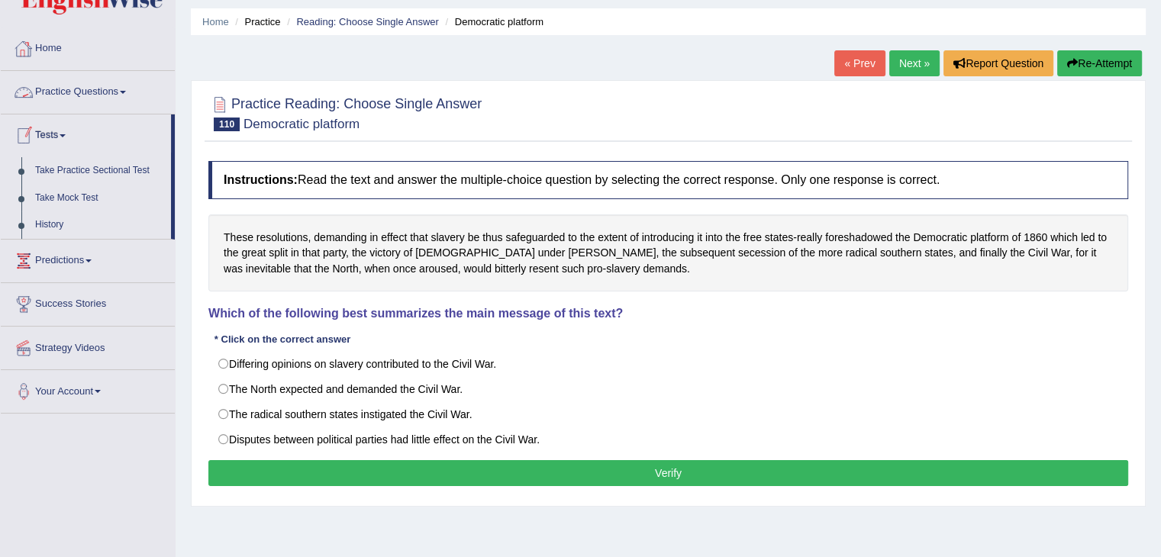
click at [67, 102] on link "Practice Questions" at bounding box center [88, 90] width 174 height 38
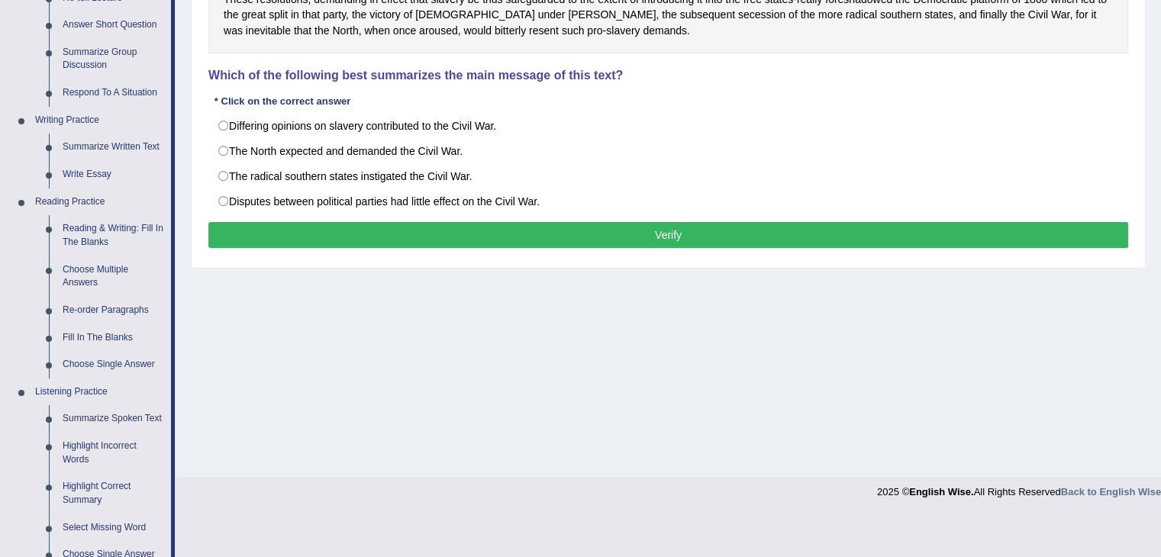
scroll to position [285, 0]
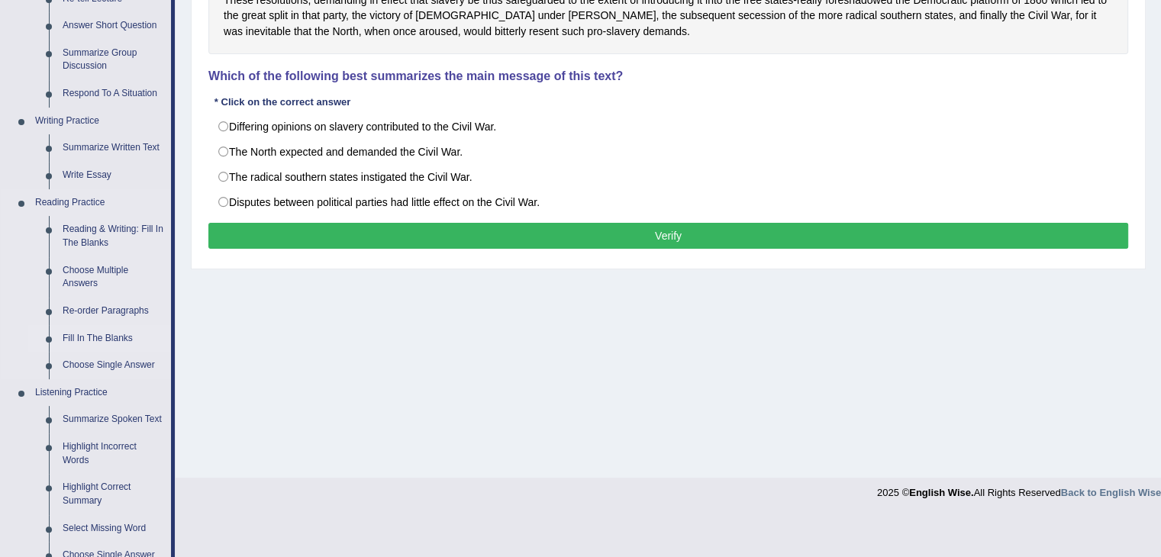
click at [95, 338] on link "Fill In The Blanks" at bounding box center [113, 338] width 115 height 27
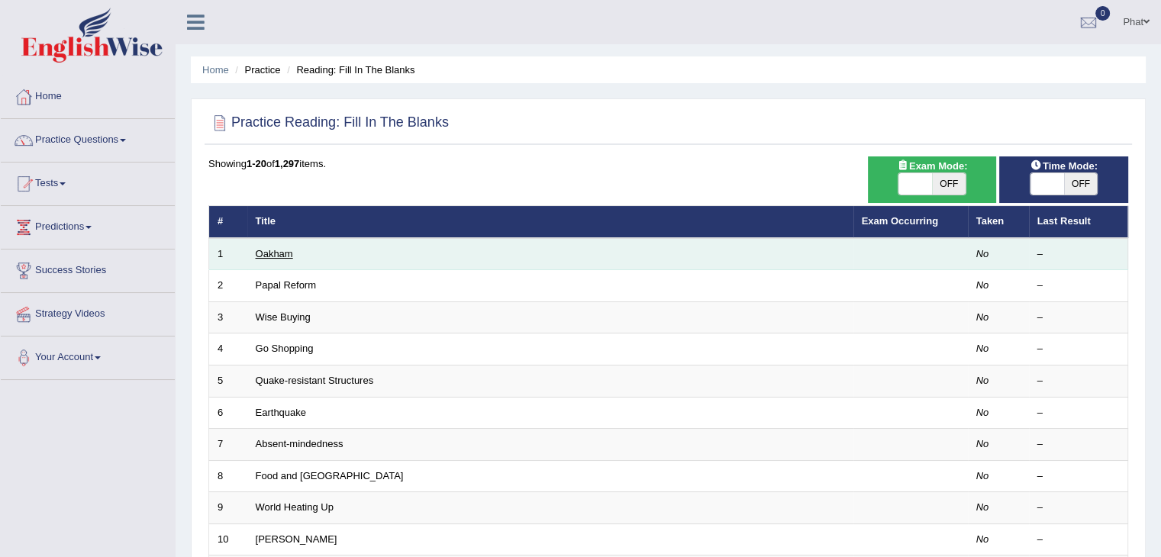
click at [276, 252] on link "Oakham" at bounding box center [274, 253] width 37 height 11
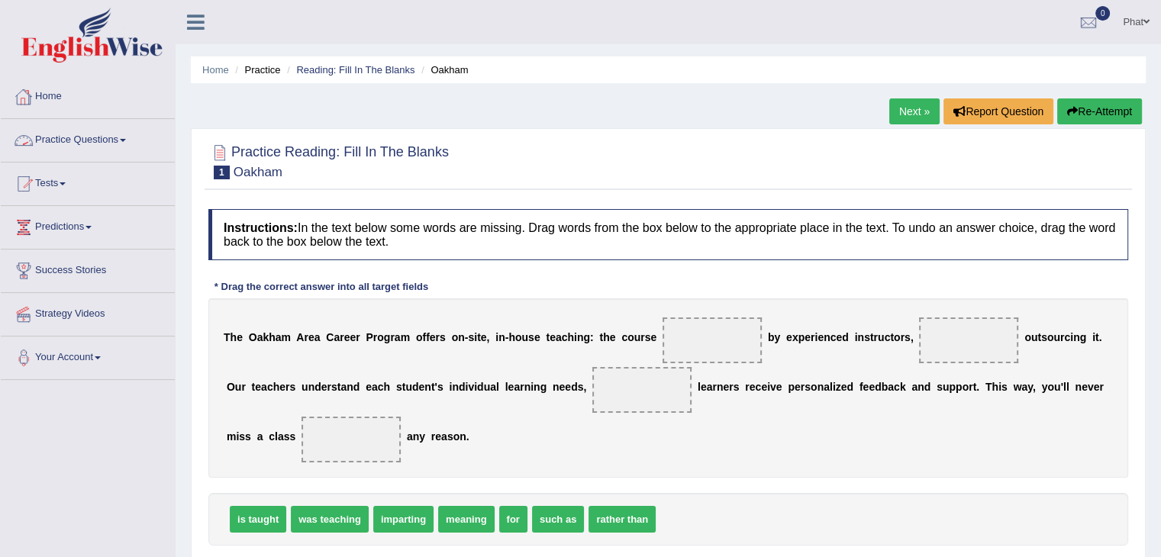
click at [50, 98] on link "Home" at bounding box center [88, 95] width 174 height 38
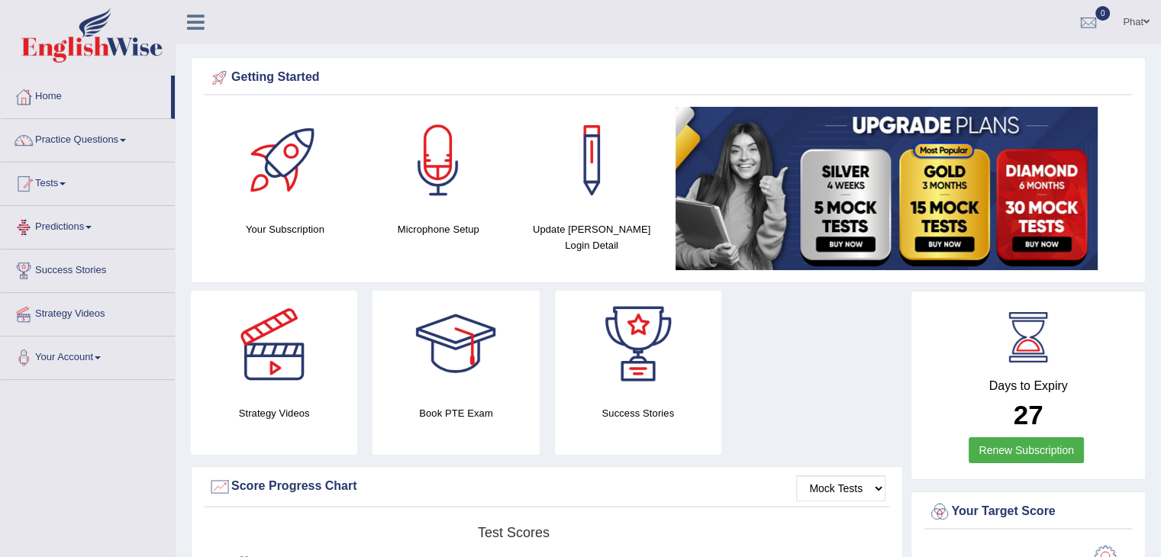
click at [89, 239] on link "Predictions" at bounding box center [88, 225] width 174 height 38
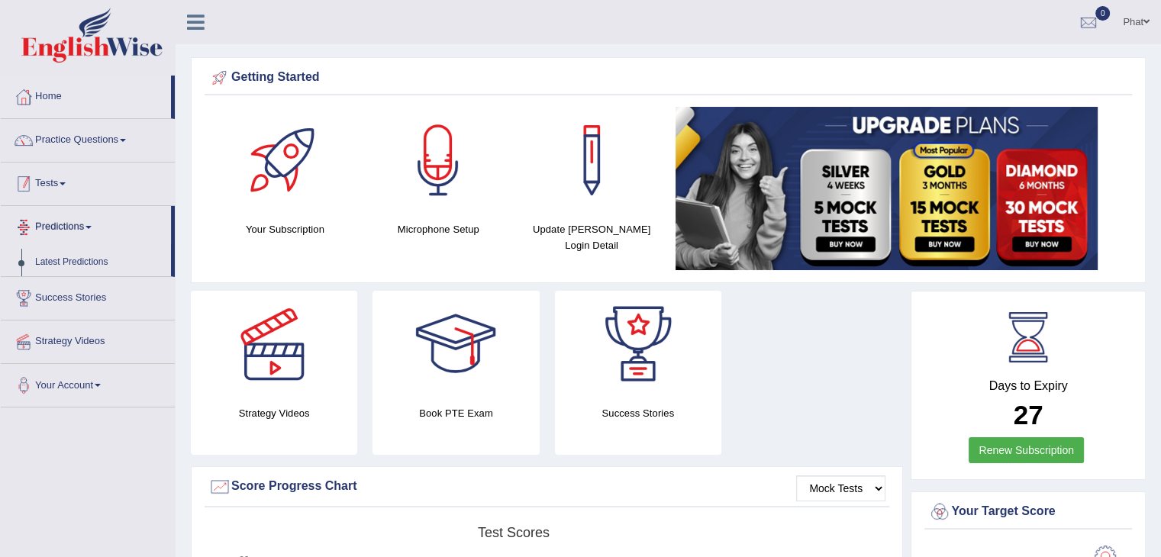
click at [70, 193] on link "Tests" at bounding box center [88, 182] width 174 height 38
